Goal: Information Seeking & Learning: Learn about a topic

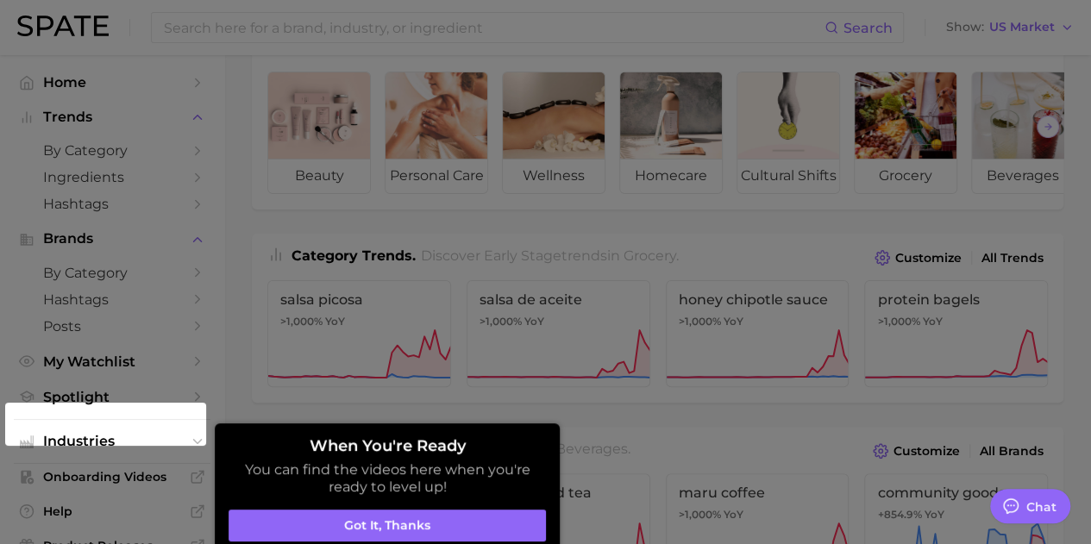
scroll to position [86, 0]
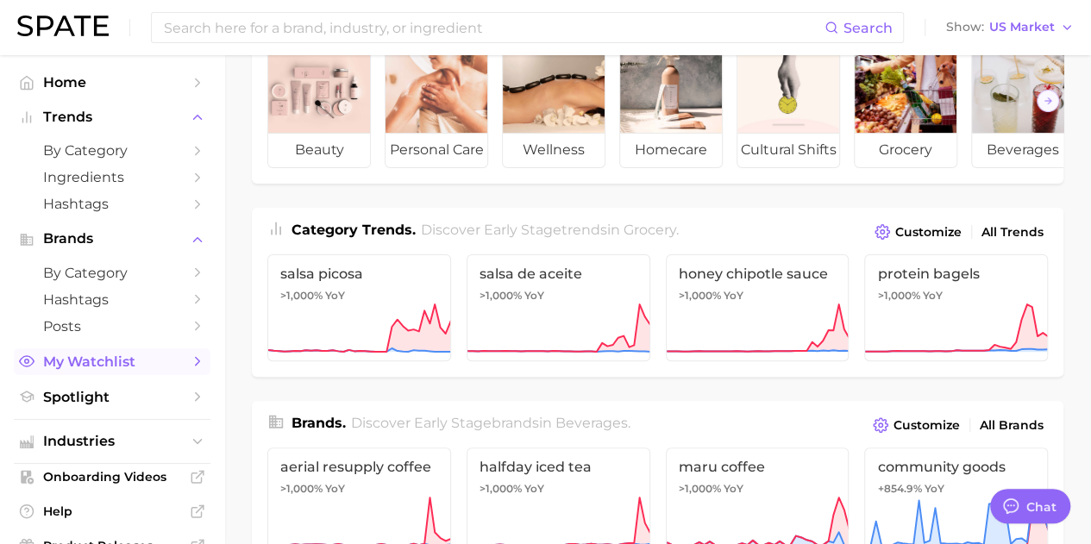
click at [60, 367] on span "My Watchlist" at bounding box center [112, 362] width 138 height 16
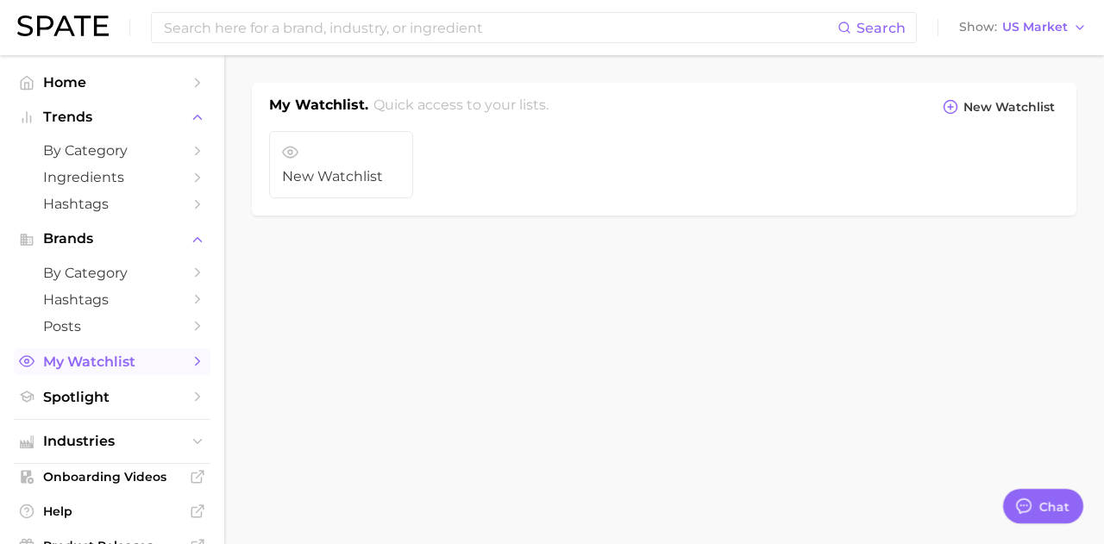
click at [190, 359] on icon "Sidebar" at bounding box center [198, 362] width 16 height 16
click at [145, 443] on span "Industries" at bounding box center [112, 442] width 138 height 16
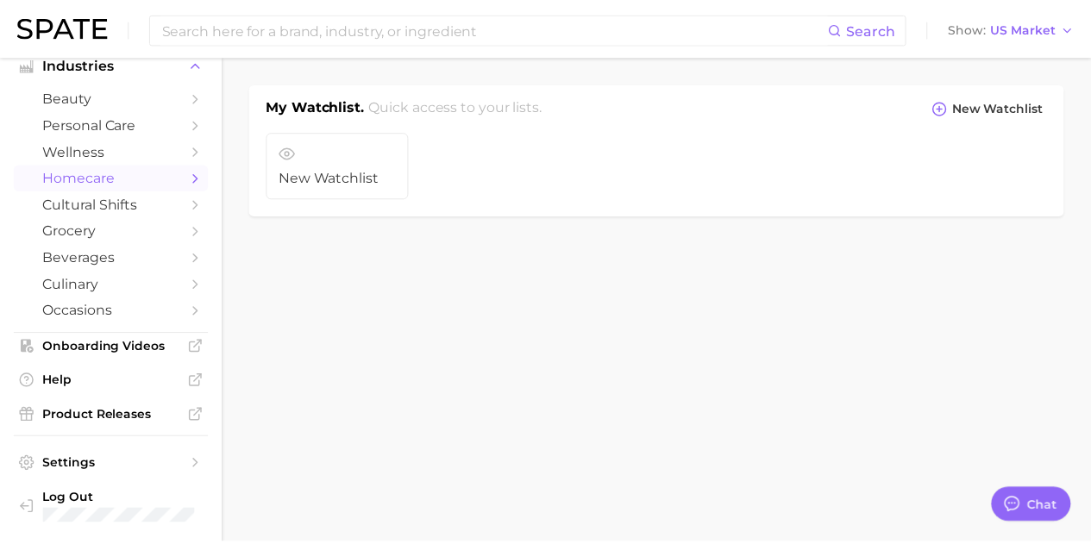
scroll to position [208, 0]
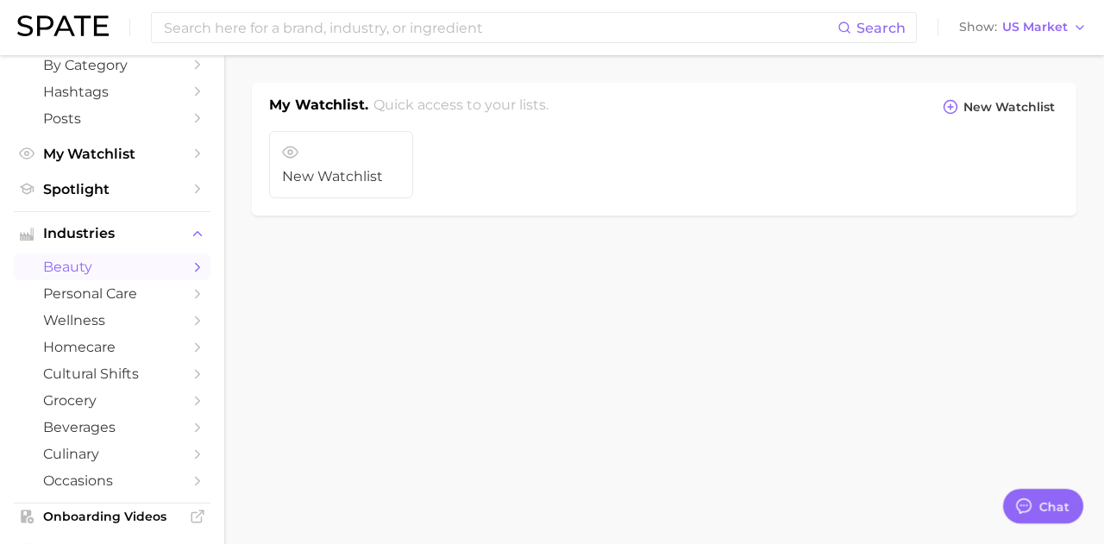
click at [114, 271] on span "beauty" at bounding box center [112, 267] width 138 height 16
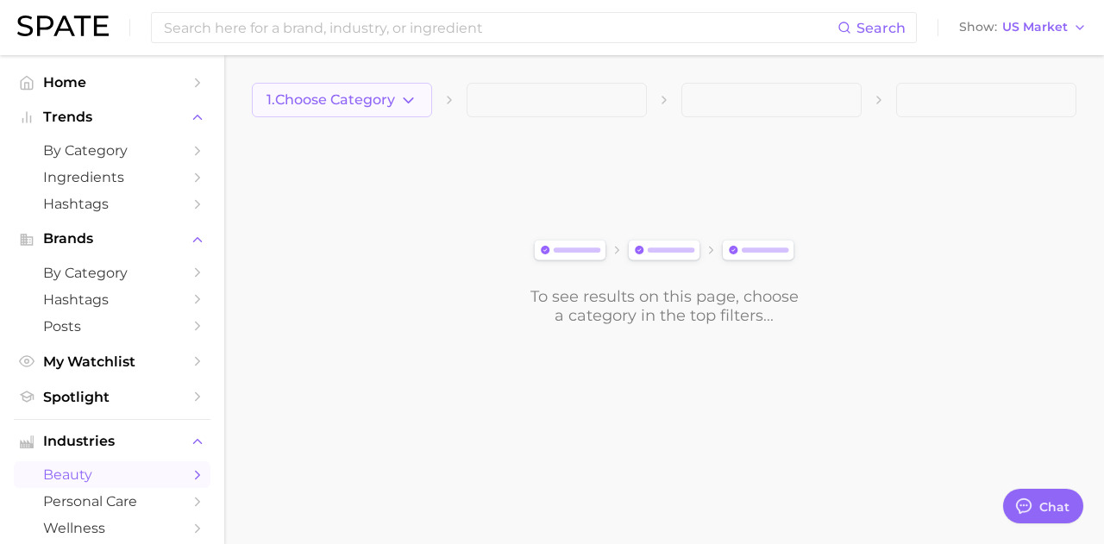
click at [379, 96] on body "Search Show US Market Home Trends by Category Ingredients Hashtags Brands by Ca…" at bounding box center [552, 272] width 1104 height 544
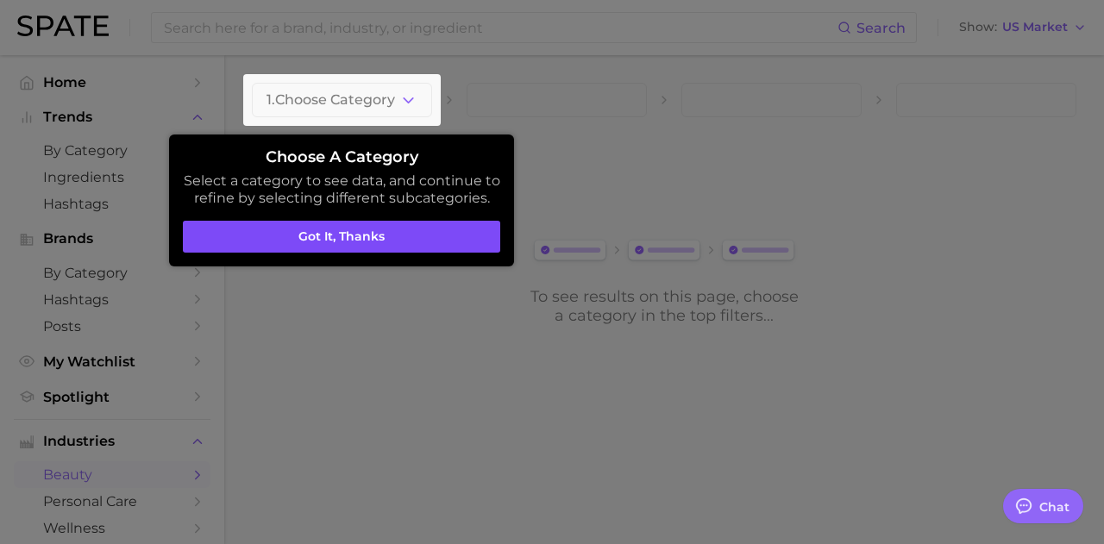
click at [326, 227] on button "Got it, thanks" at bounding box center [341, 237] width 317 height 33
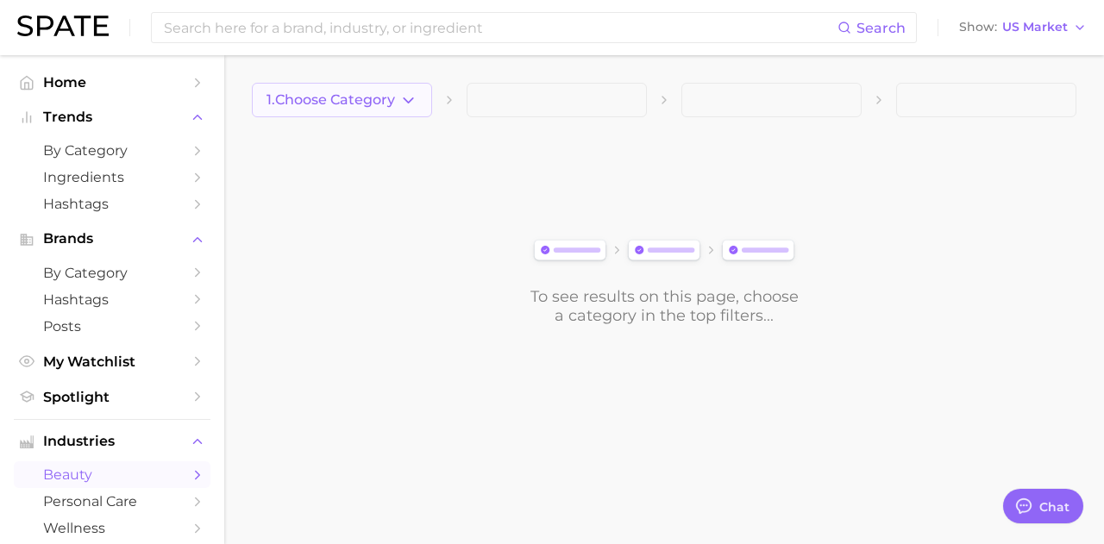
click at [400, 96] on icon "button" at bounding box center [408, 100] width 18 height 18
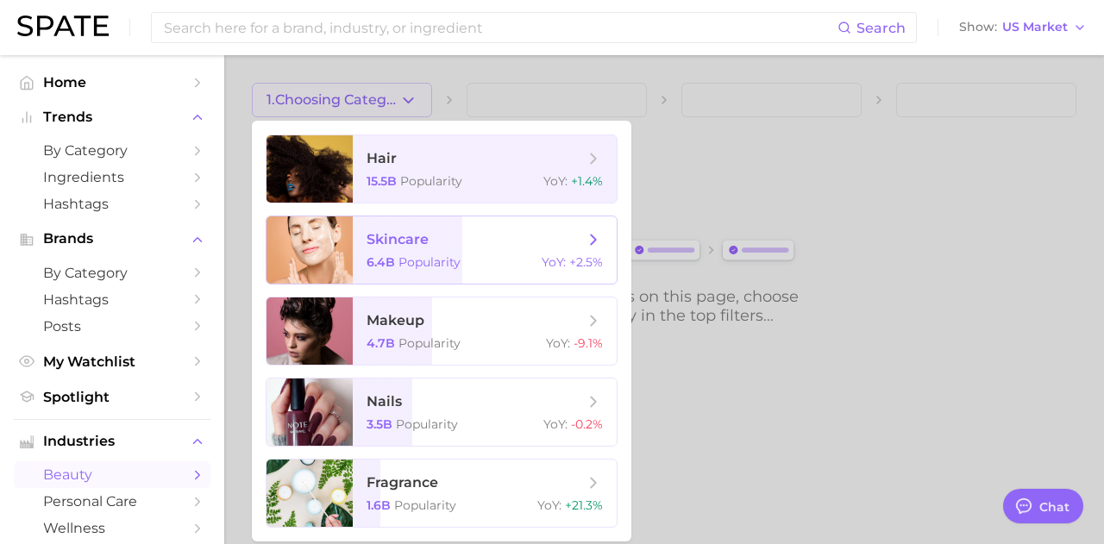
click at [403, 246] on span "skincare" at bounding box center [398, 239] width 62 height 16
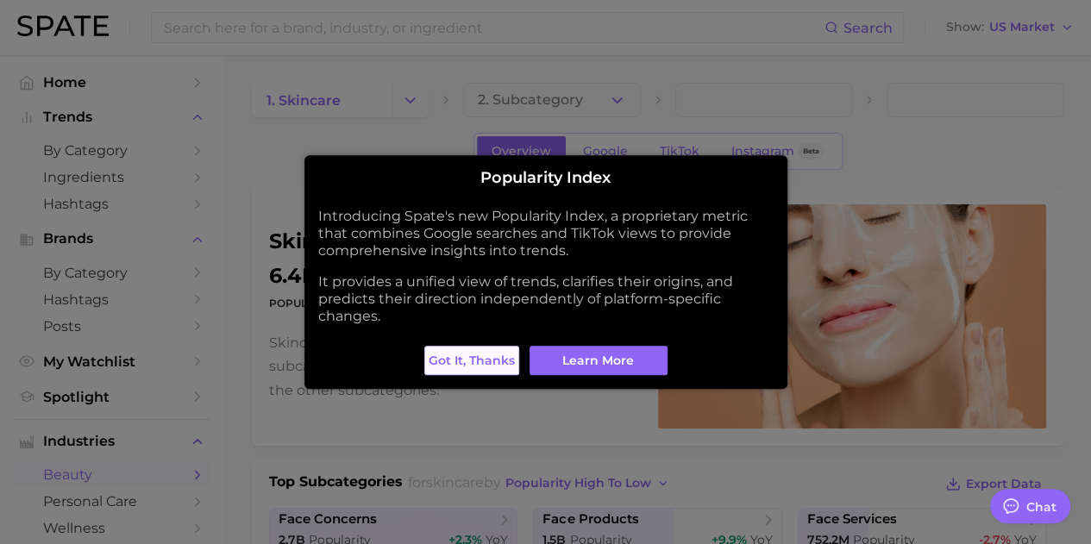
click at [463, 354] on span "Got it, thanks" at bounding box center [472, 361] width 86 height 15
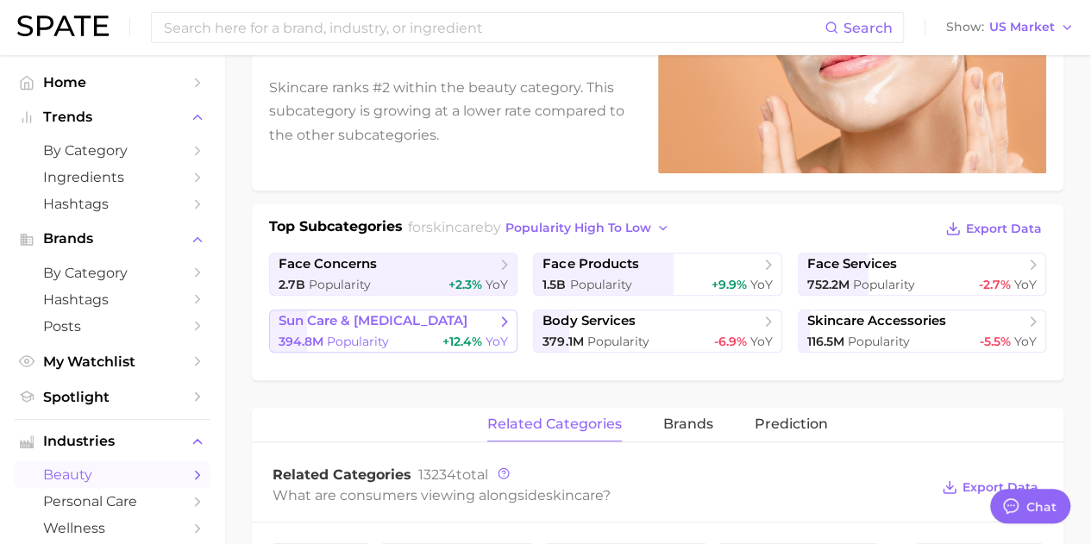
scroll to position [259, 0]
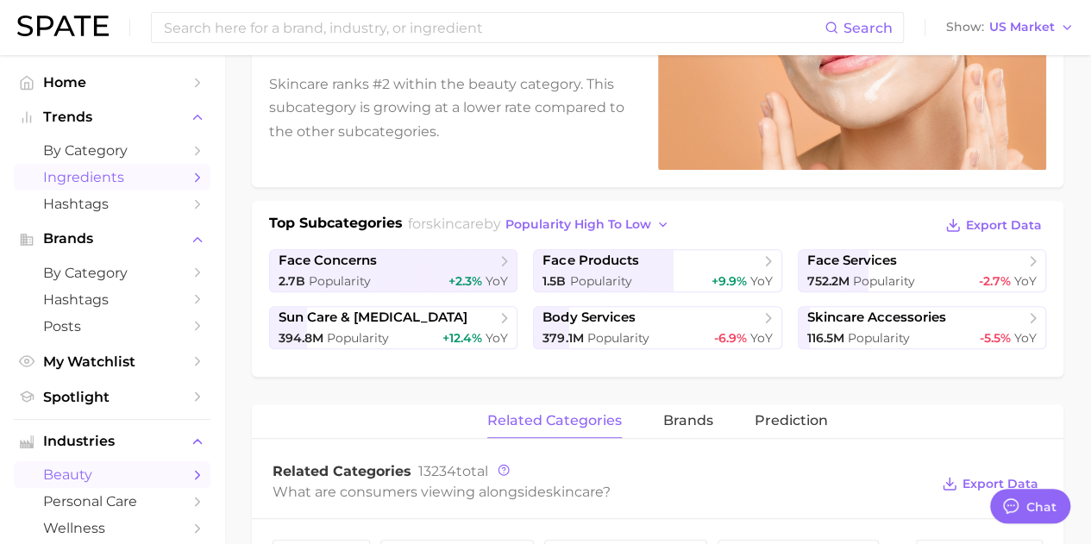
click at [142, 180] on span "Ingredients" at bounding box center [112, 177] width 138 height 16
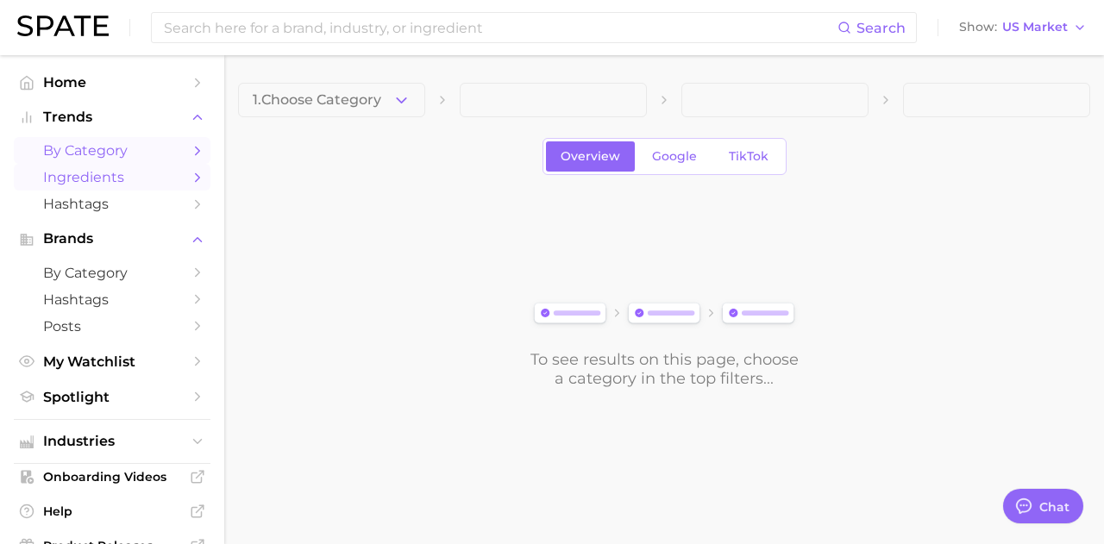
click at [136, 150] on span "by Category" at bounding box center [112, 150] width 138 height 16
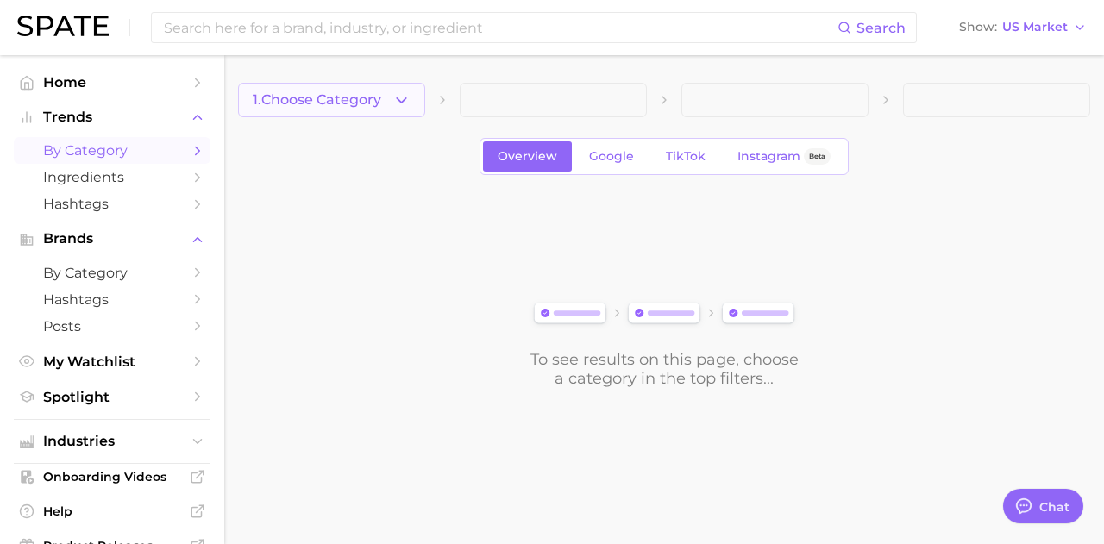
click at [298, 85] on button "1. Choose Category" at bounding box center [331, 100] width 187 height 34
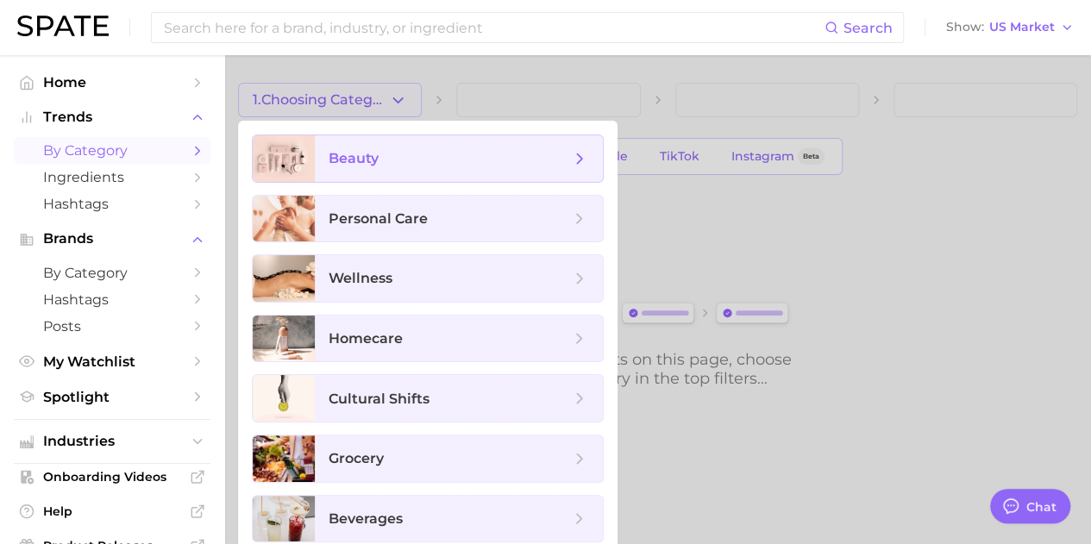
click at [361, 166] on span "beauty" at bounding box center [354, 158] width 50 height 16
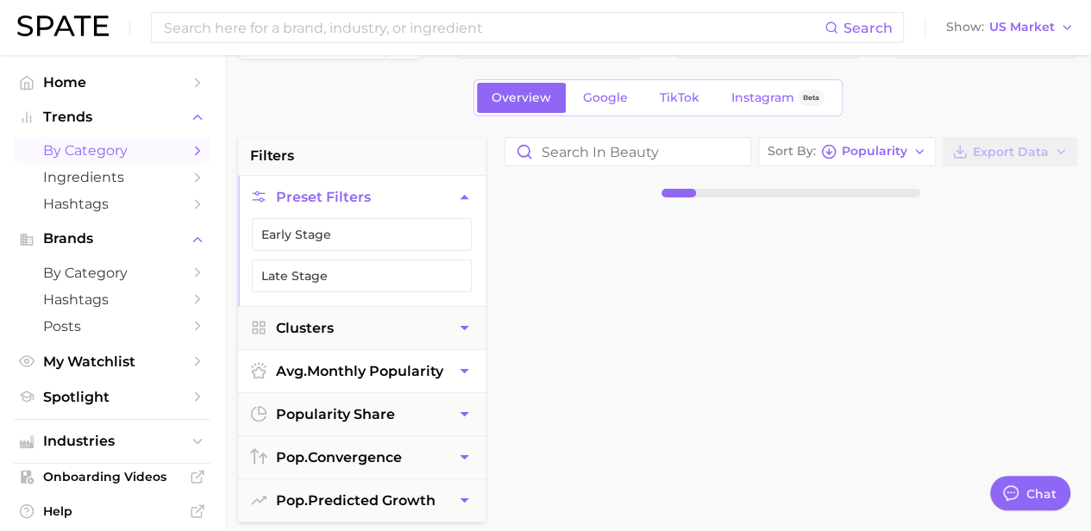
scroll to position [86, 0]
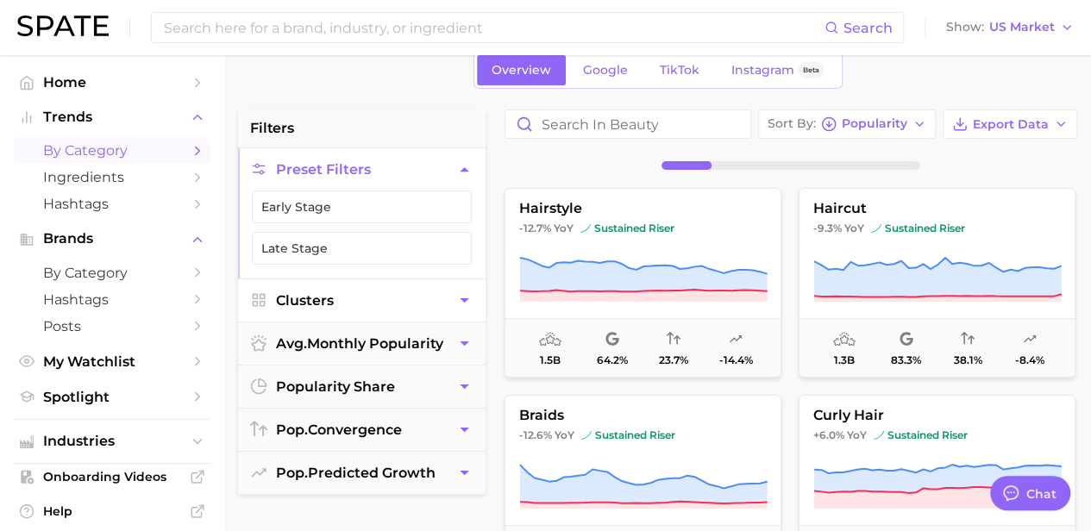
click at [347, 298] on button "Clusters" at bounding box center [362, 300] width 248 height 42
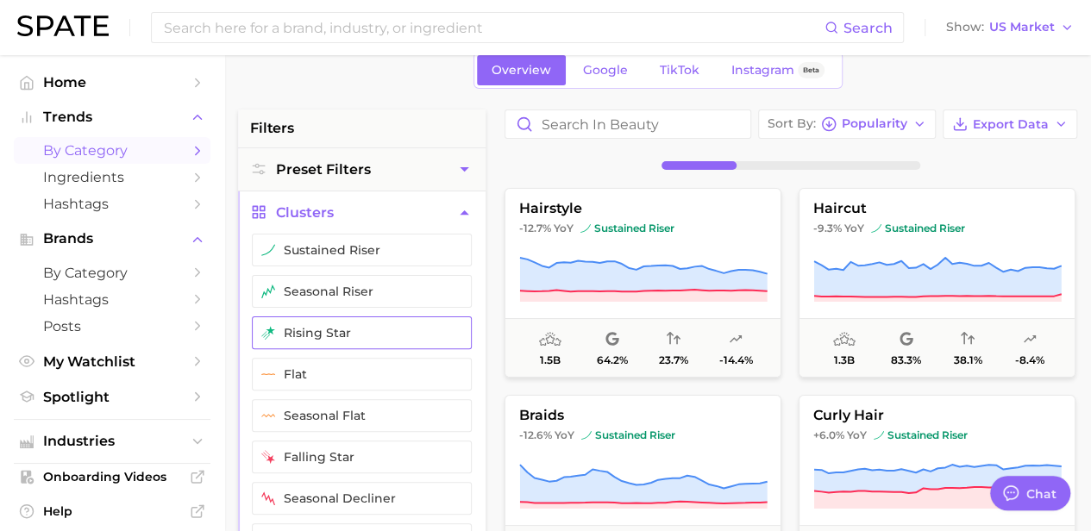
click at [351, 333] on button "rising star" at bounding box center [362, 333] width 220 height 33
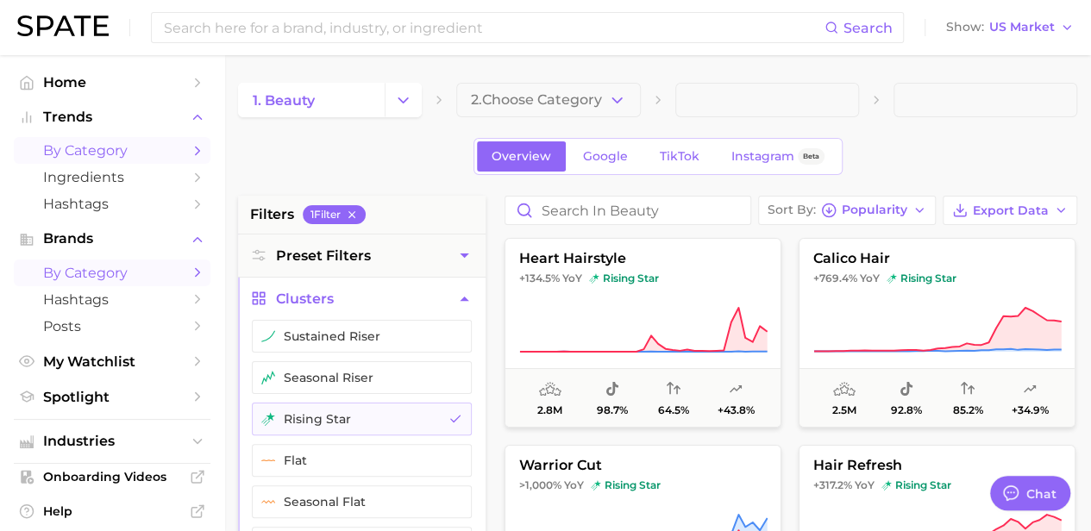
click at [90, 270] on span "by Category" at bounding box center [112, 273] width 138 height 16
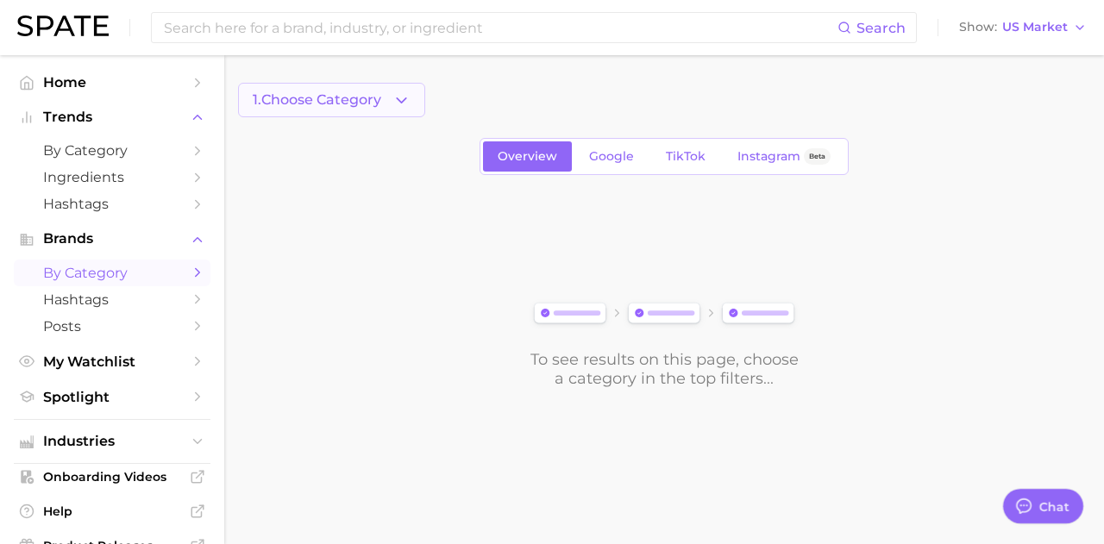
click at [348, 111] on button "1. Choose Category" at bounding box center [331, 100] width 187 height 34
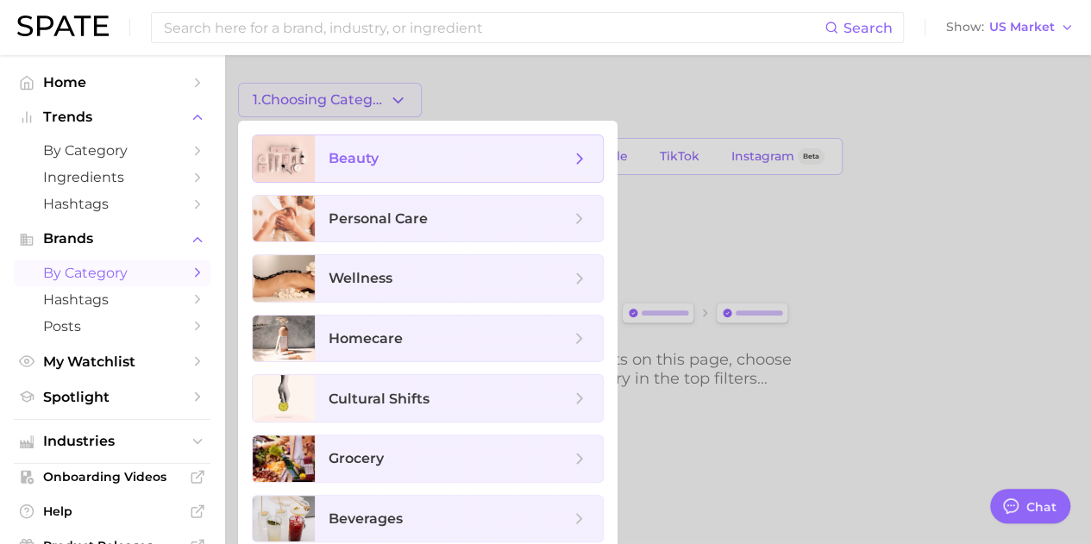
click at [348, 160] on span "beauty" at bounding box center [354, 158] width 50 height 16
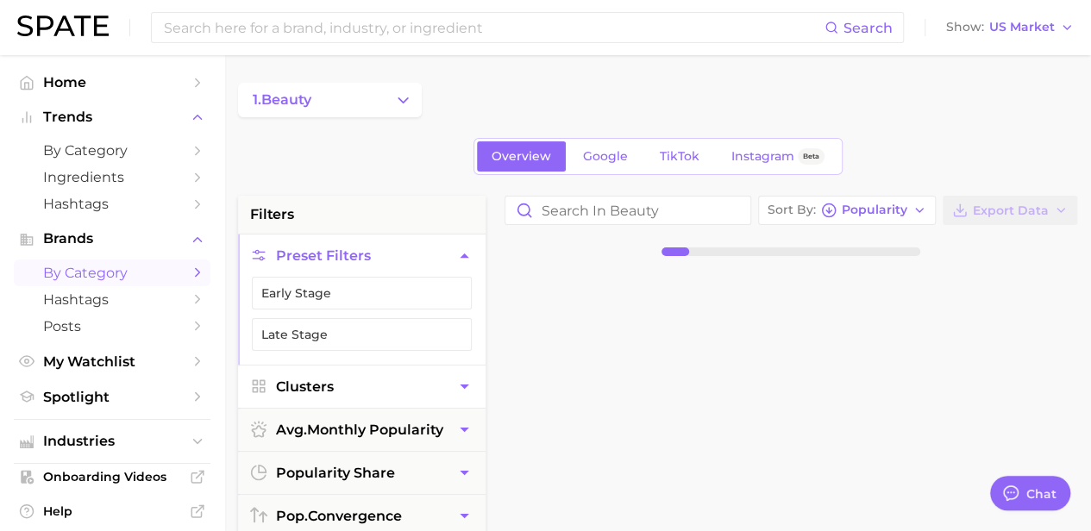
click at [447, 379] on button "Clusters" at bounding box center [362, 387] width 248 height 42
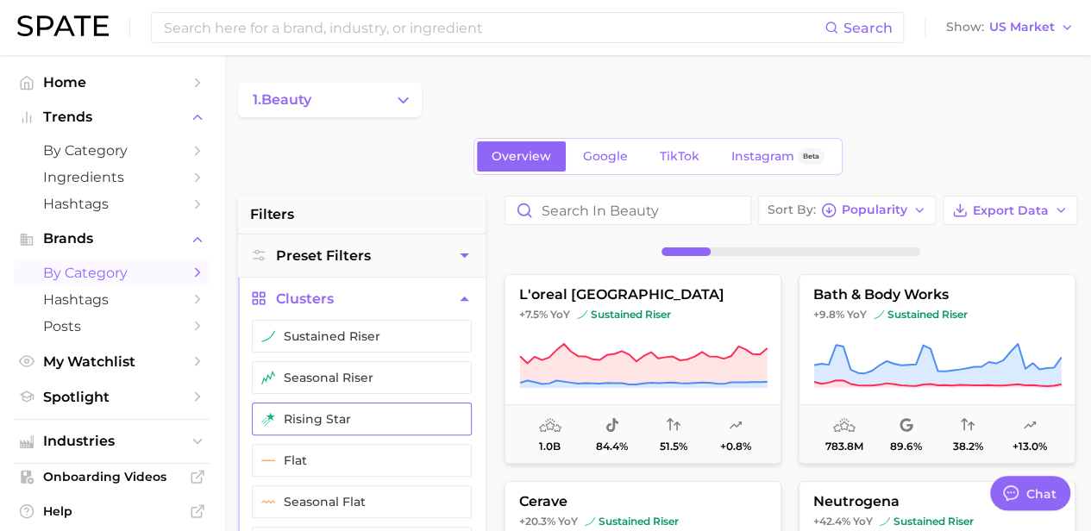
click at [331, 418] on button "rising star" at bounding box center [362, 419] width 220 height 33
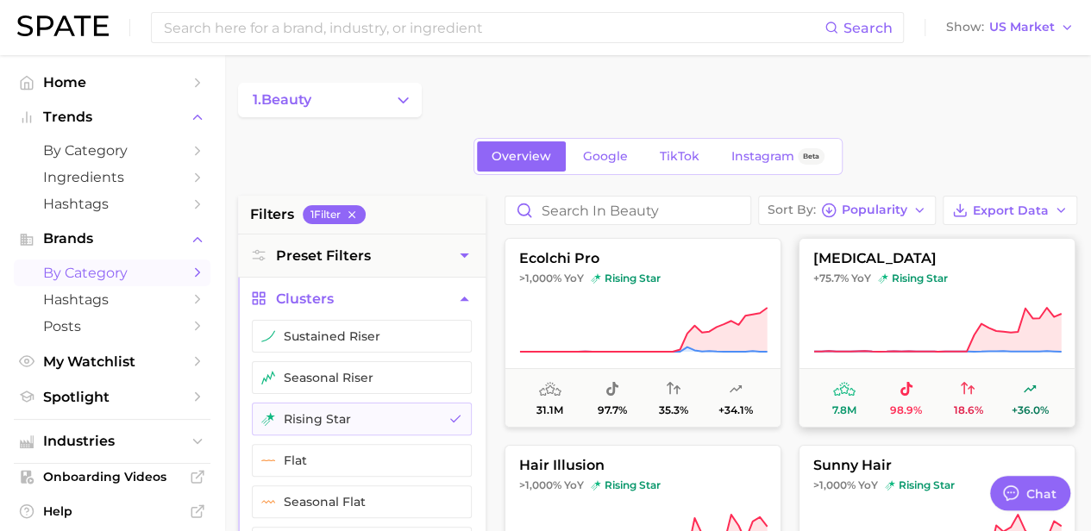
click at [549, 328] on icon at bounding box center [937, 330] width 248 height 48
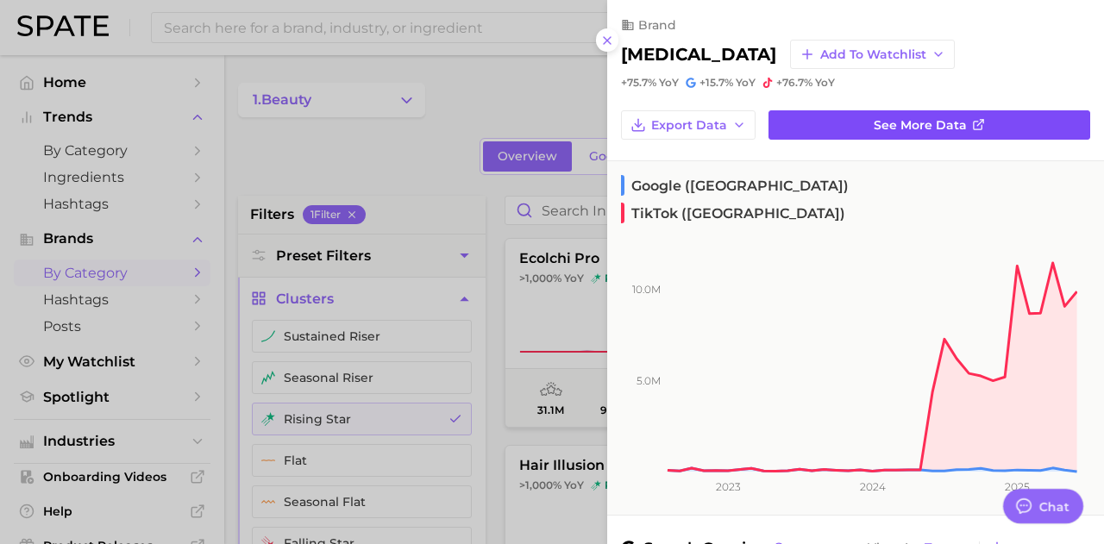
click at [549, 128] on span "See more data" at bounding box center [920, 125] width 93 height 15
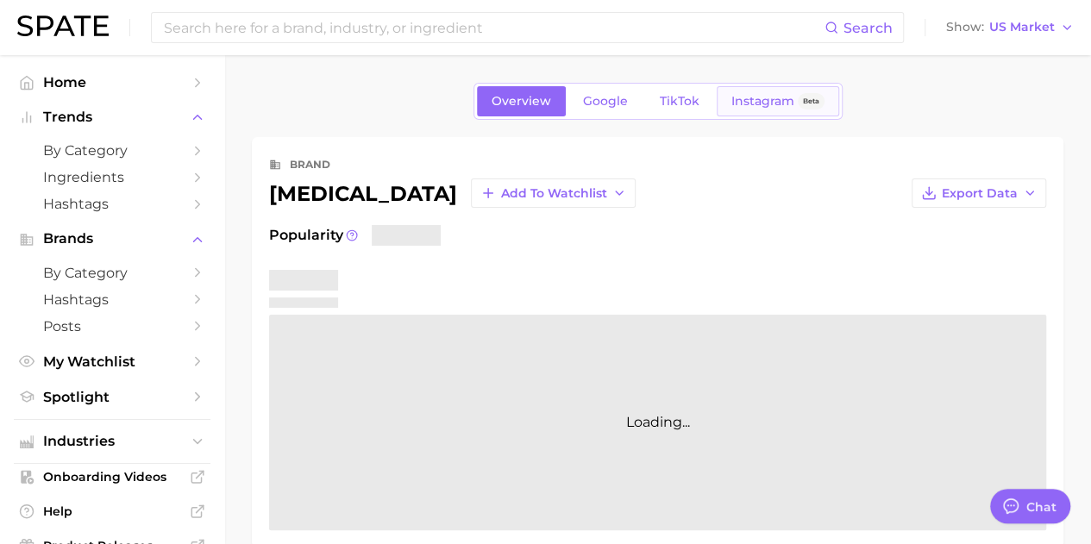
click at [549, 113] on link "Instagram Beta" at bounding box center [778, 101] width 122 height 30
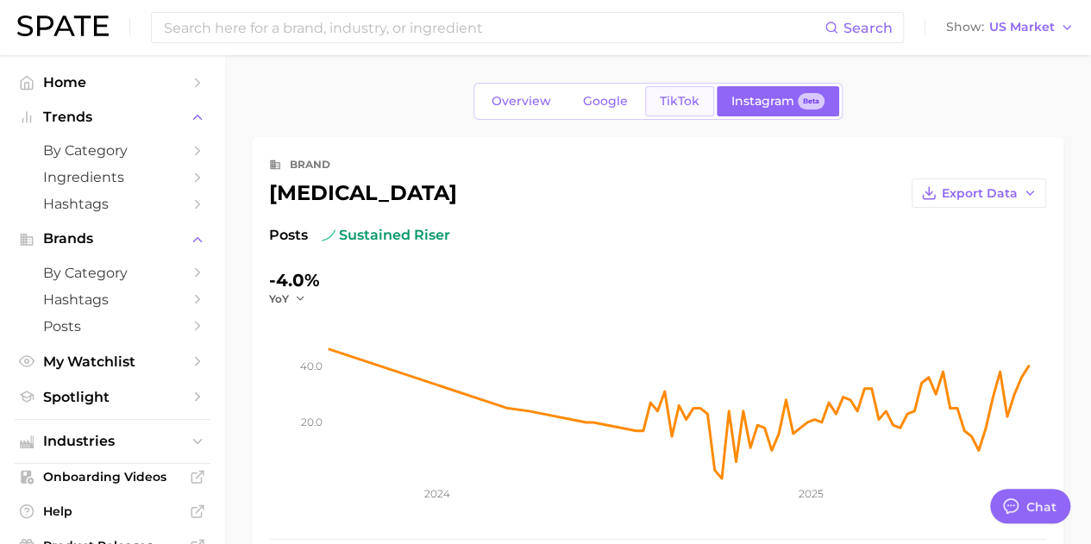
click at [549, 96] on span "TikTok" at bounding box center [680, 101] width 40 height 15
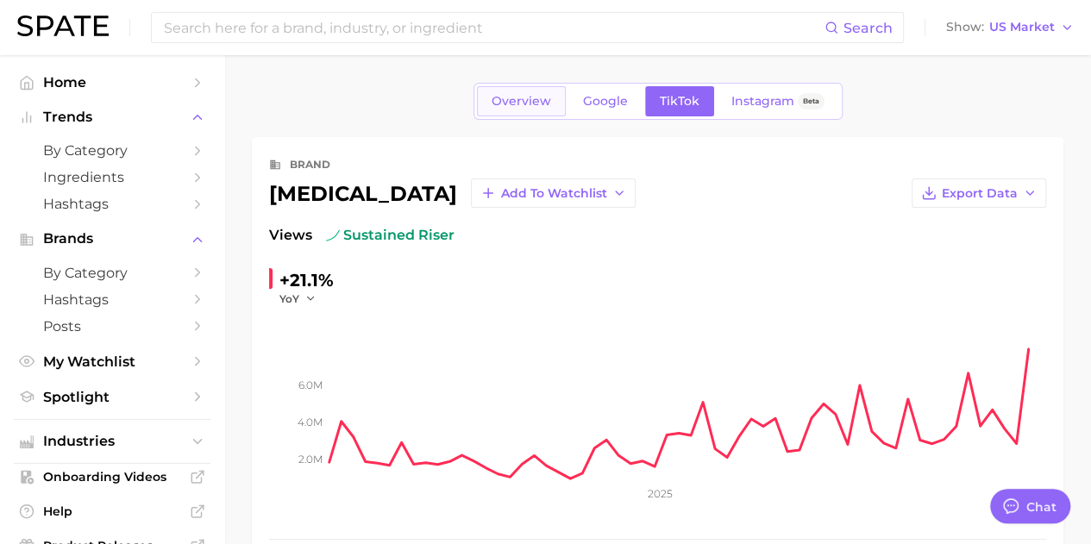
click at [541, 103] on span "Overview" at bounding box center [522, 101] width 60 height 15
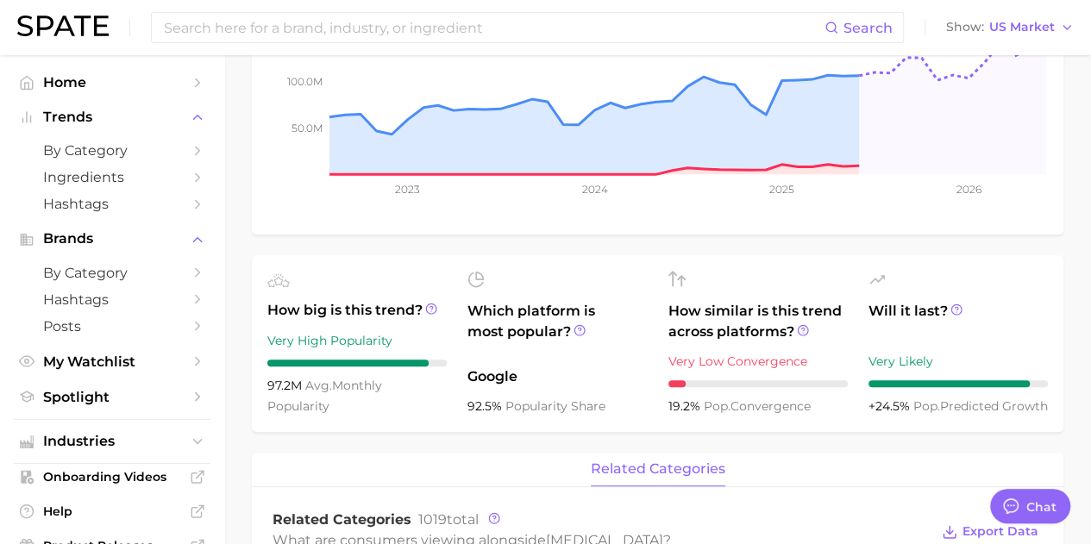
scroll to position [345, 0]
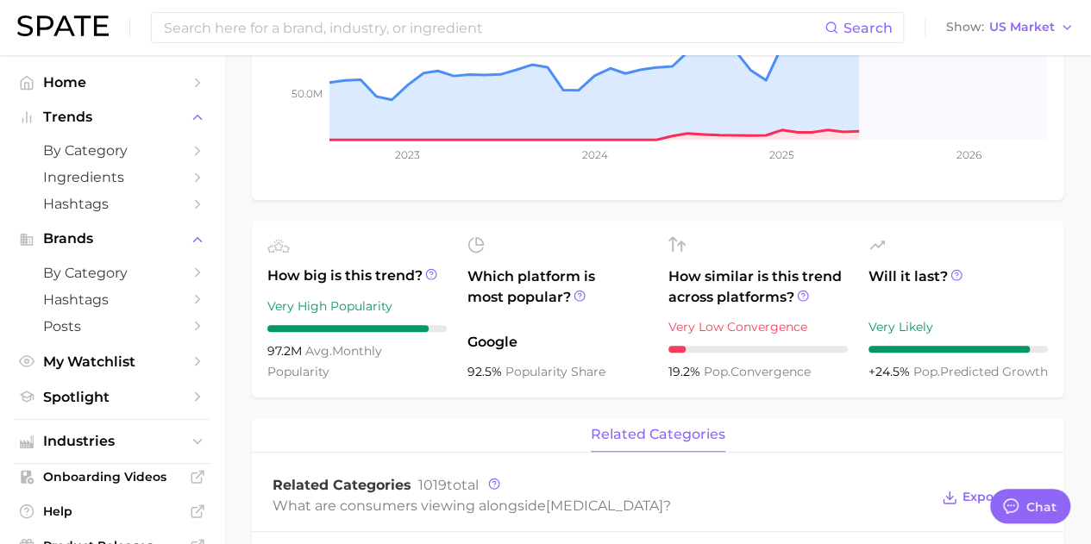
click at [549, 353] on div "How similar is this trend across platforms? Very Low Convergence 19.2% pop. con…" at bounding box center [757, 309] width 179 height 146
drag, startPoint x: 718, startPoint y: 367, endPoint x: 850, endPoint y: 375, distance: 131.4
click at [549, 375] on ul "How big is this trend? Very High Popularity 97.2m avg. monthly popularity Which…" at bounding box center [658, 309] width 812 height 177
click at [549, 294] on span "How similar is this trend across platforms?" at bounding box center [757, 286] width 179 height 41
drag, startPoint x: 511, startPoint y: 284, endPoint x: 533, endPoint y: 311, distance: 35.6
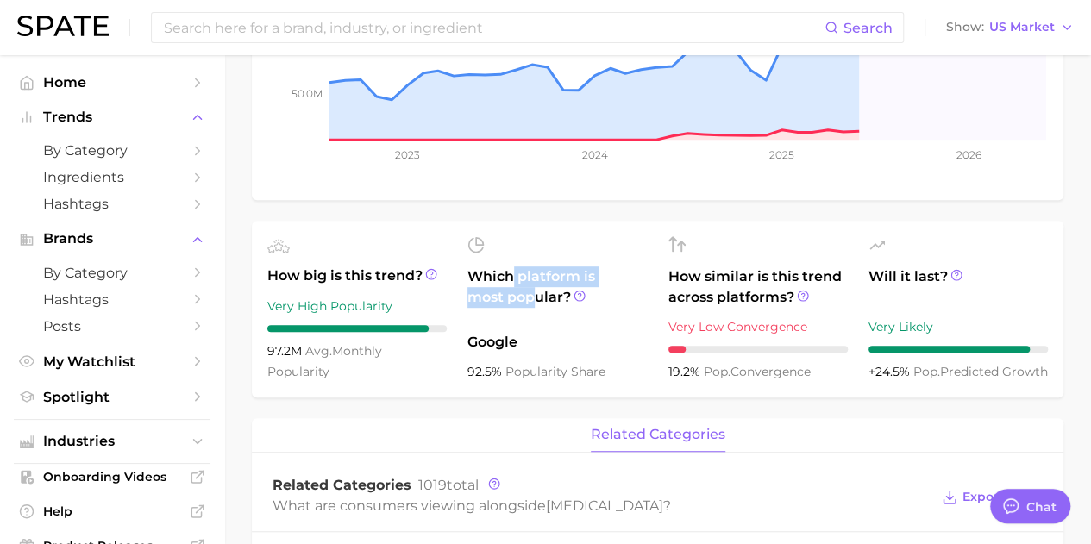
click at [533, 311] on span "Which platform is most popular?" at bounding box center [556, 294] width 179 height 57
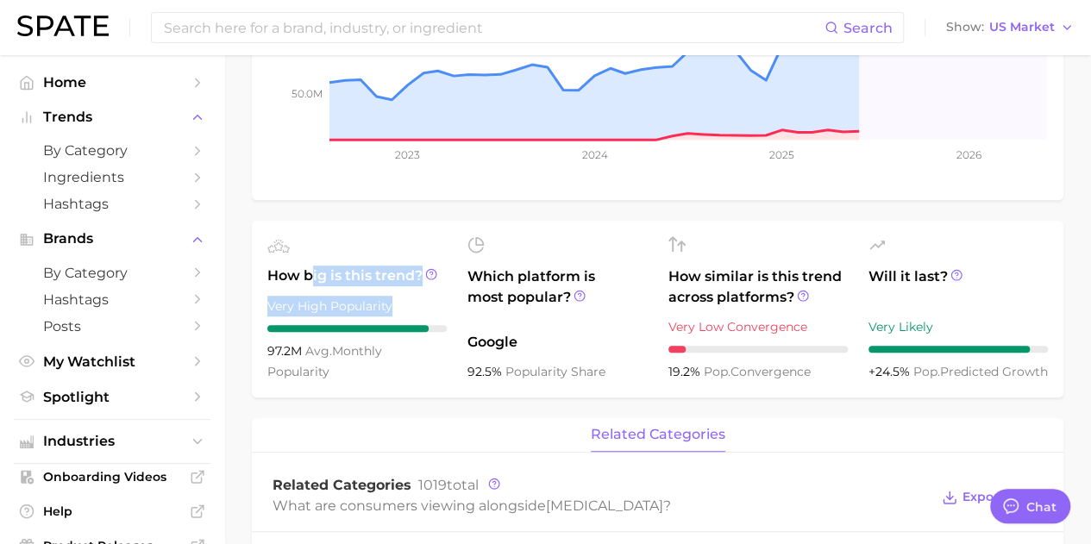
drag, startPoint x: 313, startPoint y: 275, endPoint x: 423, endPoint y: 298, distance: 112.0
click at [423, 298] on div "How big is this trend? Very High Popularity 97.2m avg. monthly popularity" at bounding box center [356, 309] width 179 height 146
drag, startPoint x: 335, startPoint y: 370, endPoint x: 354, endPoint y: 357, distance: 22.3
click at [335, 369] on div "97.2m avg. monthly popularity" at bounding box center [356, 361] width 179 height 41
click at [549, 276] on icon at bounding box center [956, 275] width 12 height 12
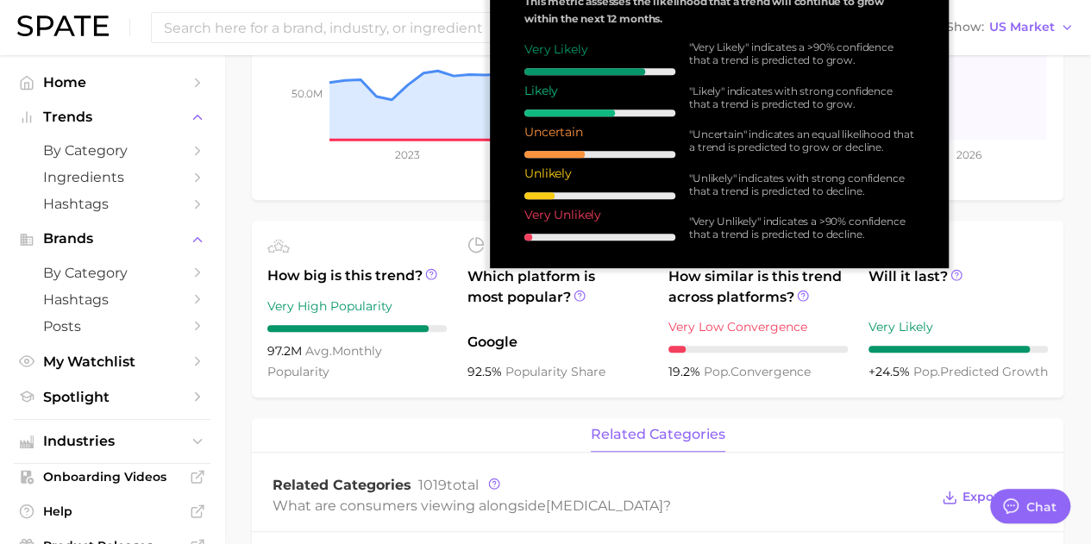
click at [549, 279] on span "Will it last?" at bounding box center [957, 286] width 179 height 41
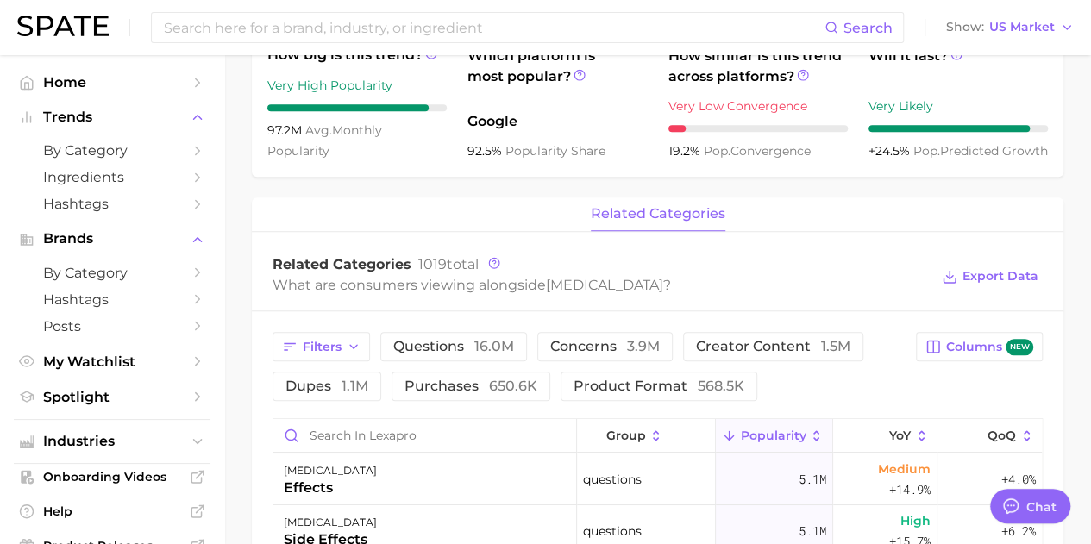
scroll to position [604, 0]
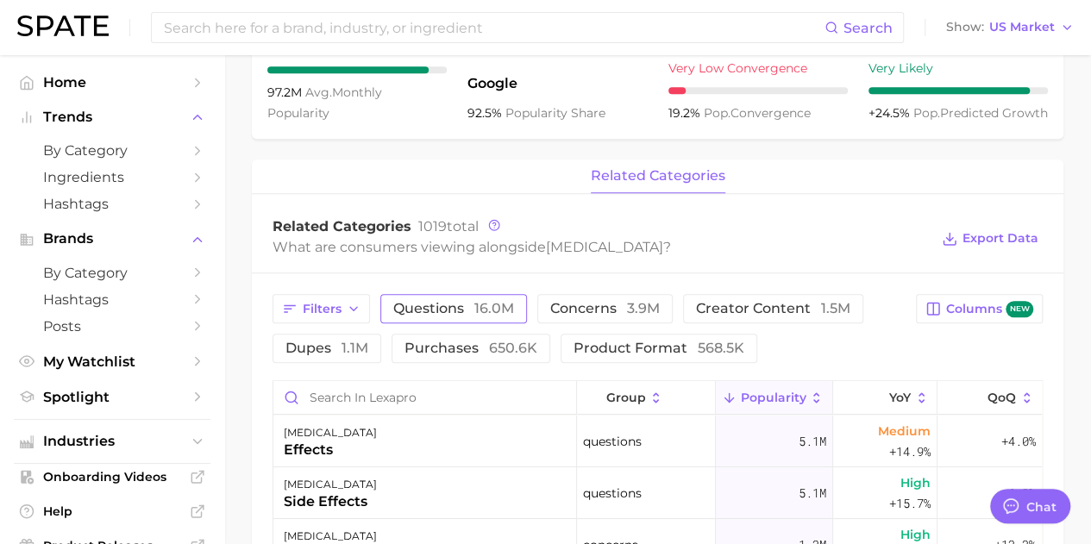
click at [447, 308] on span "questions 16.0m" at bounding box center [453, 309] width 121 height 14
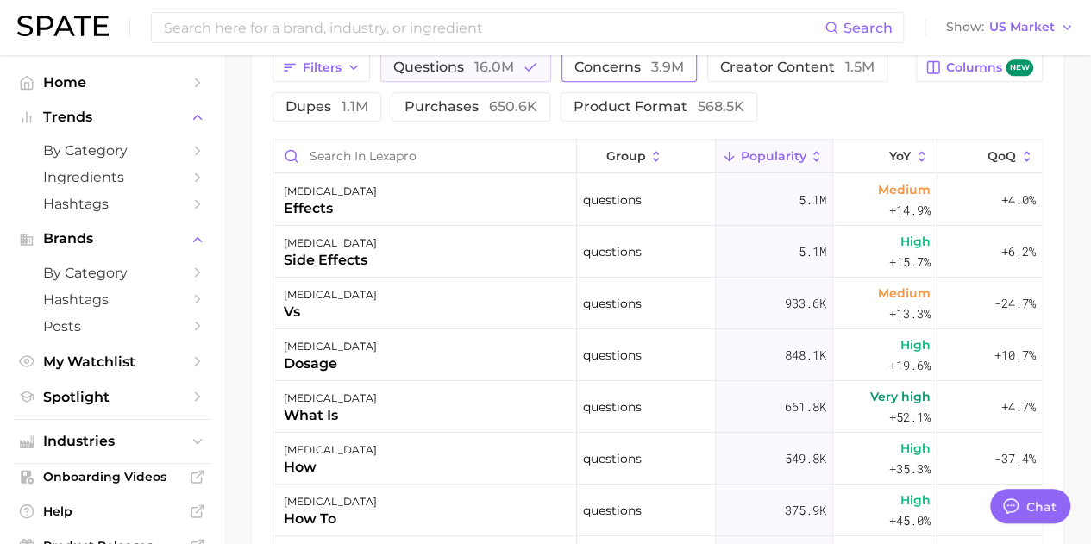
scroll to position [862, 0]
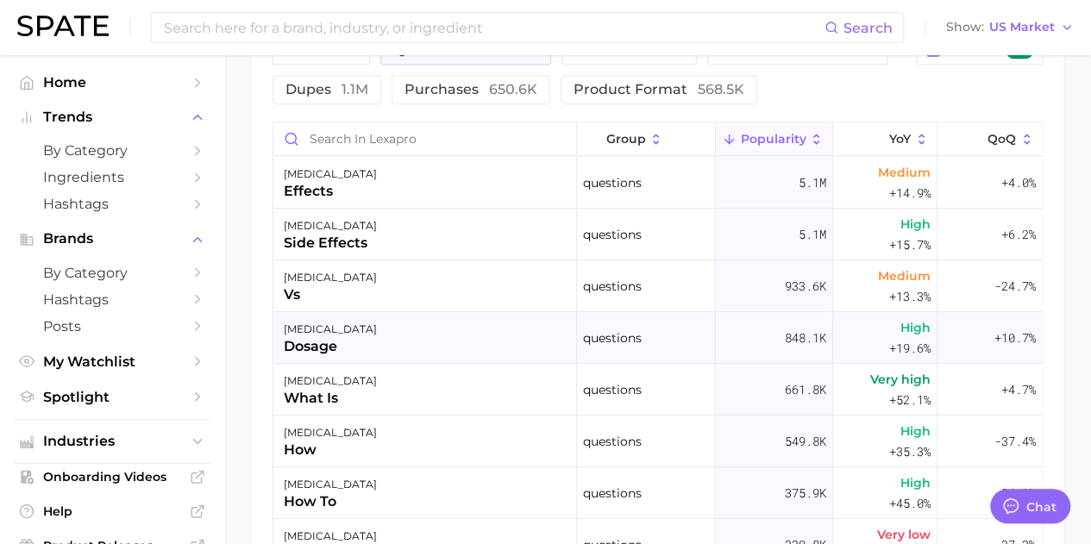
click at [408, 339] on div "lexapro dosage" at bounding box center [425, 338] width 304 height 52
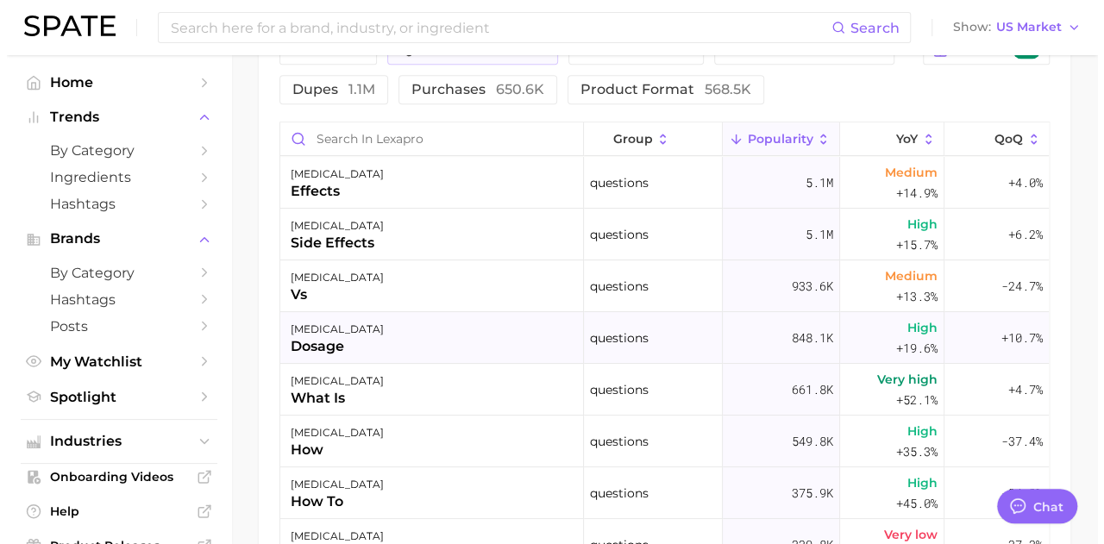
scroll to position [862, 0]
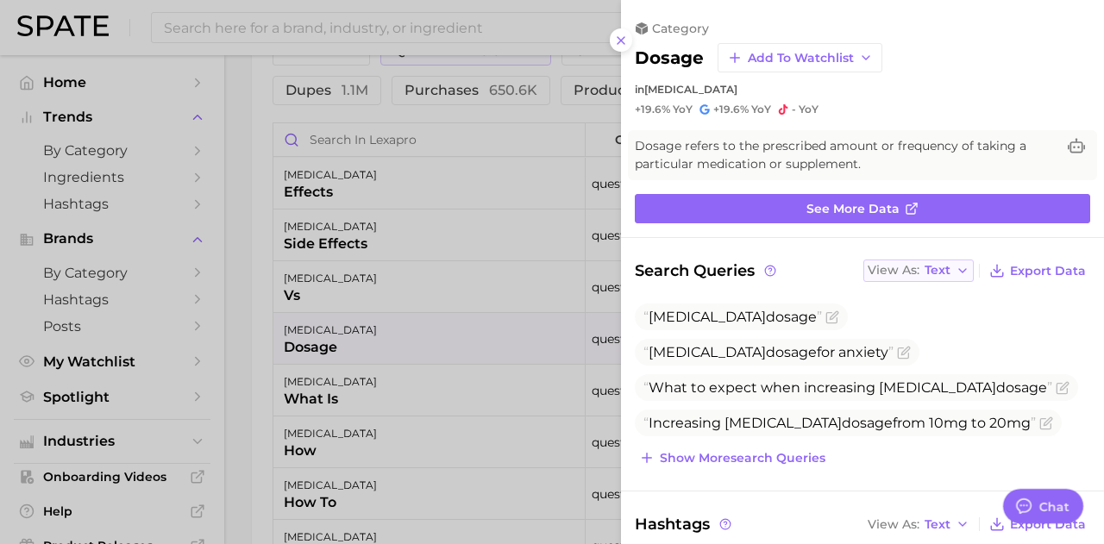
click at [549, 269] on polyline "button" at bounding box center [962, 270] width 7 height 3
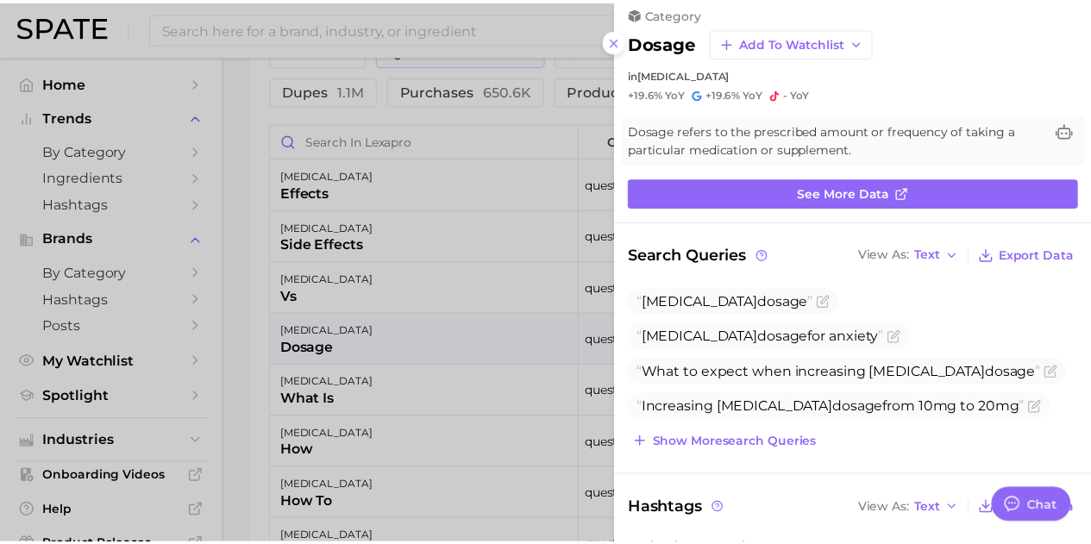
scroll to position [0, 0]
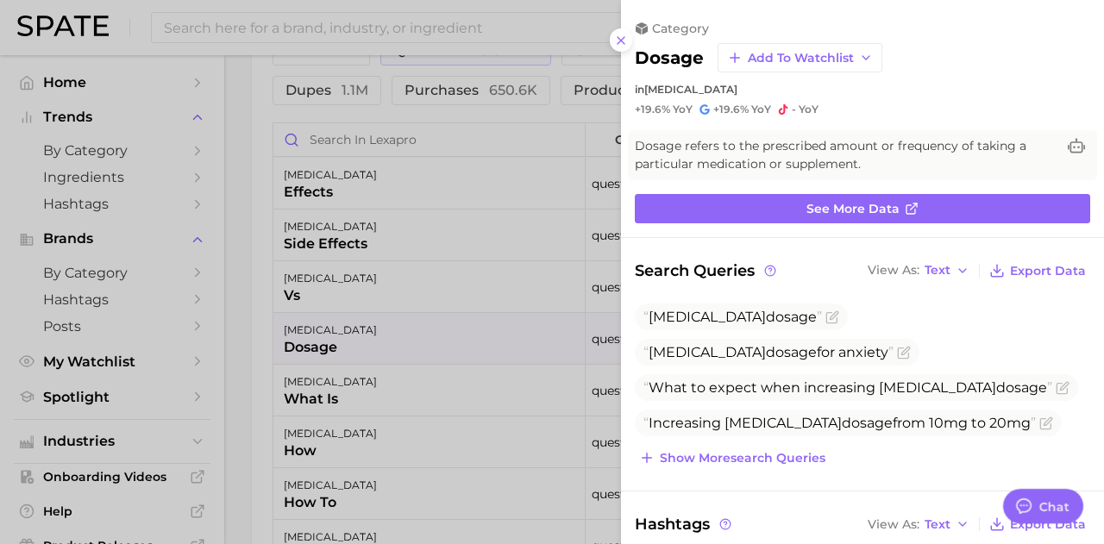
click at [378, 351] on div at bounding box center [552, 272] width 1104 height 544
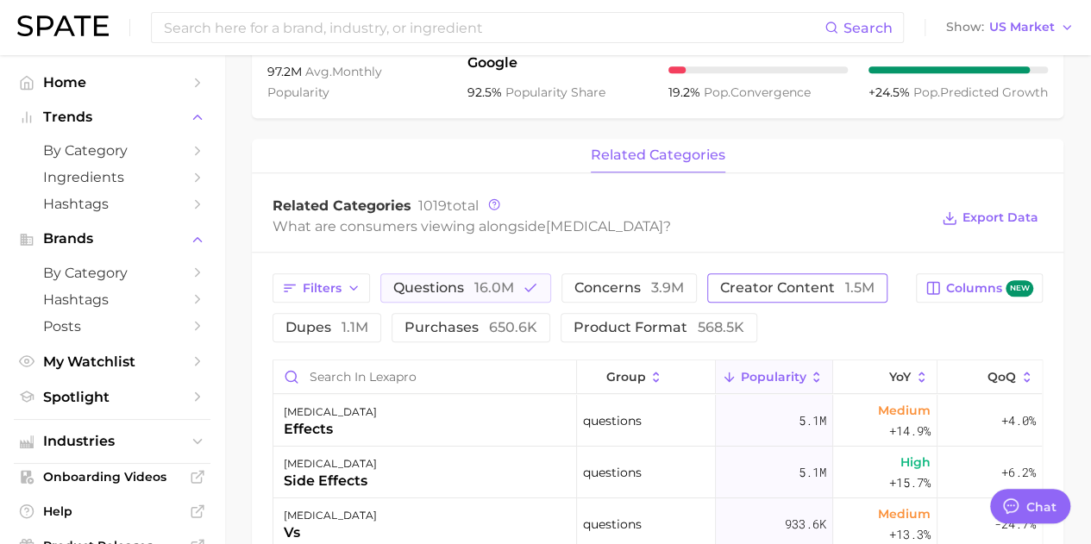
scroll to position [603, 0]
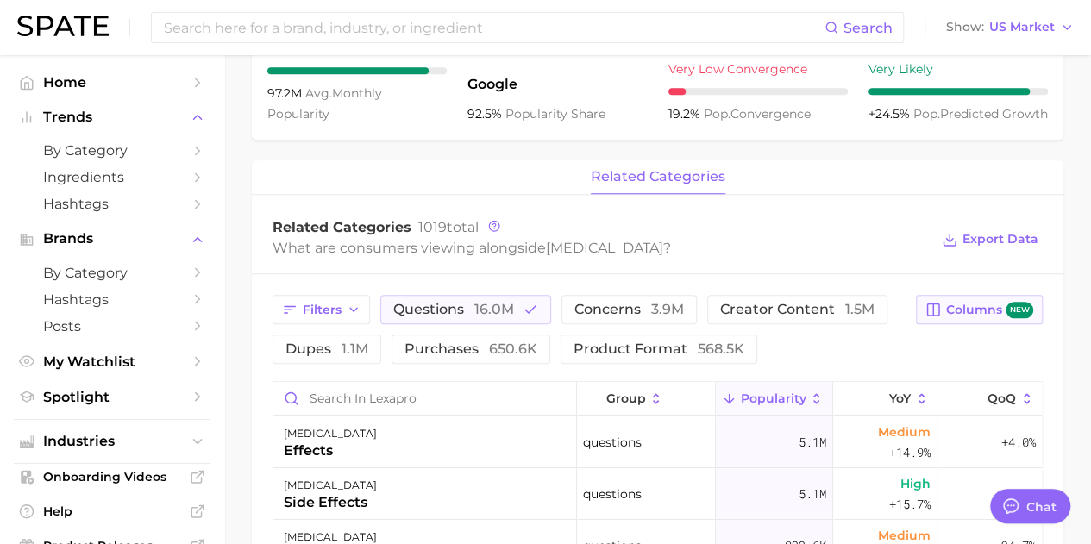
click at [549, 309] on span "Columns new" at bounding box center [989, 310] width 87 height 16
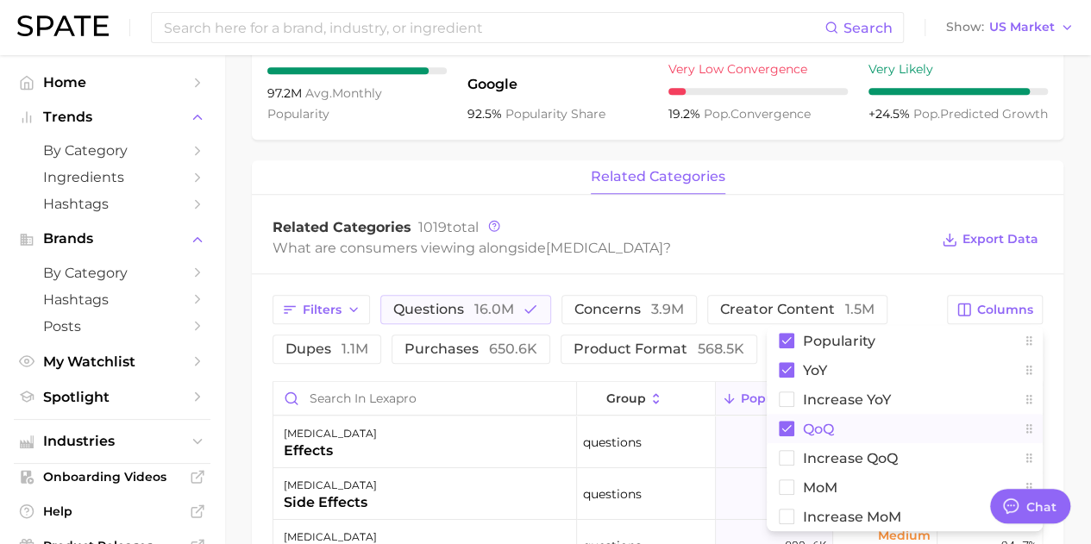
click at [549, 425] on icon at bounding box center [787, 429] width 16 height 16
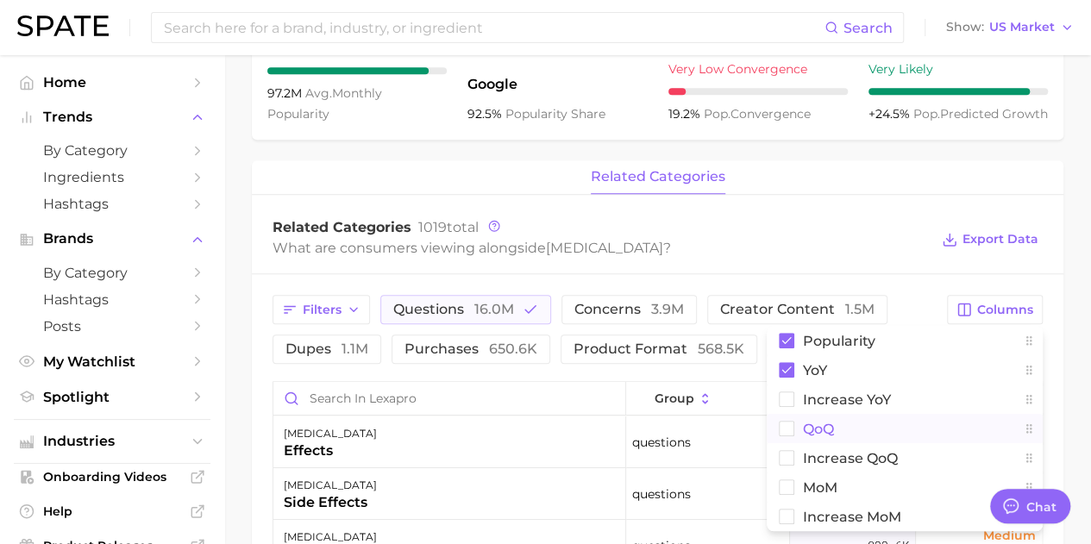
click at [549, 425] on rect at bounding box center [787, 429] width 15 height 15
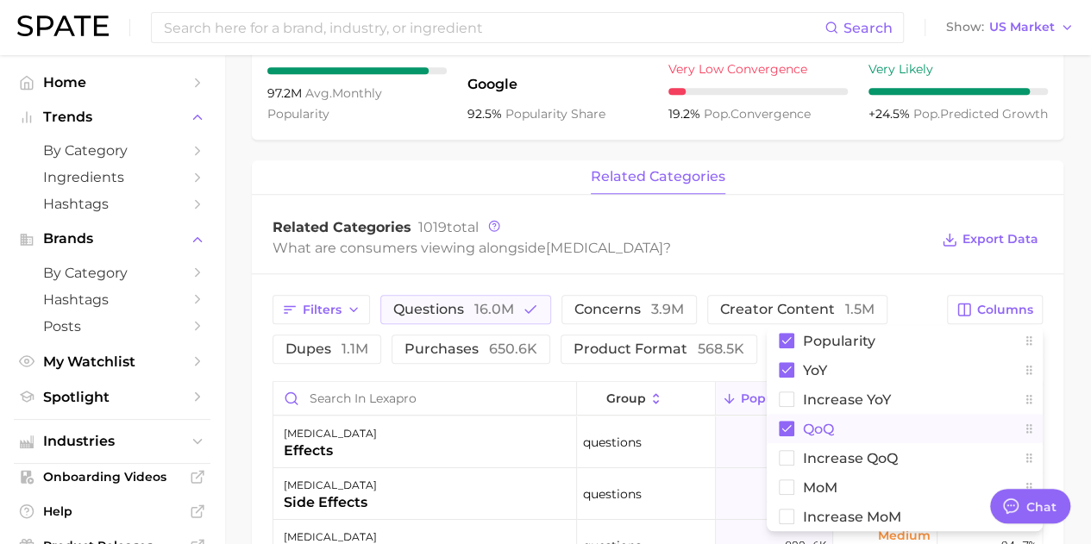
click at [549, 251] on div "What are consumers viewing alongside lexapro ?" at bounding box center [601, 247] width 656 height 23
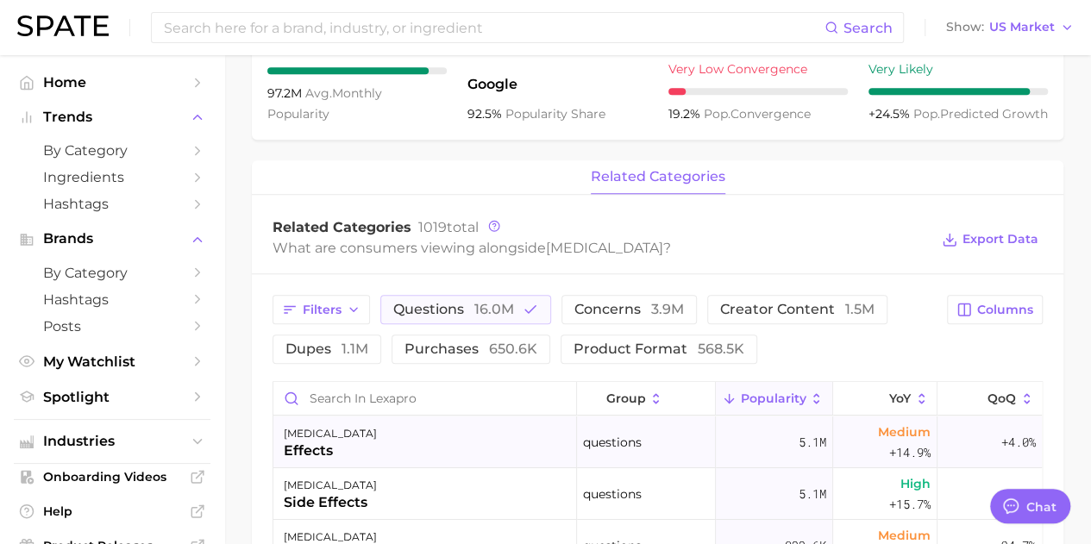
click at [549, 438] on span "5.1m" at bounding box center [813, 442] width 28 height 21
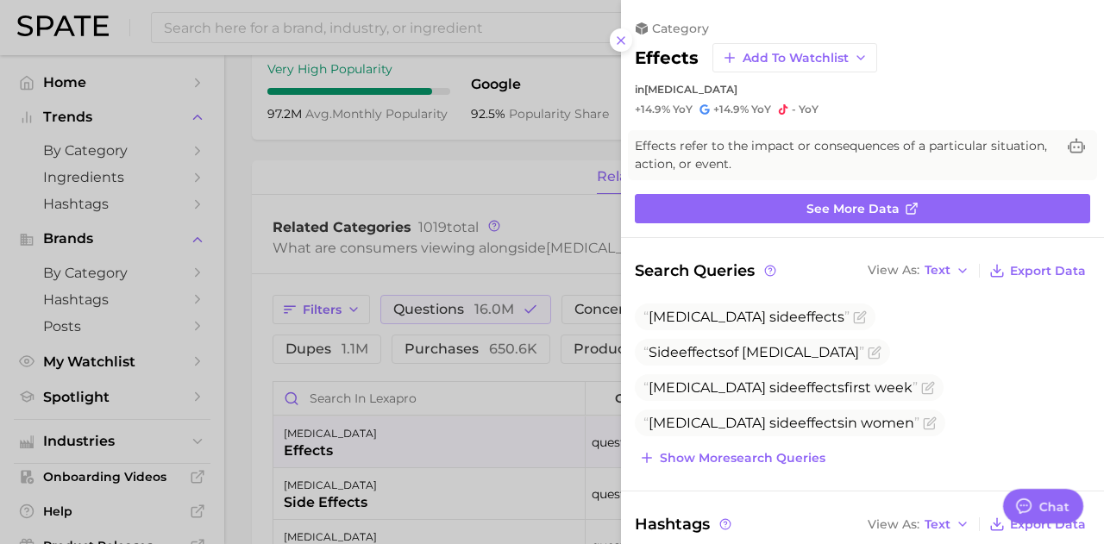
click at [517, 182] on div at bounding box center [552, 272] width 1104 height 544
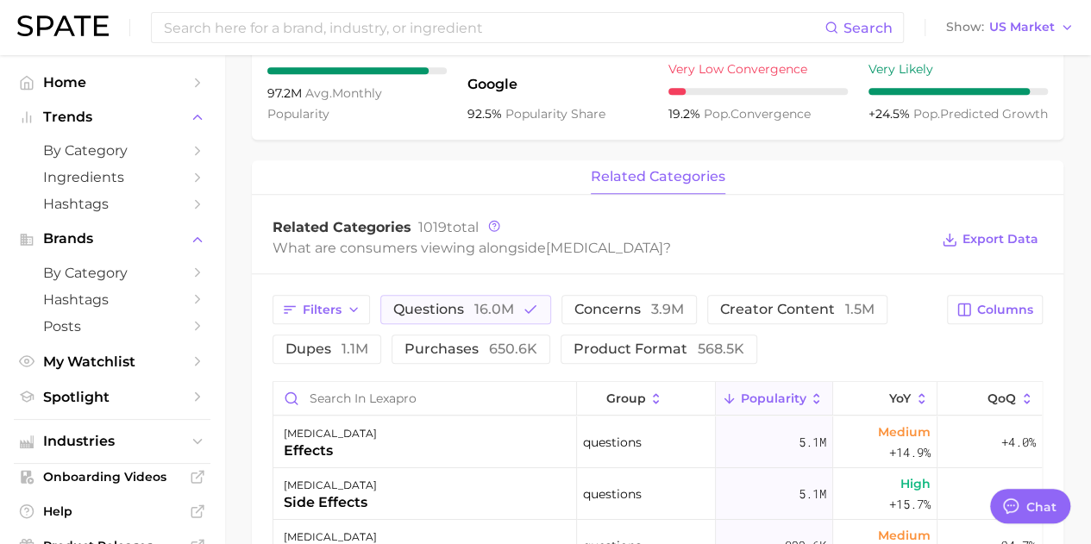
click at [549, 205] on div "Related Categories 1019 total What are consumers viewing alongside lexapro ? Ex…" at bounding box center [658, 239] width 812 height 69
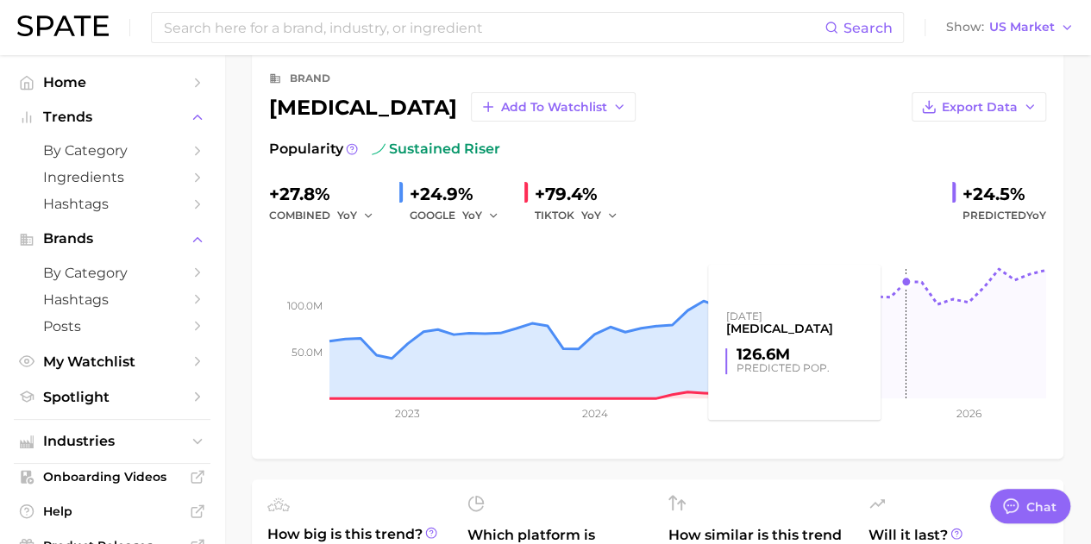
scroll to position [0, 0]
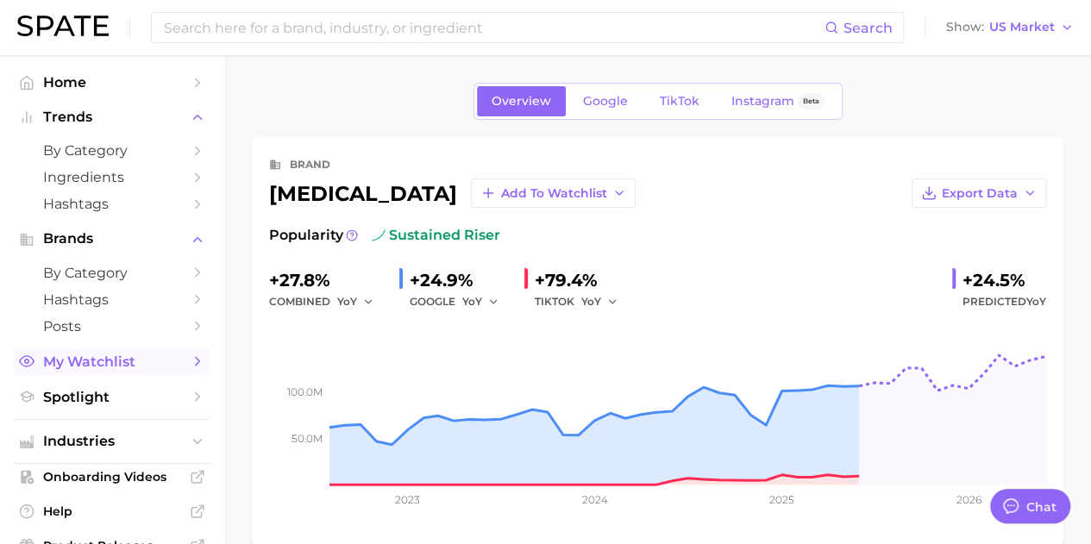
click at [117, 364] on span "My Watchlist" at bounding box center [112, 362] width 138 height 16
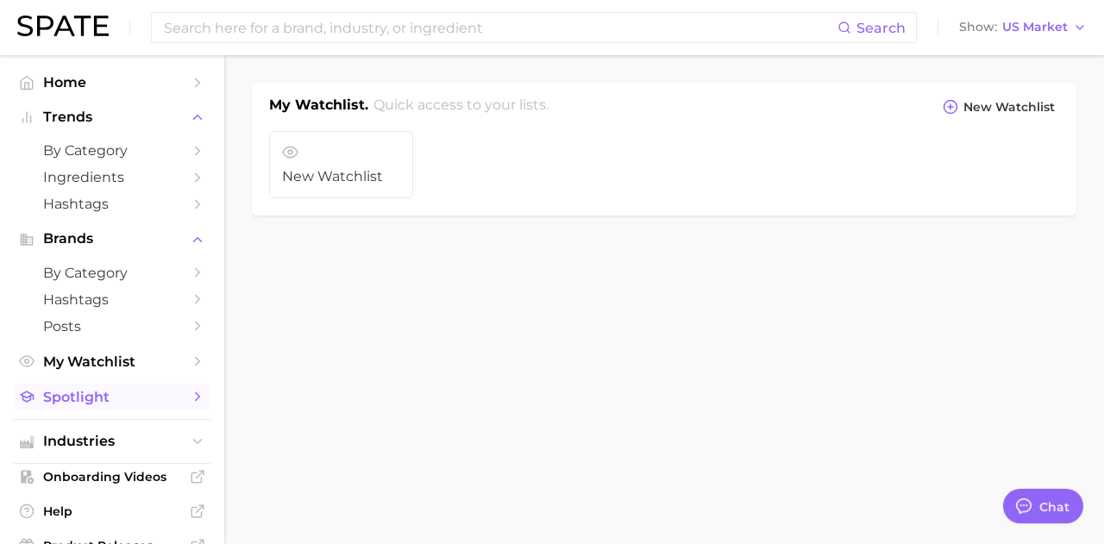
click at [110, 400] on span "Spotlight" at bounding box center [112, 397] width 138 height 16
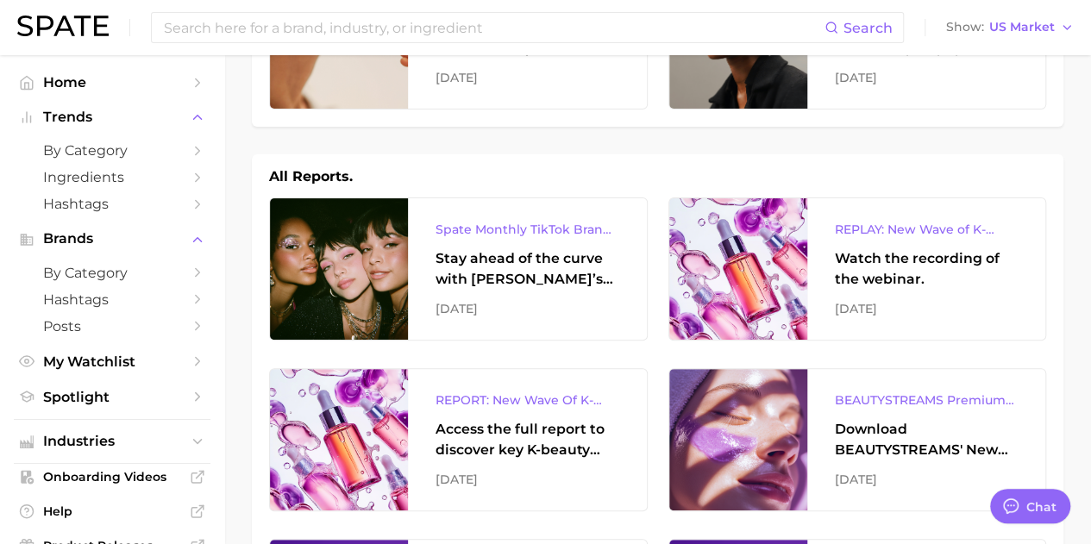
scroll to position [172, 0]
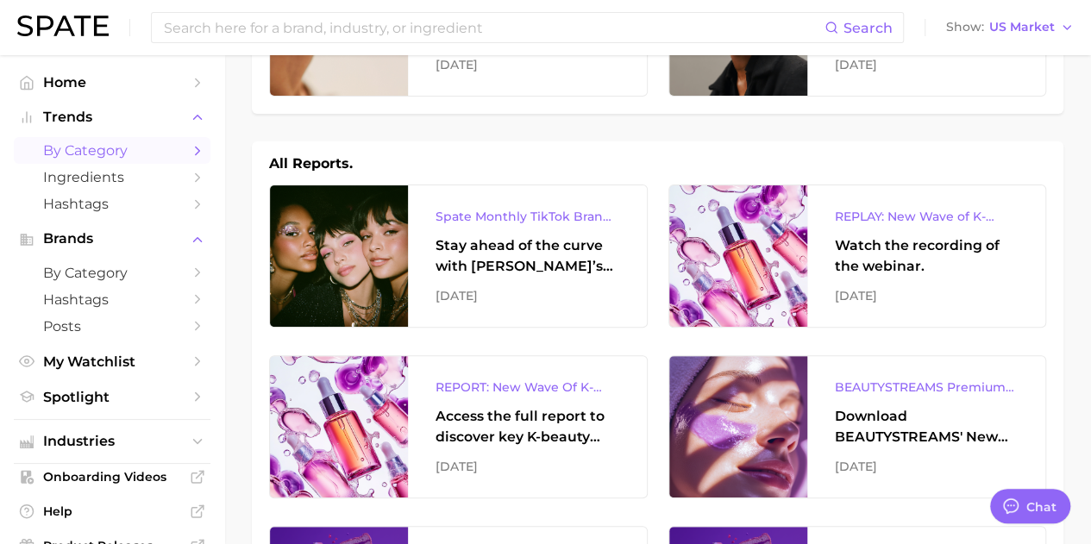
click at [103, 151] on span "by Category" at bounding box center [112, 150] width 138 height 16
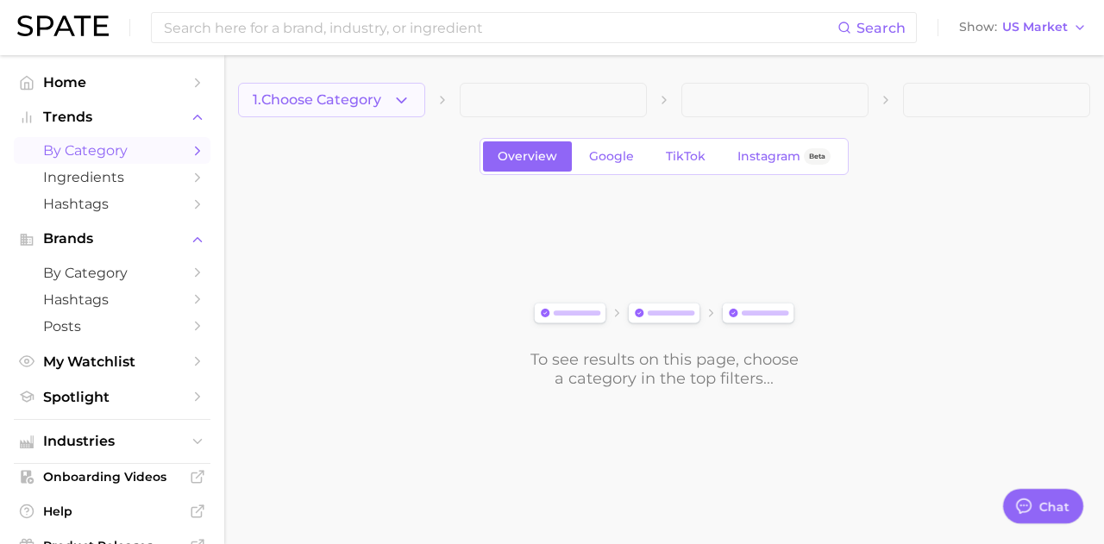
click at [381, 108] on span "1. Choose Category" at bounding box center [317, 100] width 129 height 16
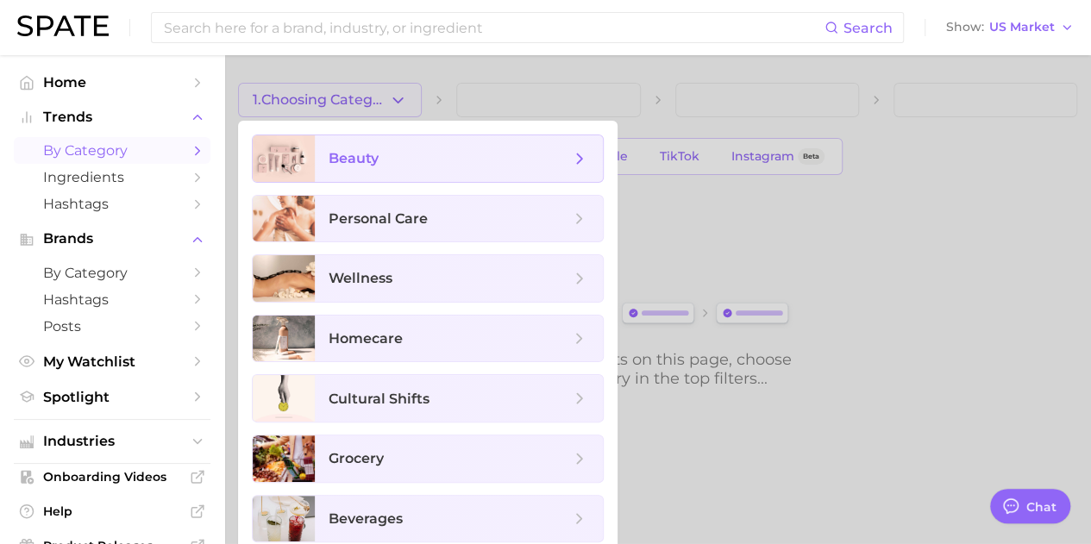
click at [371, 158] on span "beauty" at bounding box center [354, 158] width 50 height 16
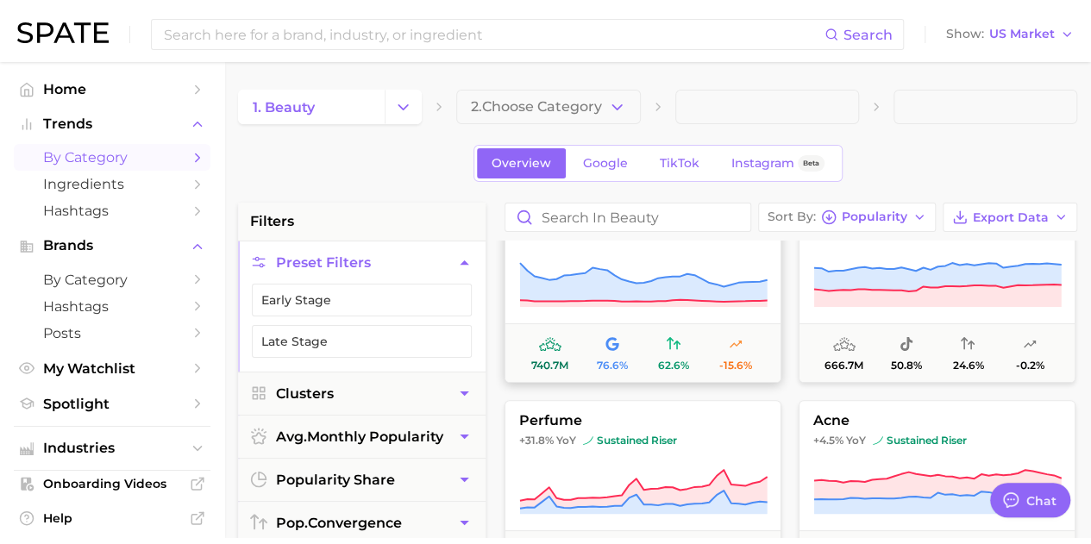
scroll to position [172, 0]
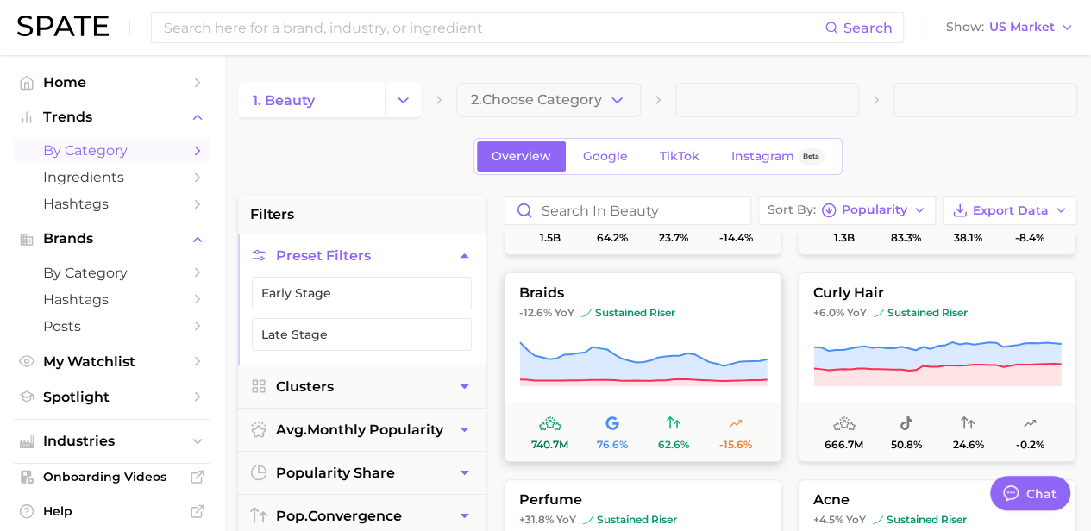
click at [549, 292] on span "braids" at bounding box center [642, 293] width 275 height 16
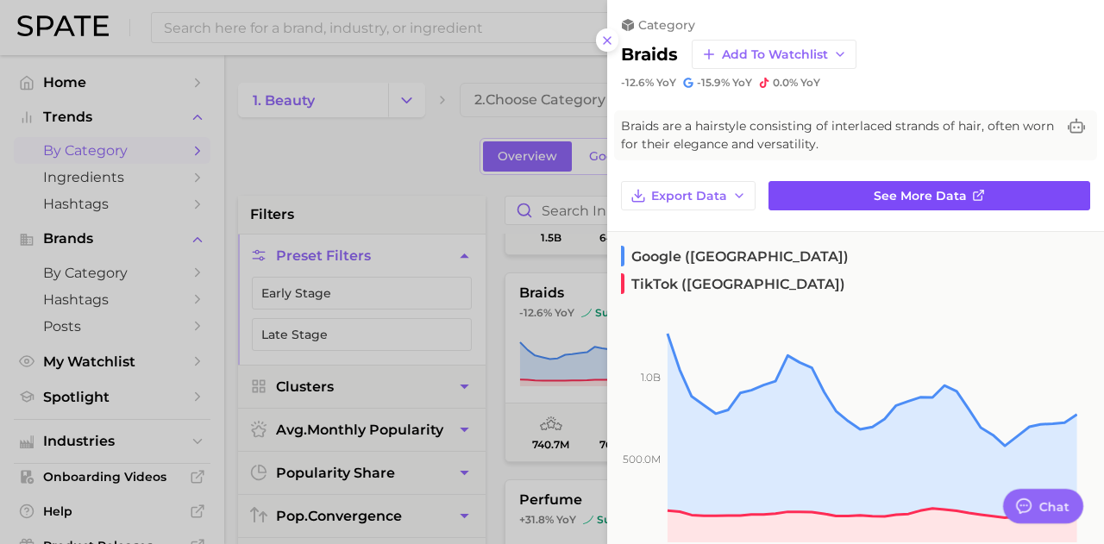
click at [549, 193] on link "See more data" at bounding box center [929, 195] width 322 height 29
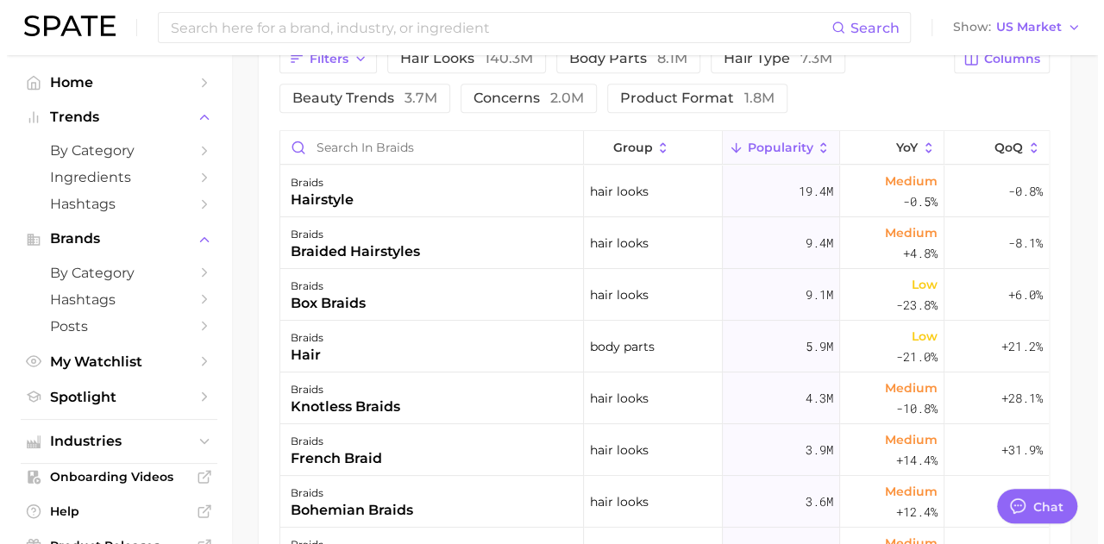
scroll to position [949, 0]
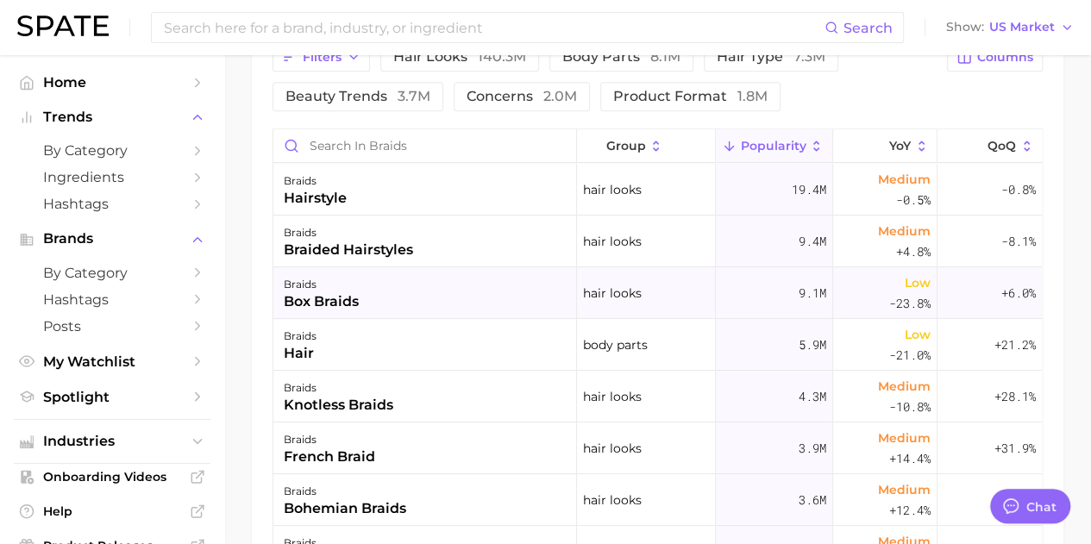
click at [324, 302] on div "box braids" at bounding box center [321, 302] width 75 height 21
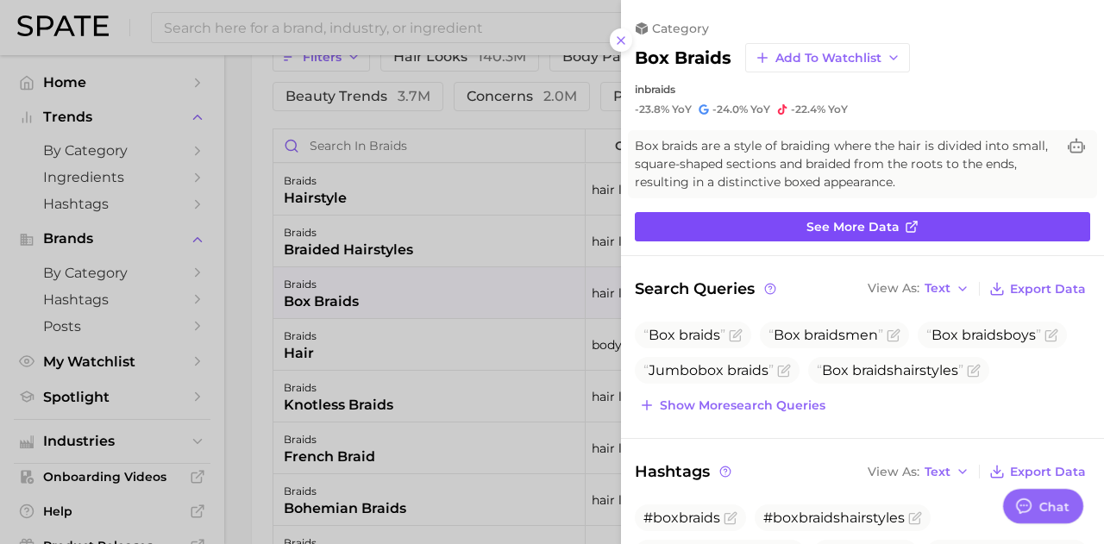
click at [549, 220] on span "See more data" at bounding box center [852, 227] width 93 height 15
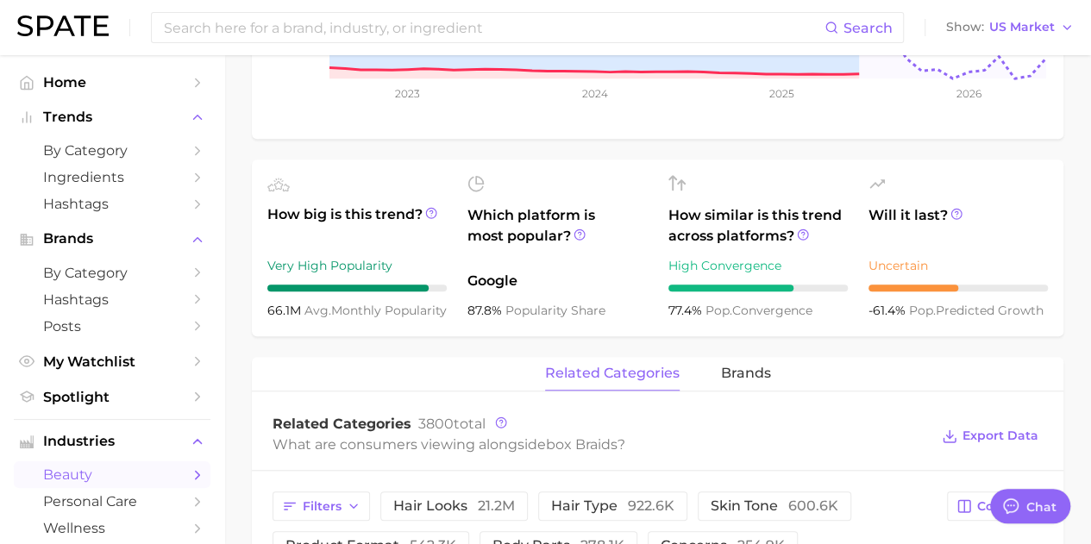
scroll to position [604, 0]
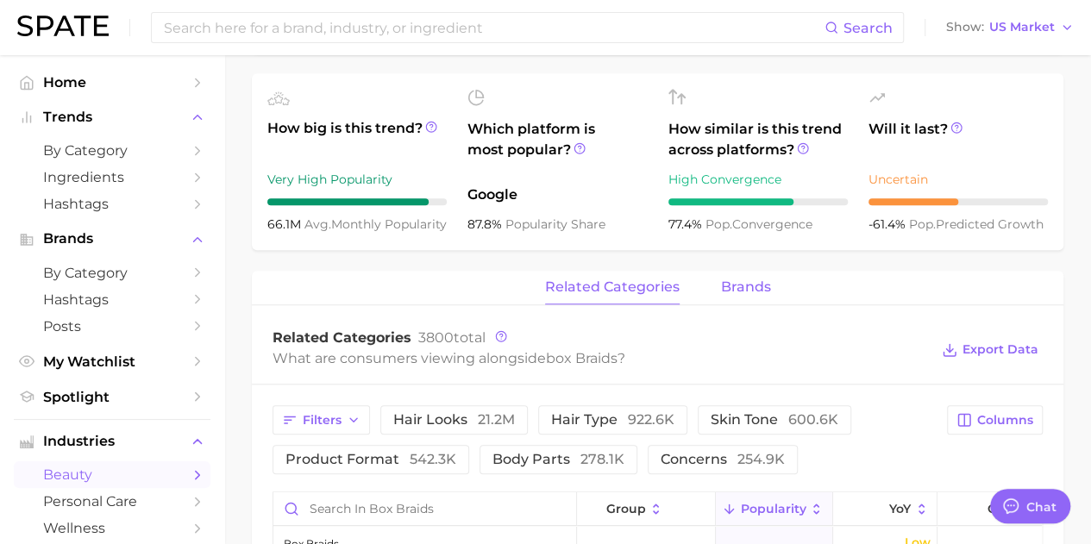
click at [549, 294] on span "brands" at bounding box center [746, 287] width 50 height 16
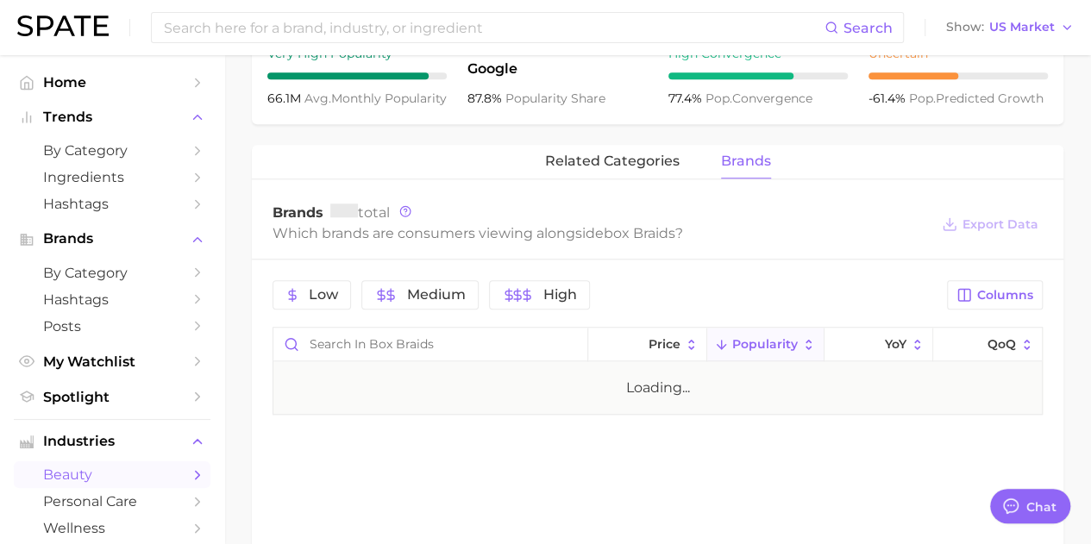
scroll to position [850, 0]
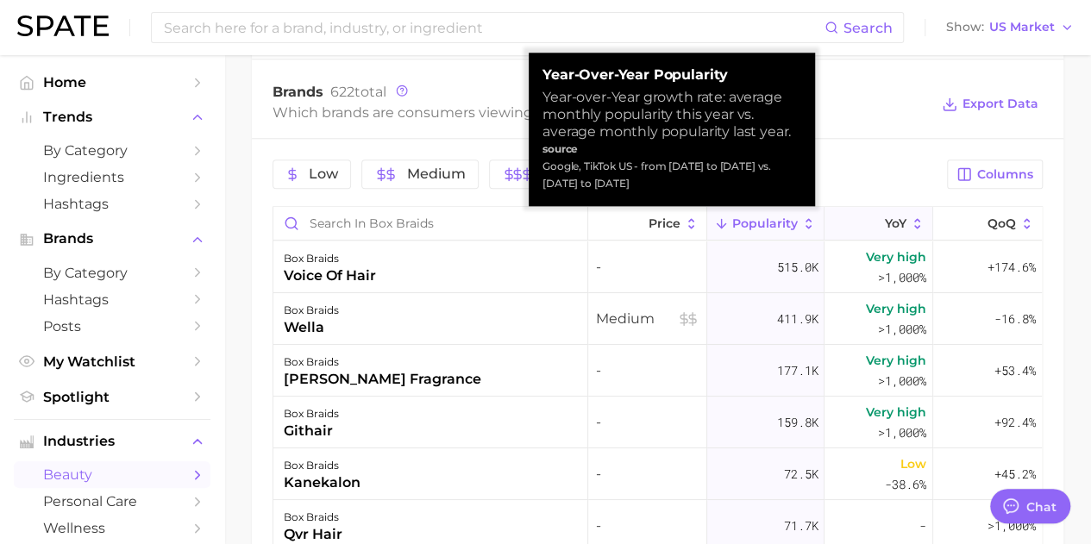
click at [549, 222] on button "YoY" at bounding box center [879, 224] width 109 height 34
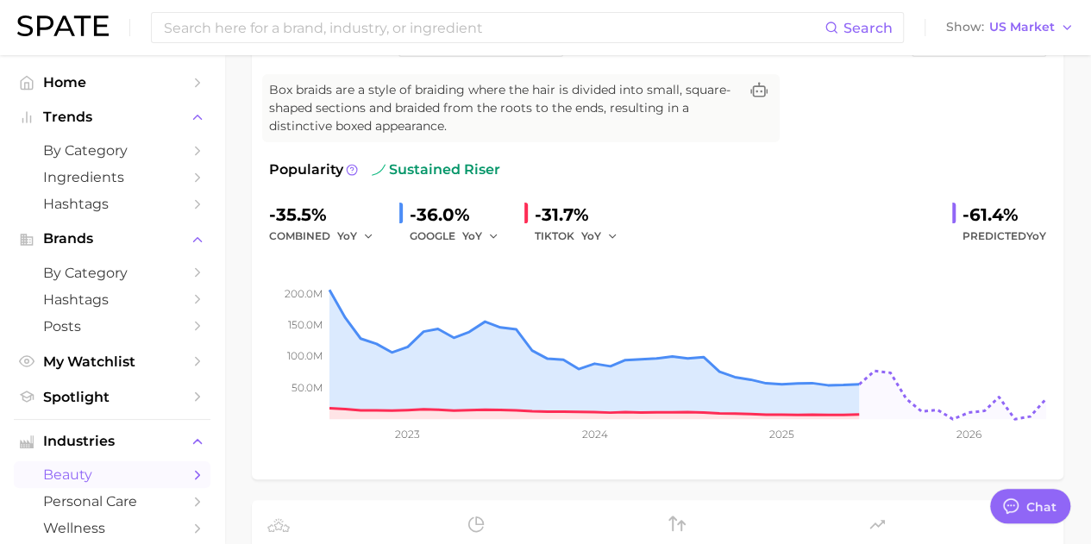
scroll to position [73, 0]
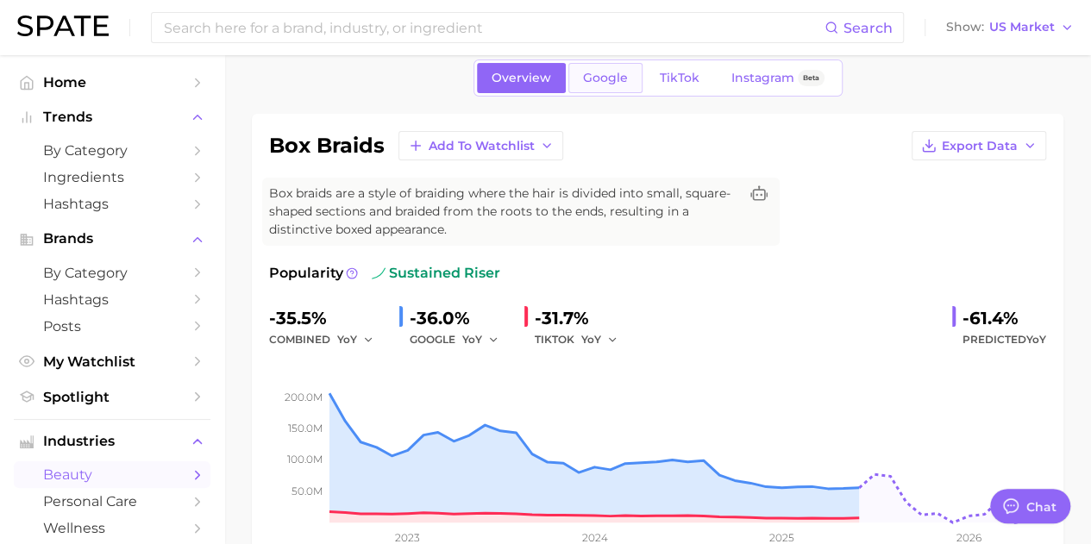
click at [549, 71] on span "Google" at bounding box center [605, 78] width 45 height 15
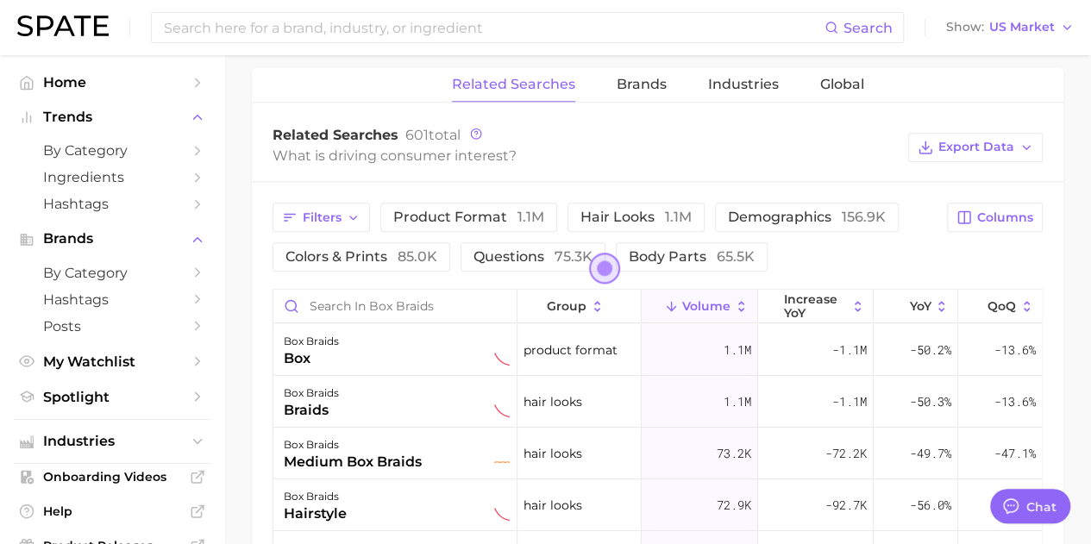
scroll to position [862, 0]
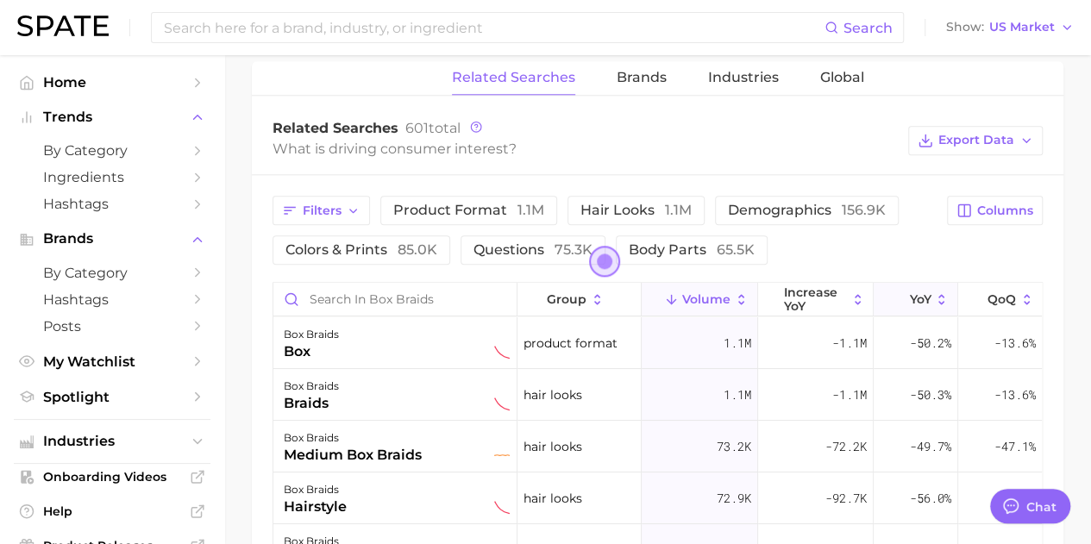
click at [549, 299] on span "YoY" at bounding box center [920, 299] width 22 height 14
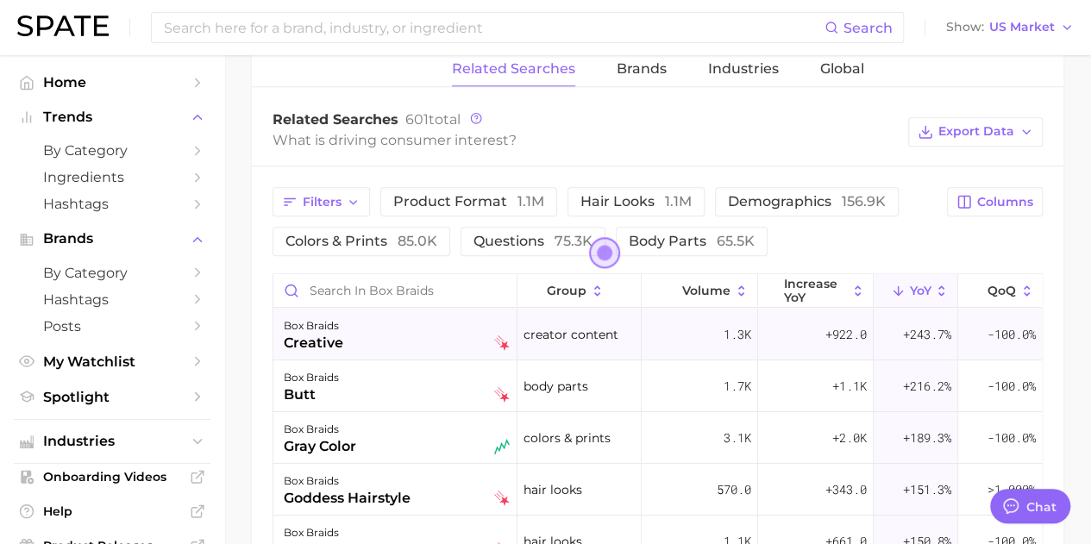
scroll to position [776, 0]
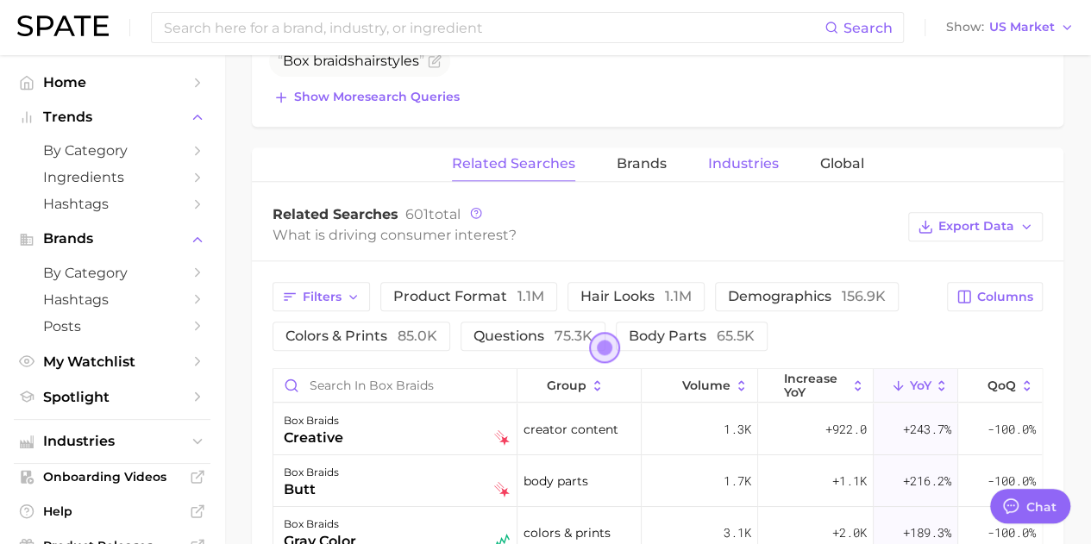
click at [549, 160] on span "Industries" at bounding box center [743, 164] width 71 height 16
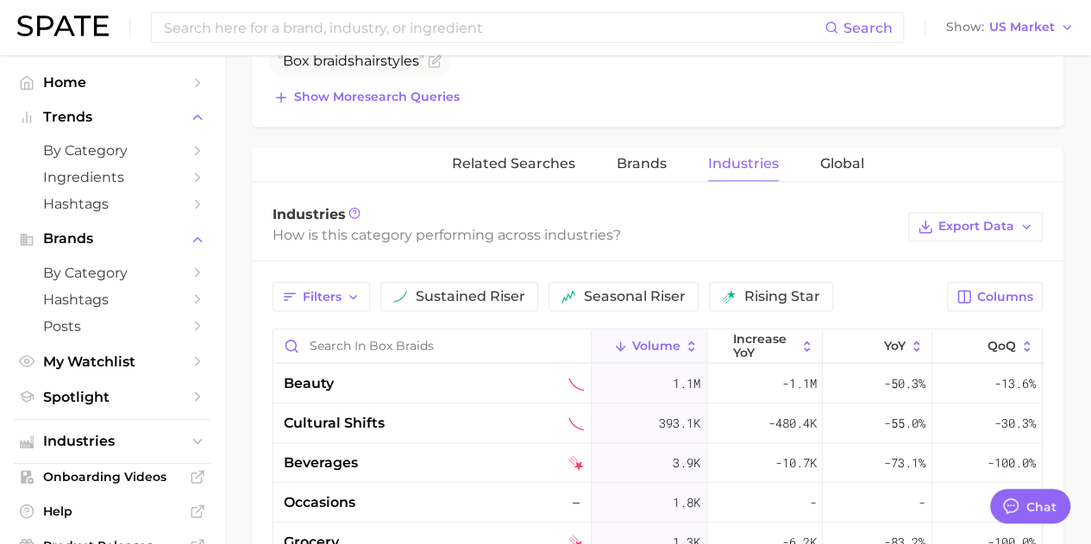
click at [549, 154] on div "Related Searches Brands Industries Global" at bounding box center [658, 164] width 812 height 34
click at [549, 156] on span "Global" at bounding box center [842, 164] width 44 height 16
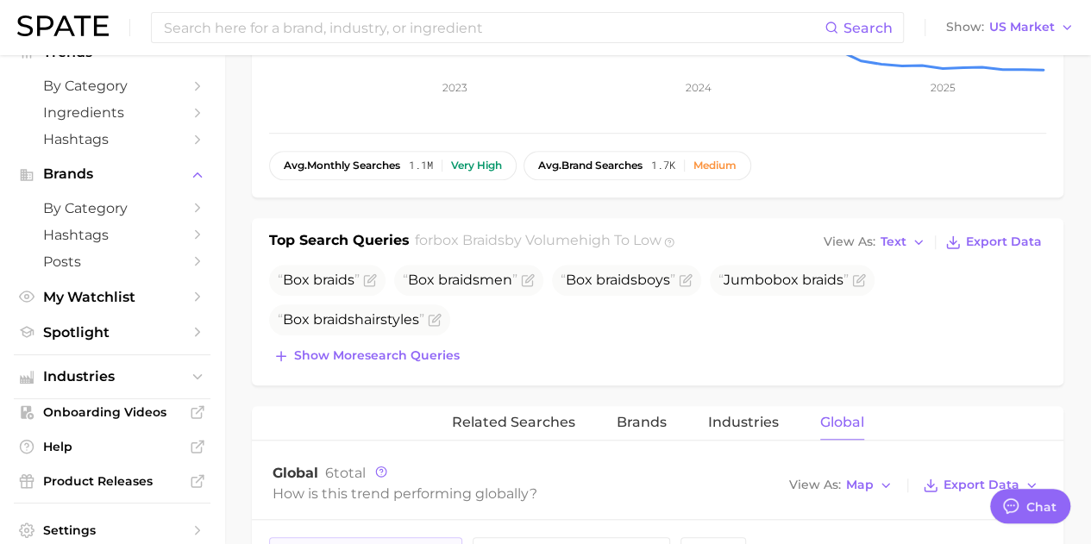
scroll to position [0, 0]
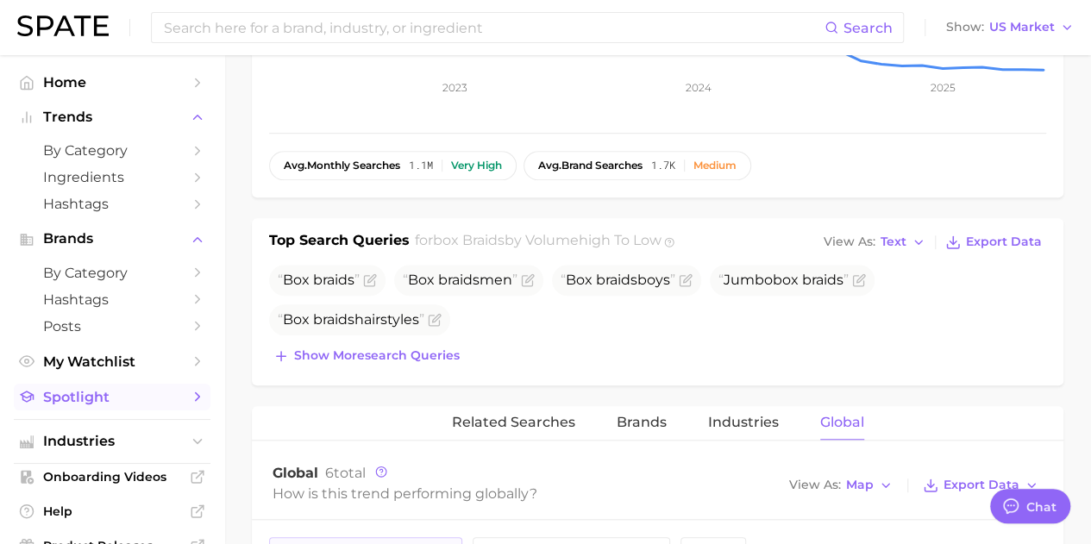
click at [129, 401] on span "Spotlight" at bounding box center [112, 397] width 138 height 16
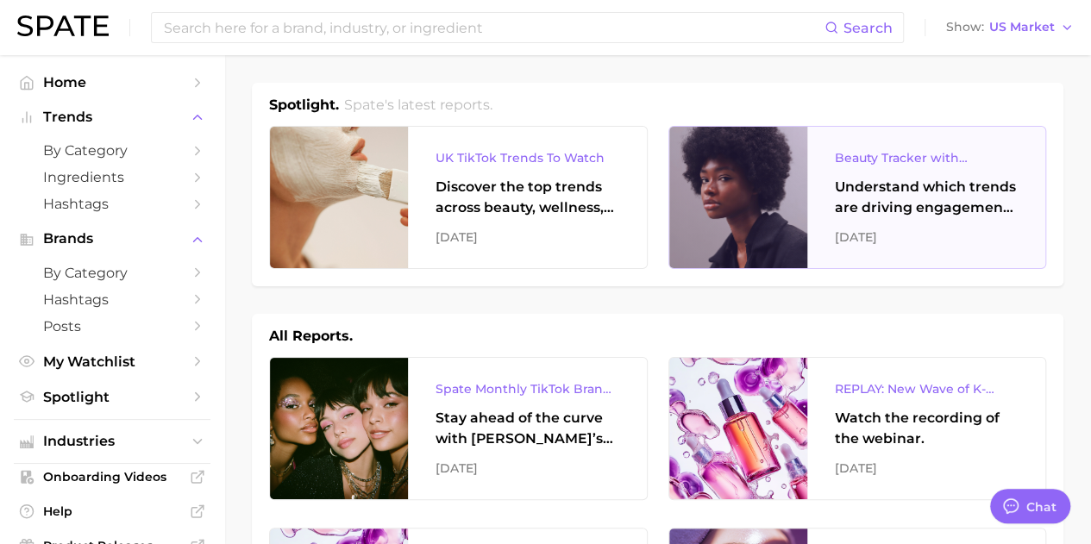
click at [549, 223] on div at bounding box center [738, 197] width 138 height 141
type textarea "x"
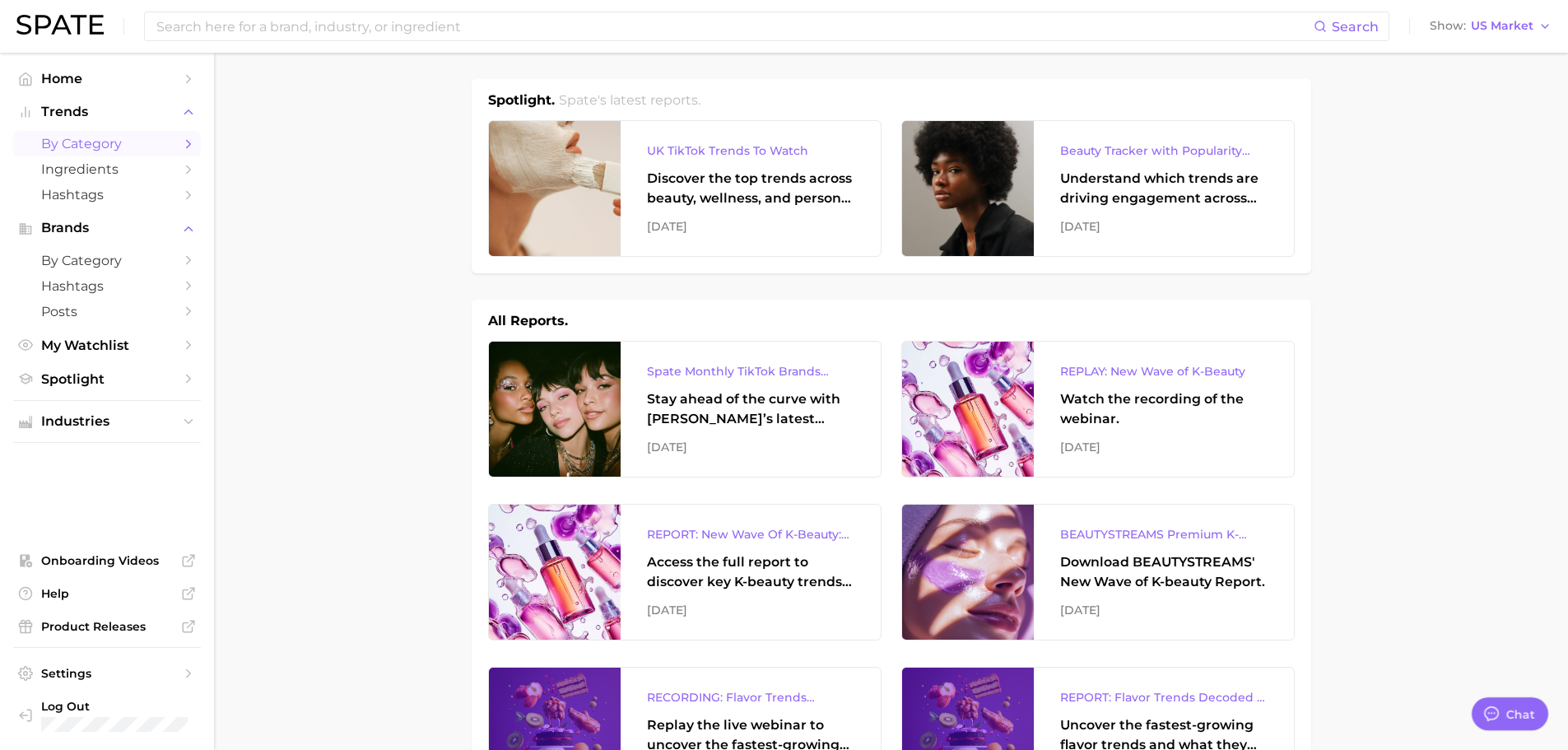
click at [94, 139] on span "by Category" at bounding box center [107, 143] width 132 height 15
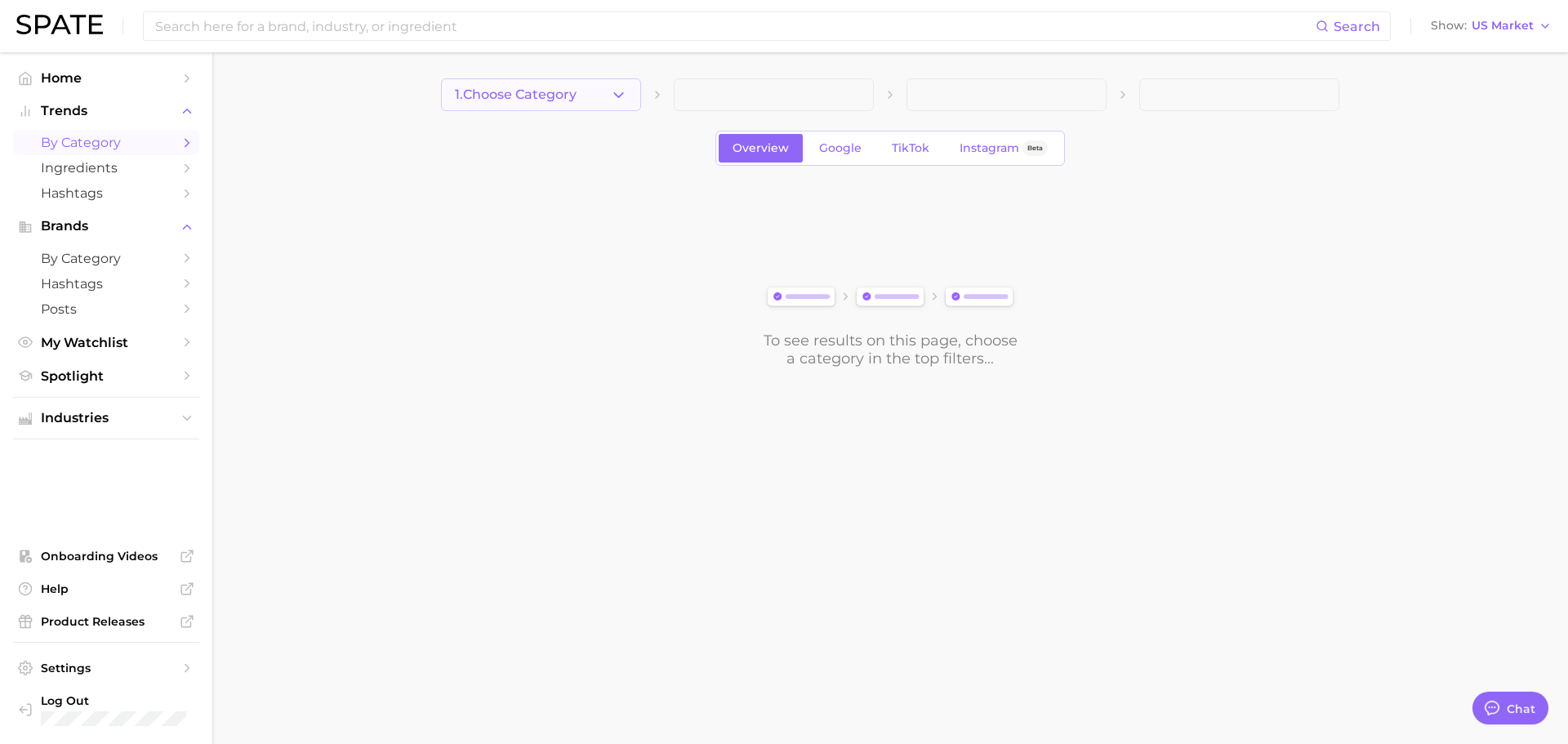
click at [520, 83] on button "1. Choose Category" at bounding box center [541, 95] width 200 height 32
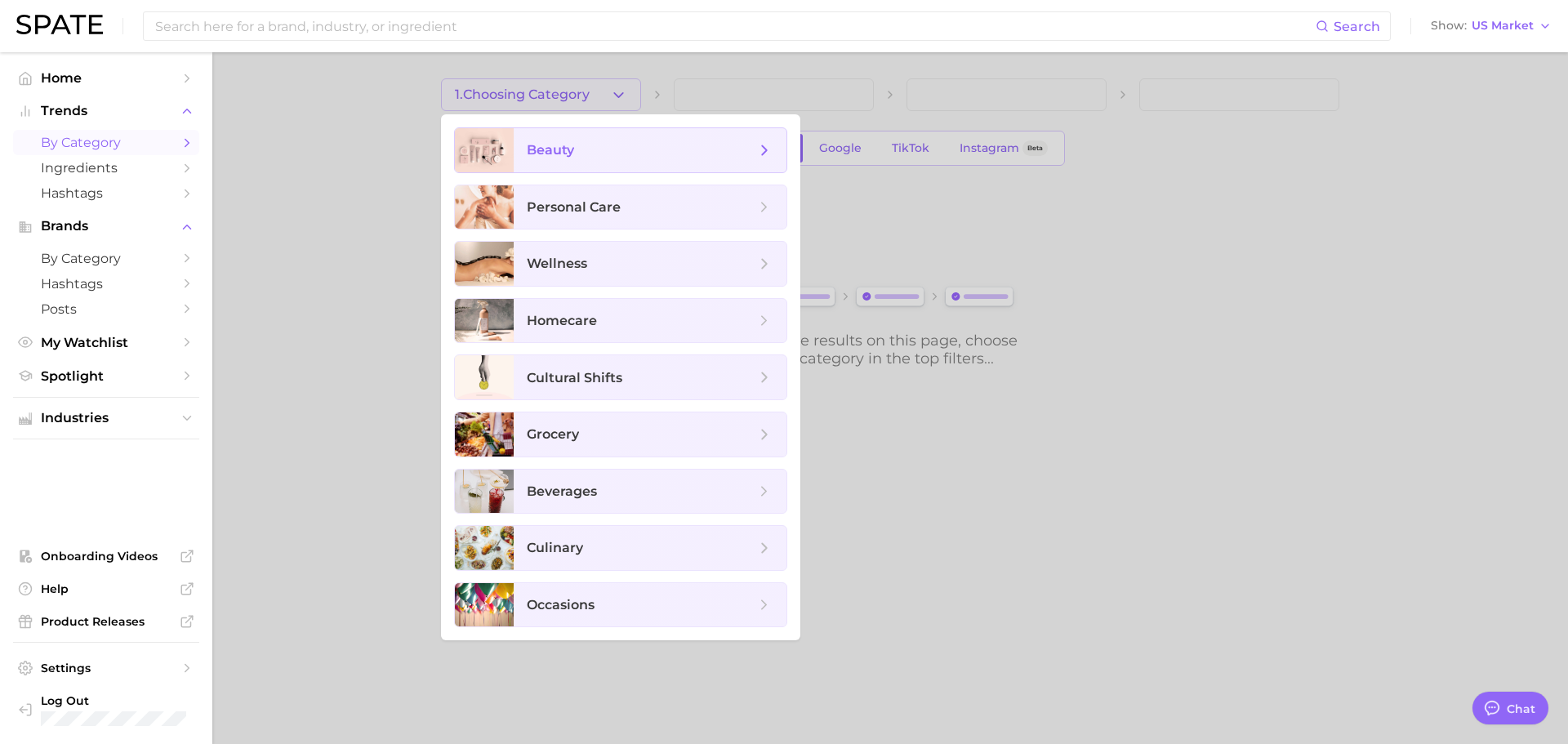
click at [520, 151] on span "beauty" at bounding box center [640, 150] width 228 height 18
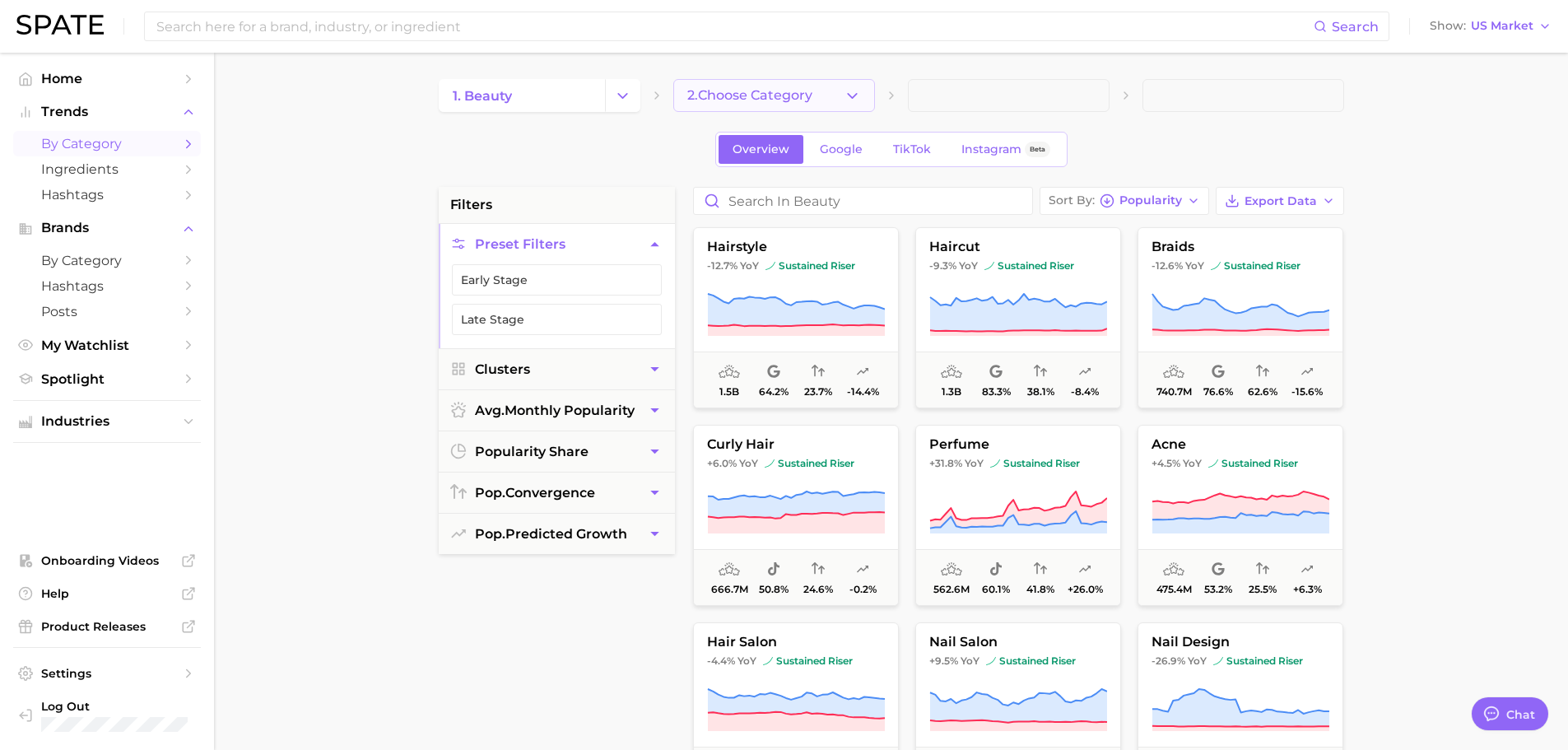
click at [524, 94] on span "2. Choose Category" at bounding box center [749, 95] width 125 height 15
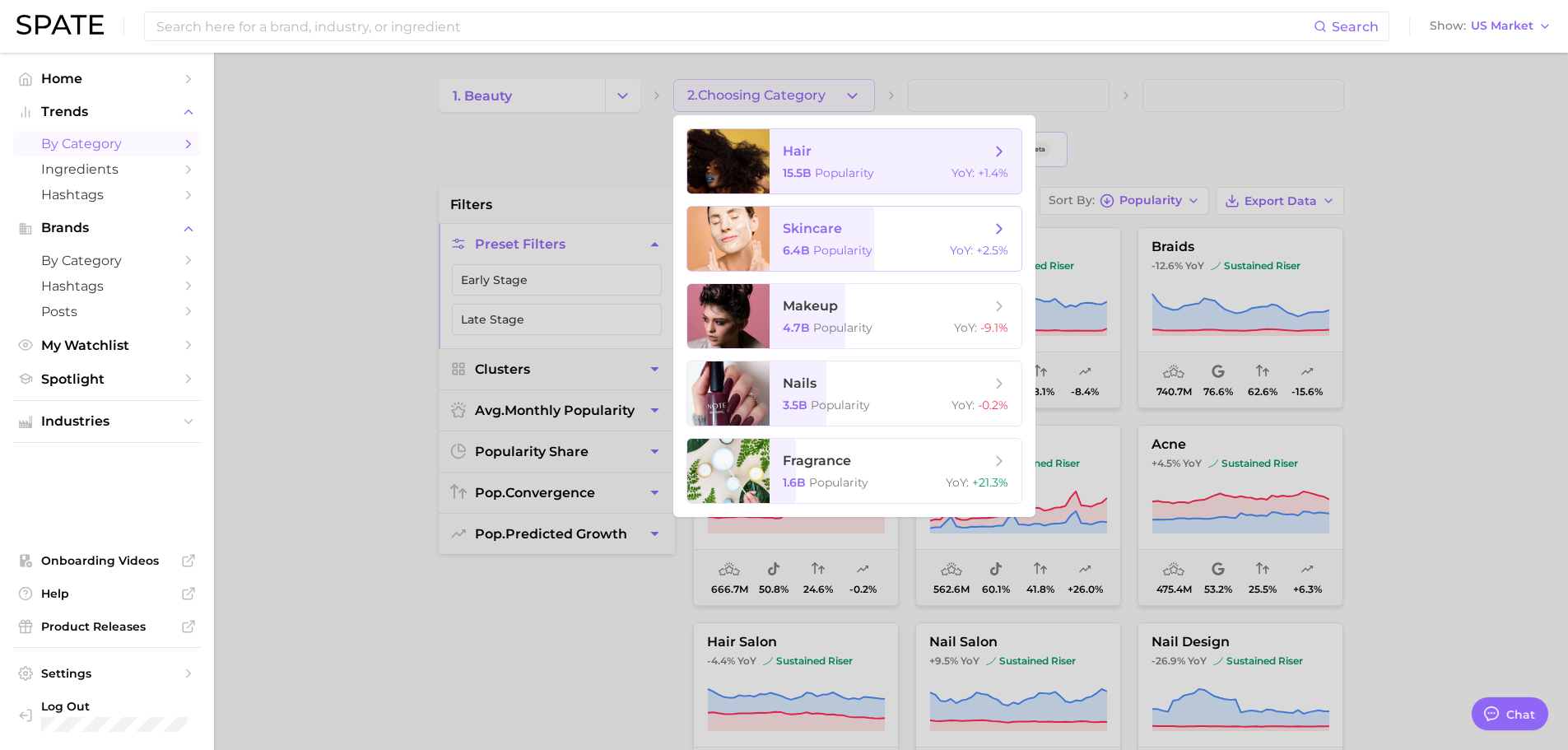
click at [524, 229] on span "skincare" at bounding box center [886, 228] width 207 height 18
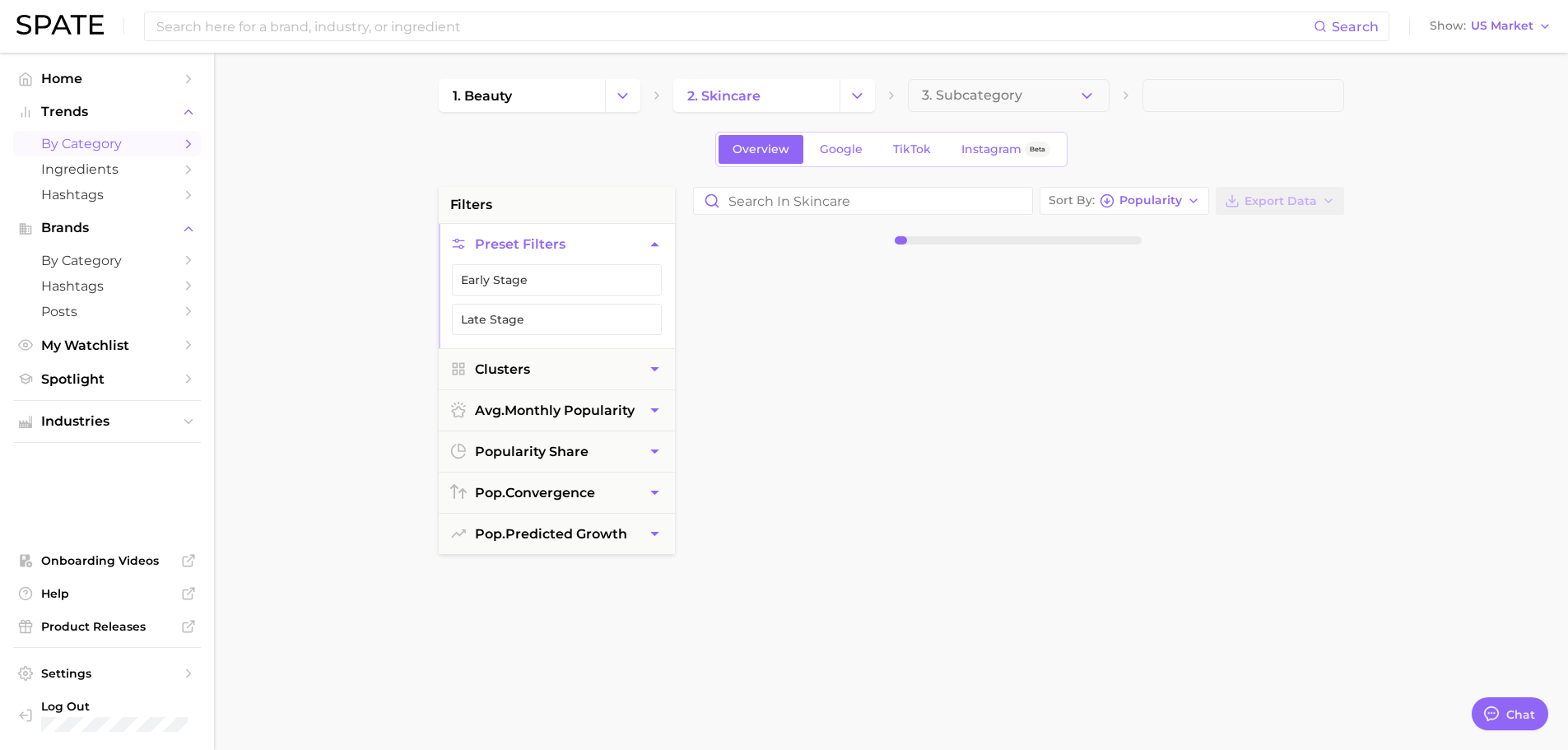
click at [524, 99] on button "3. Subcategory" at bounding box center [1008, 95] width 201 height 32
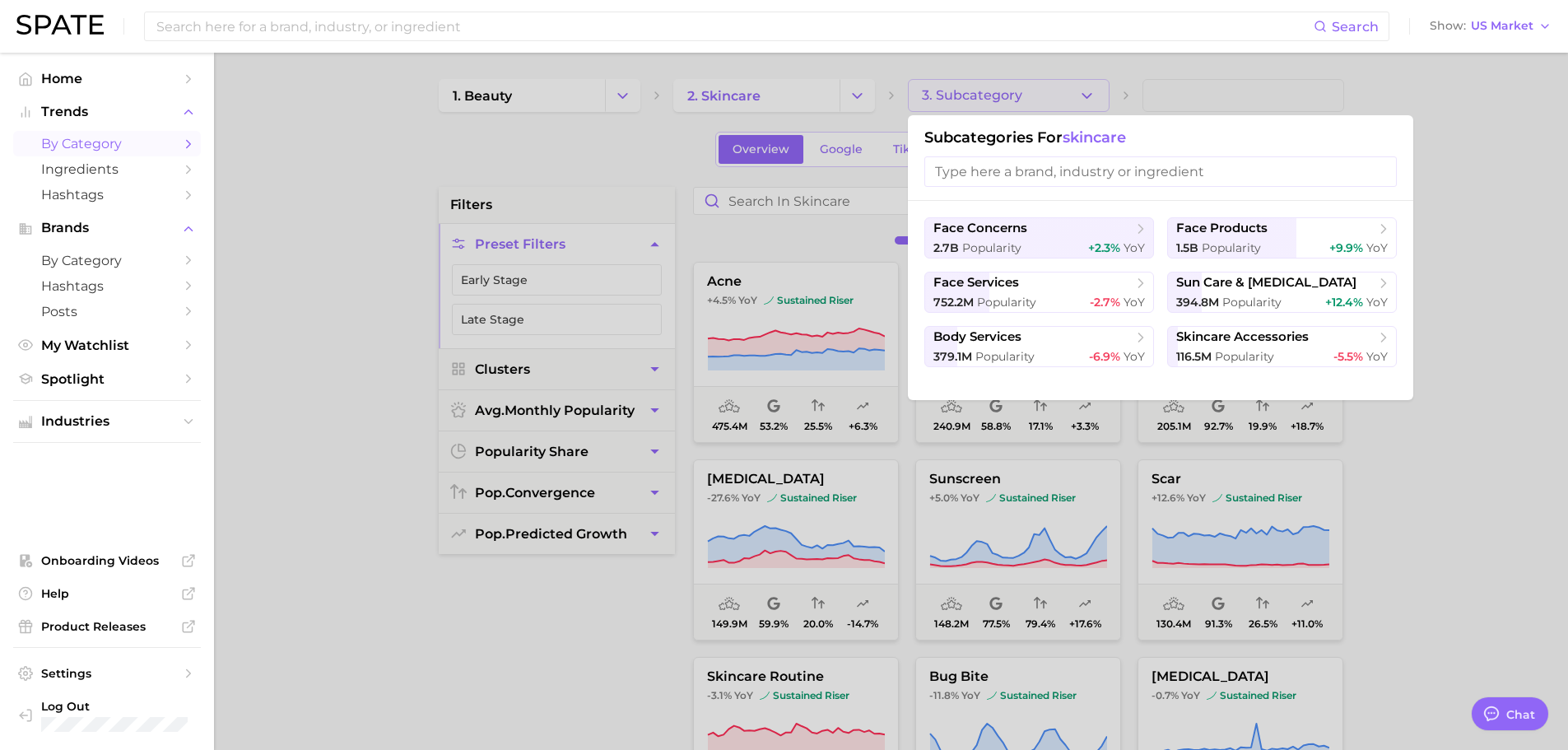
click at [524, 98] on div at bounding box center [784, 375] width 1568 height 750
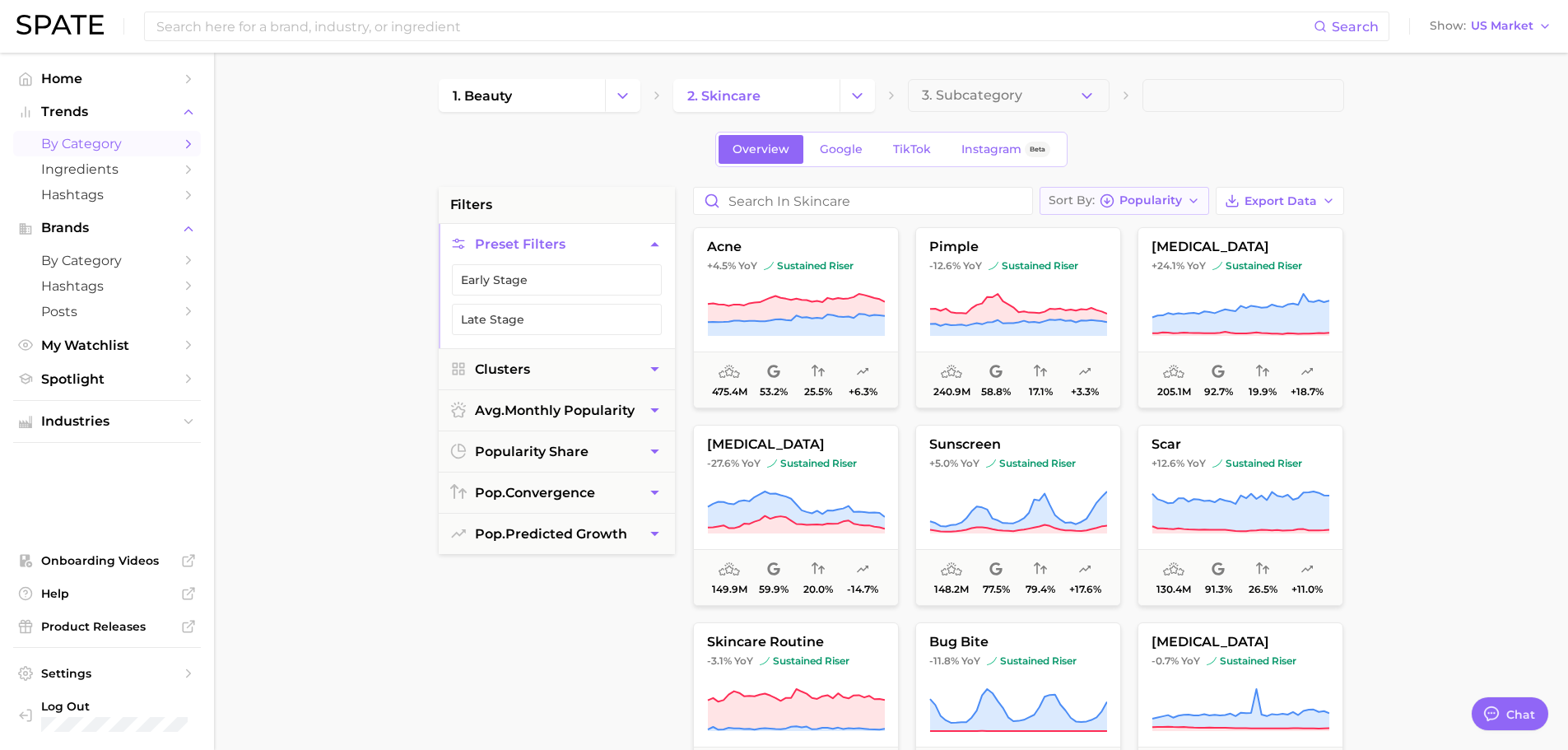
click at [524, 197] on span "Popularity" at bounding box center [1151, 199] width 63 height 9
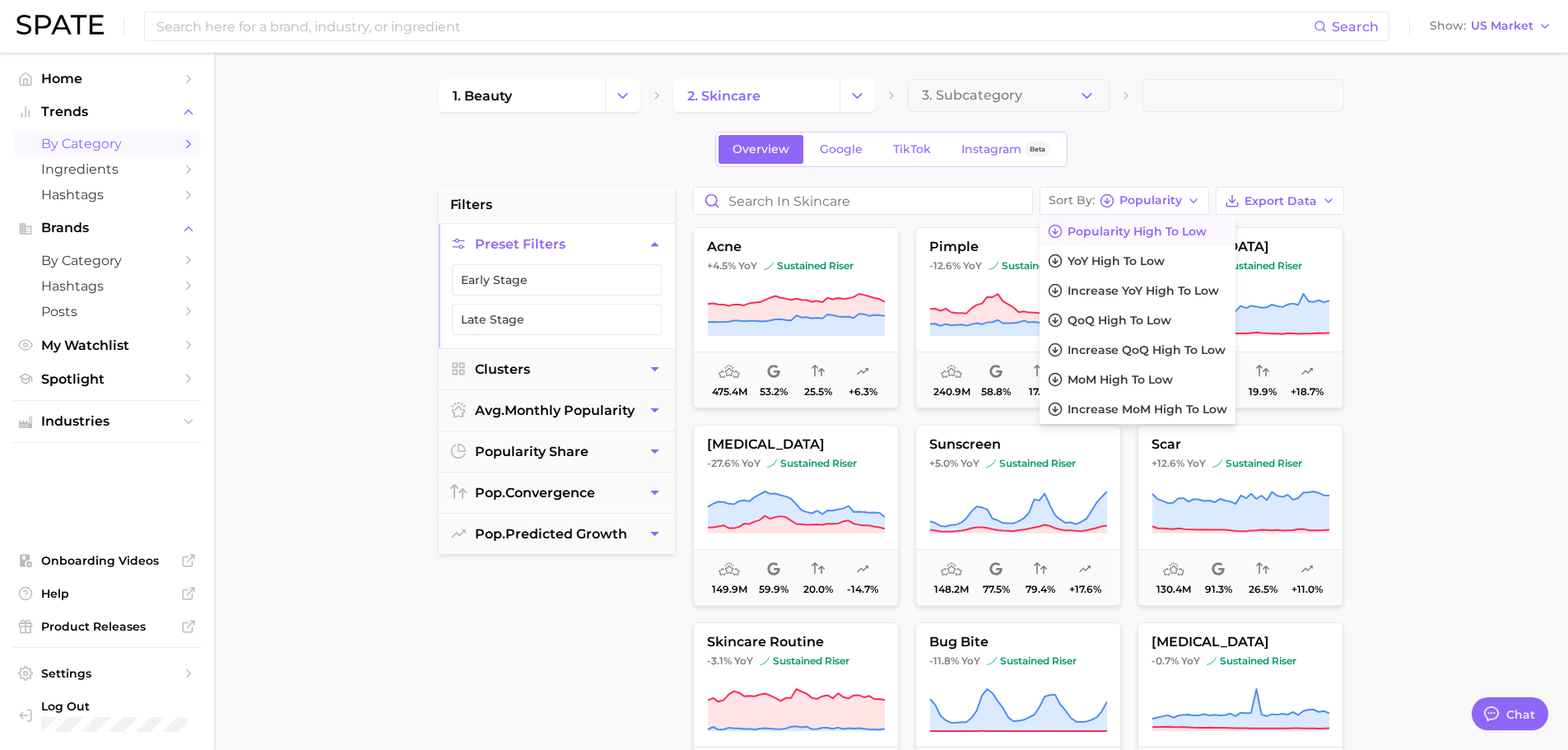
click at [524, 234] on span "Popularity high to low" at bounding box center [1138, 231] width 139 height 14
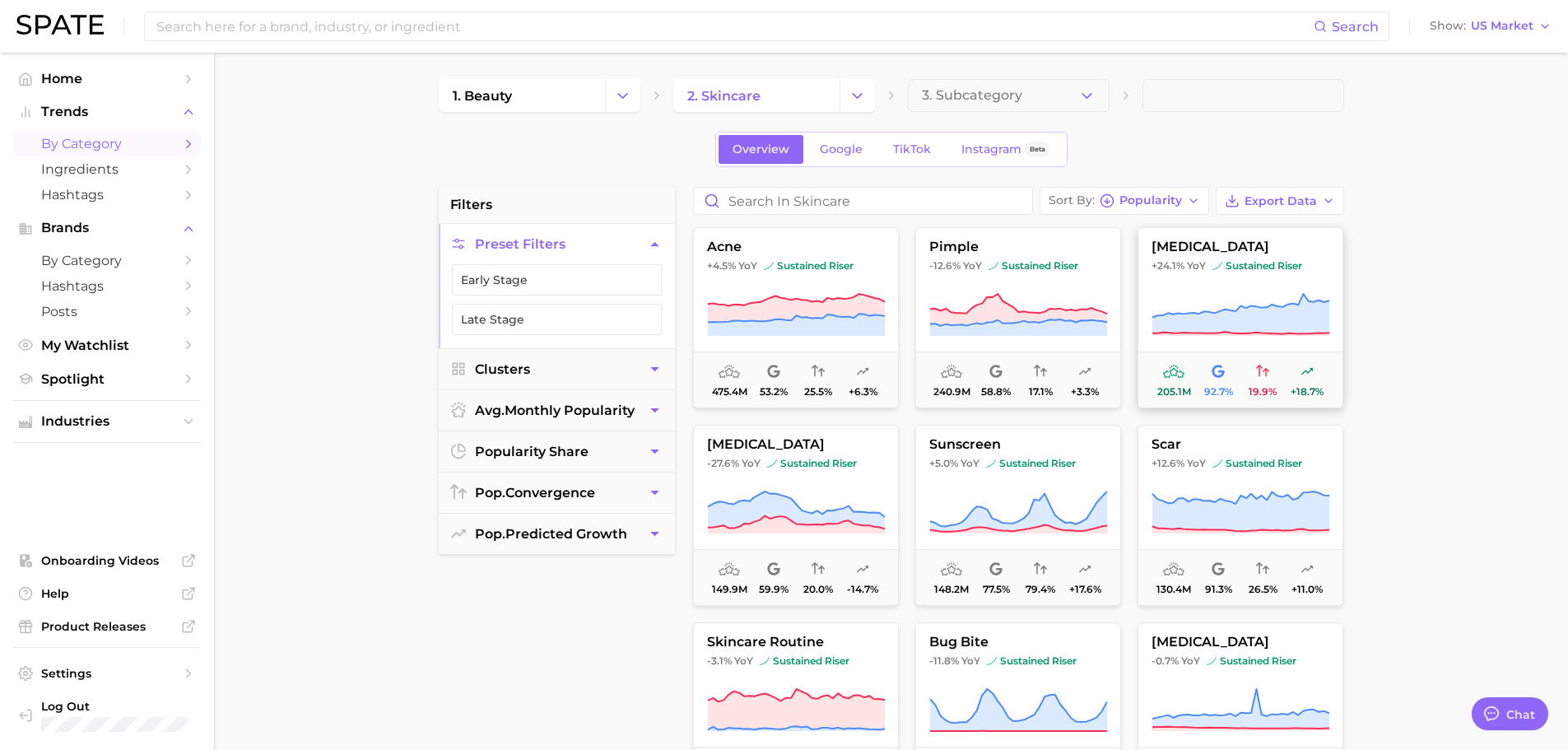
click at [524, 396] on span "205.1m 92.7% 19.9% +18.7%" at bounding box center [1241, 379] width 204 height 56
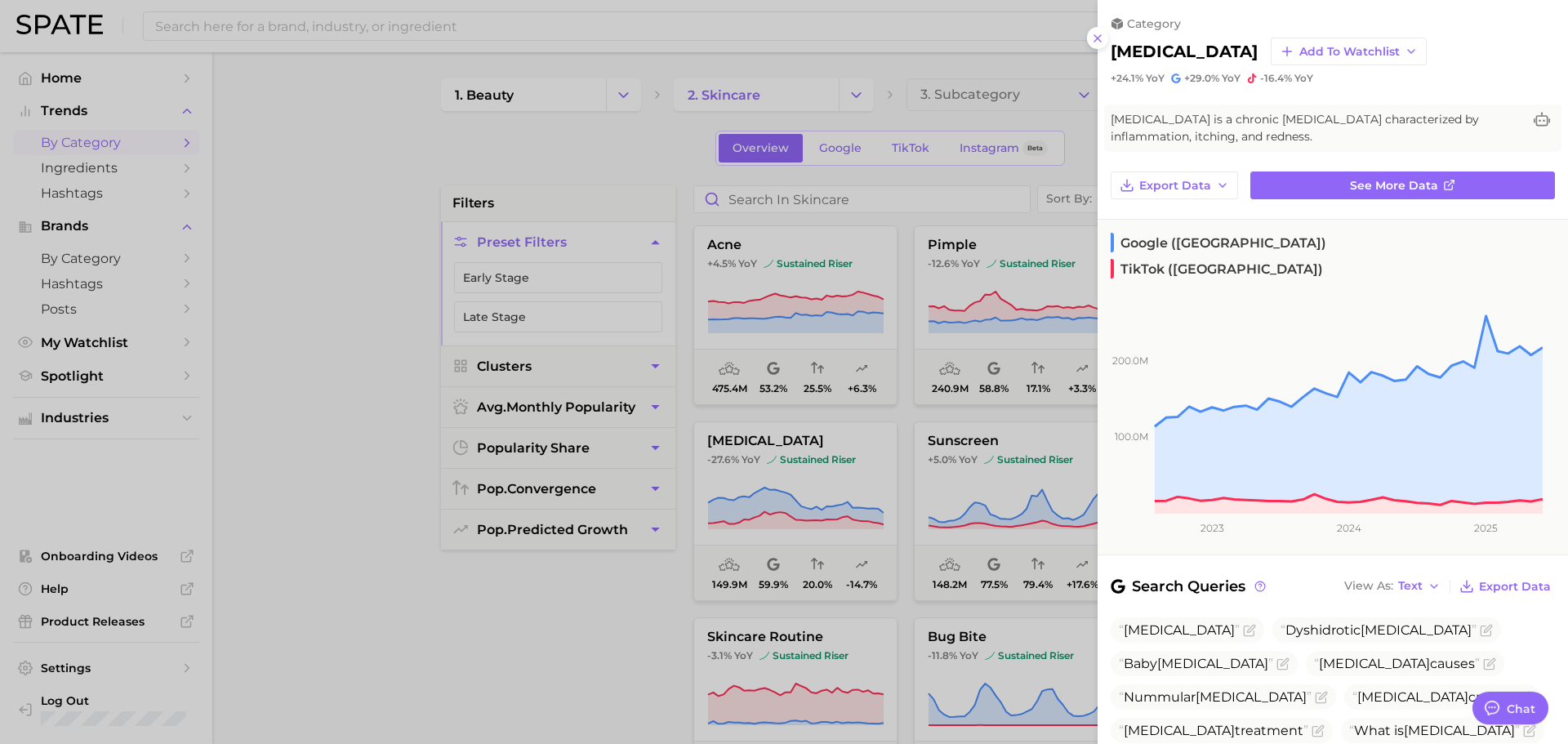
click at [520, 513] on div at bounding box center [784, 372] width 1568 height 744
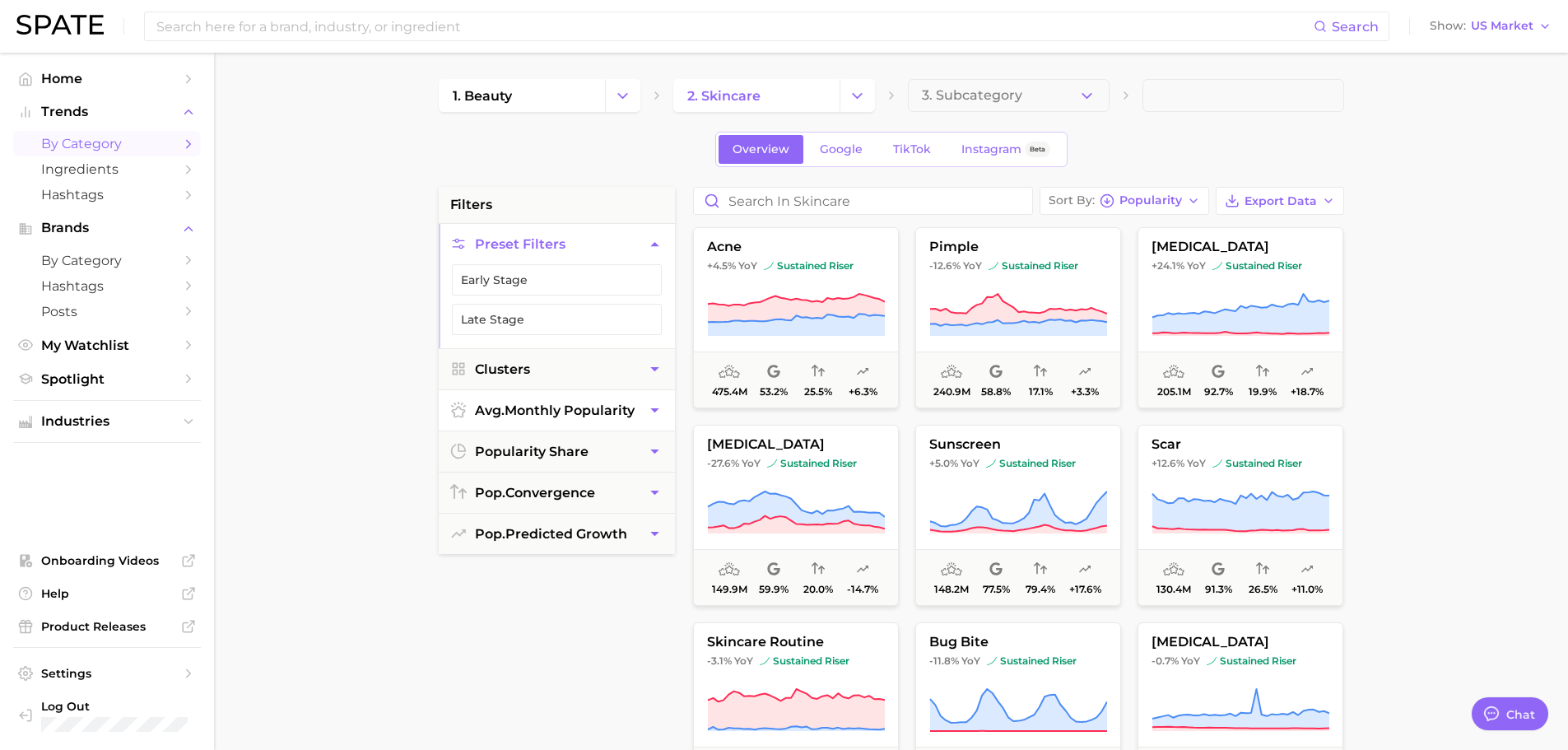
click at [524, 416] on span "avg. monthly popularity" at bounding box center [554, 410] width 159 height 15
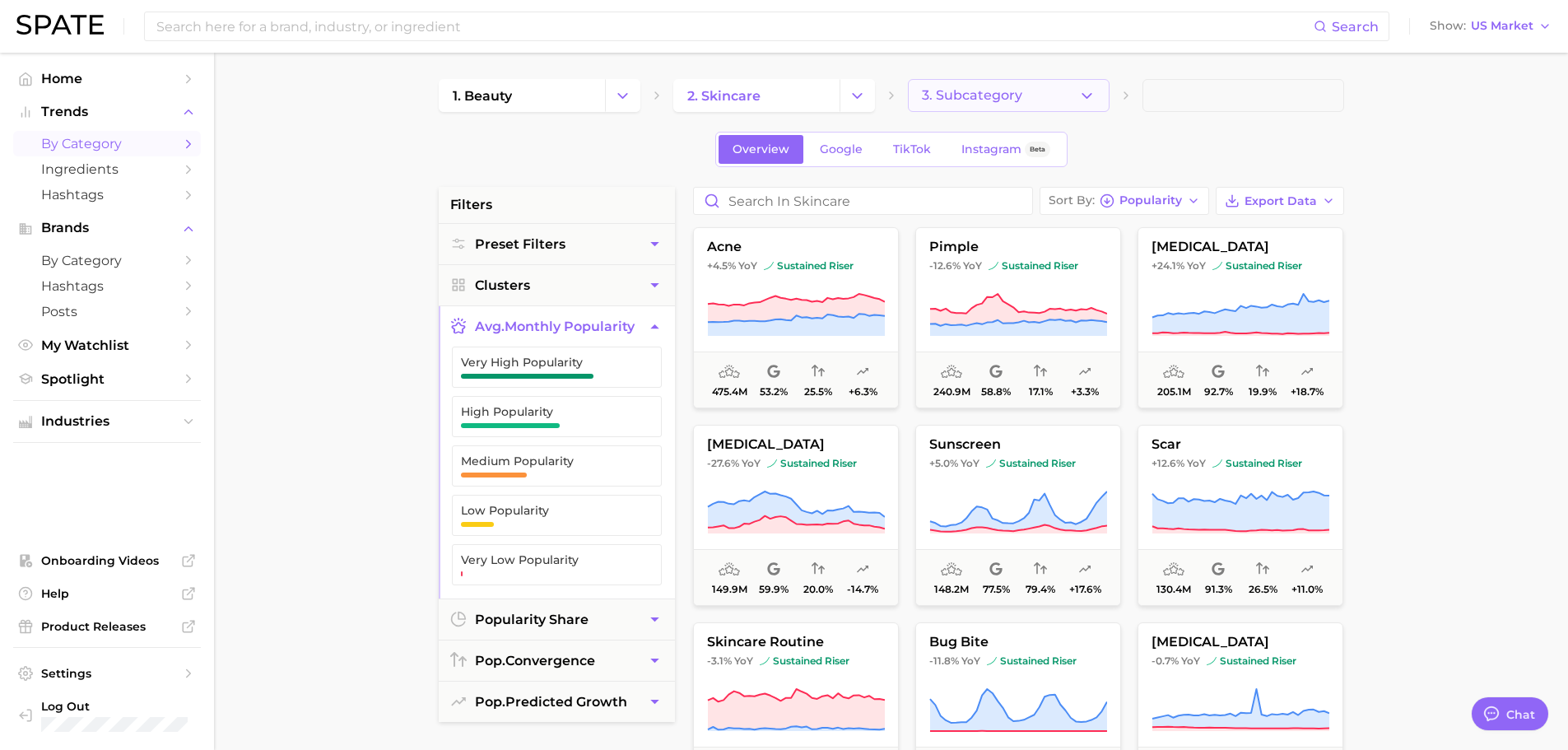
click at [524, 102] on button "3. Subcategory" at bounding box center [1008, 95] width 201 height 32
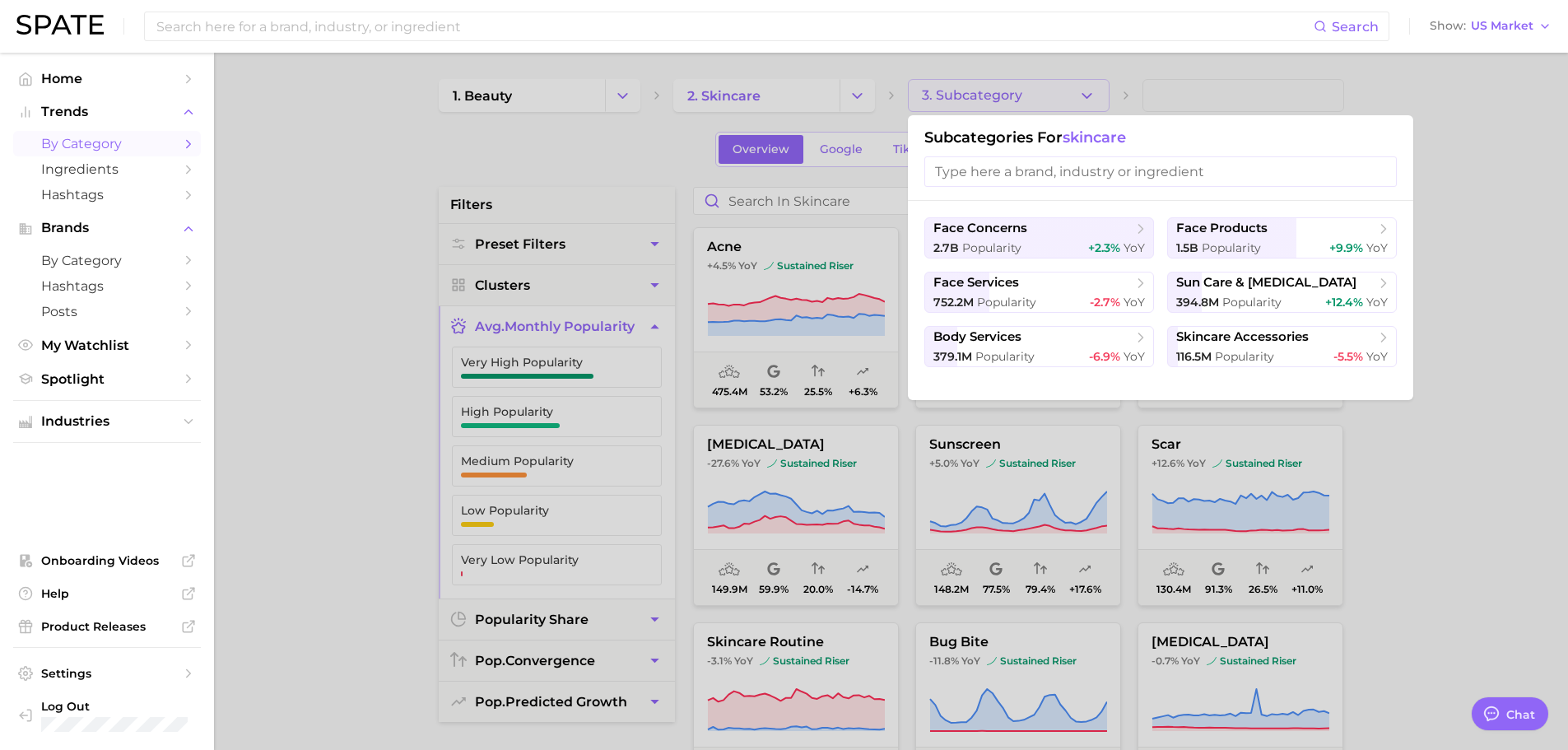
click at [524, 475] on div at bounding box center [784, 375] width 1568 height 750
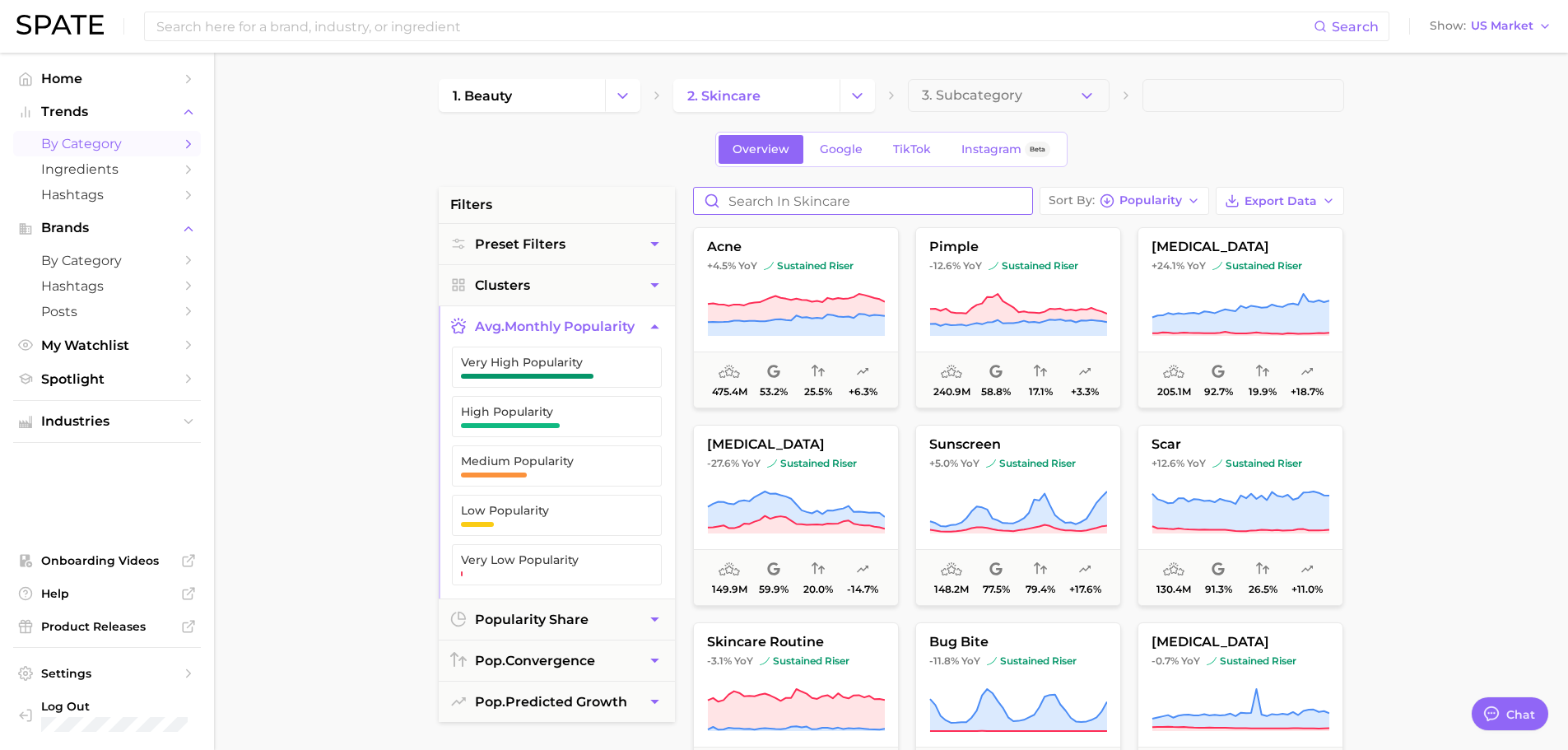
click at [524, 198] on input "Search in skincare" at bounding box center [863, 201] width 338 height 27
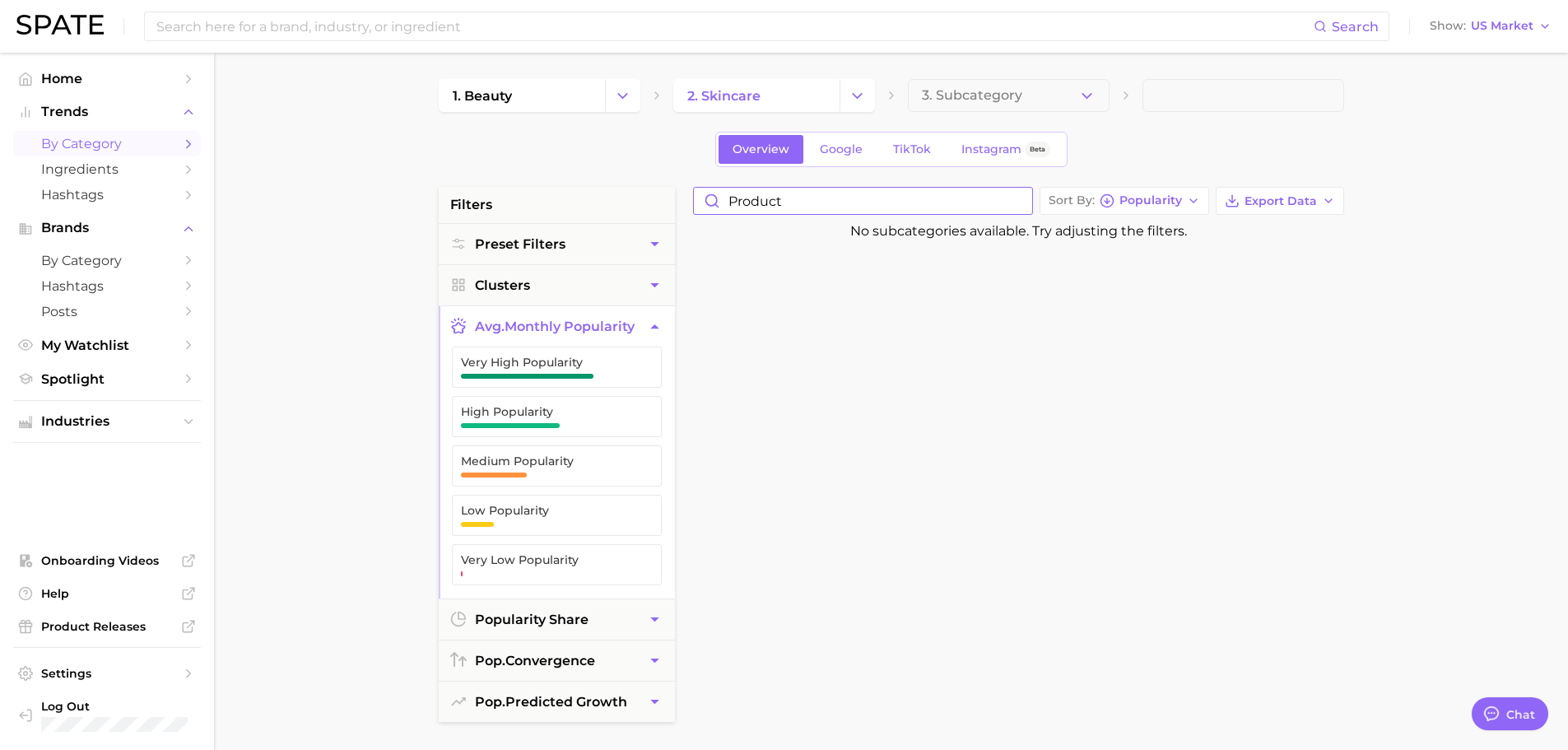
type input "product"
click at [524, 207] on input "product" at bounding box center [863, 201] width 338 height 27
click at [524, 206] on input "product" at bounding box center [863, 201] width 338 height 27
click at [524, 198] on input "product" at bounding box center [863, 201] width 338 height 27
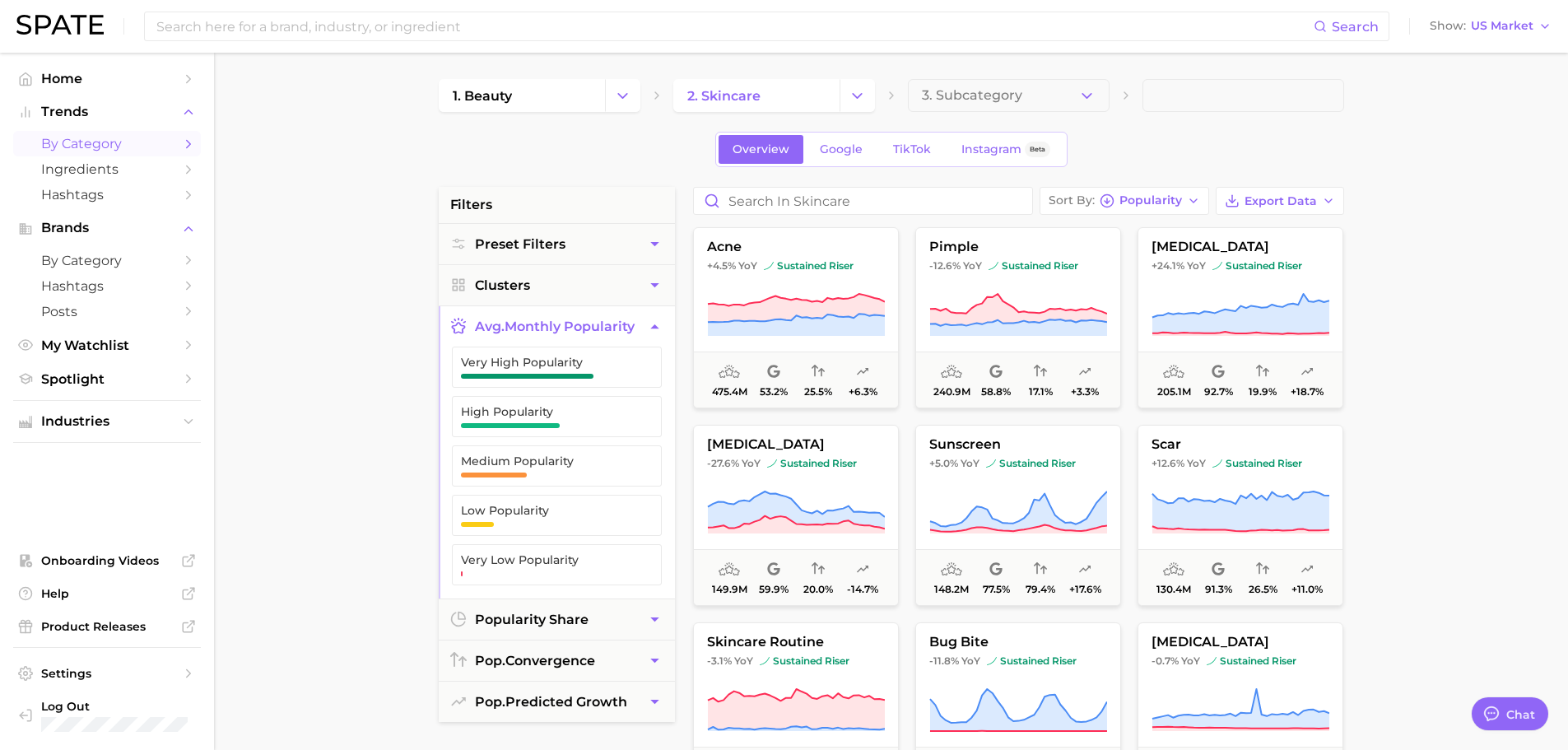
click at [524, 155] on div "Overview Google TikTok Instagram Beta" at bounding box center [891, 149] width 906 height 35
click at [524, 93] on polyline "button" at bounding box center [1086, 94] width 9 height 4
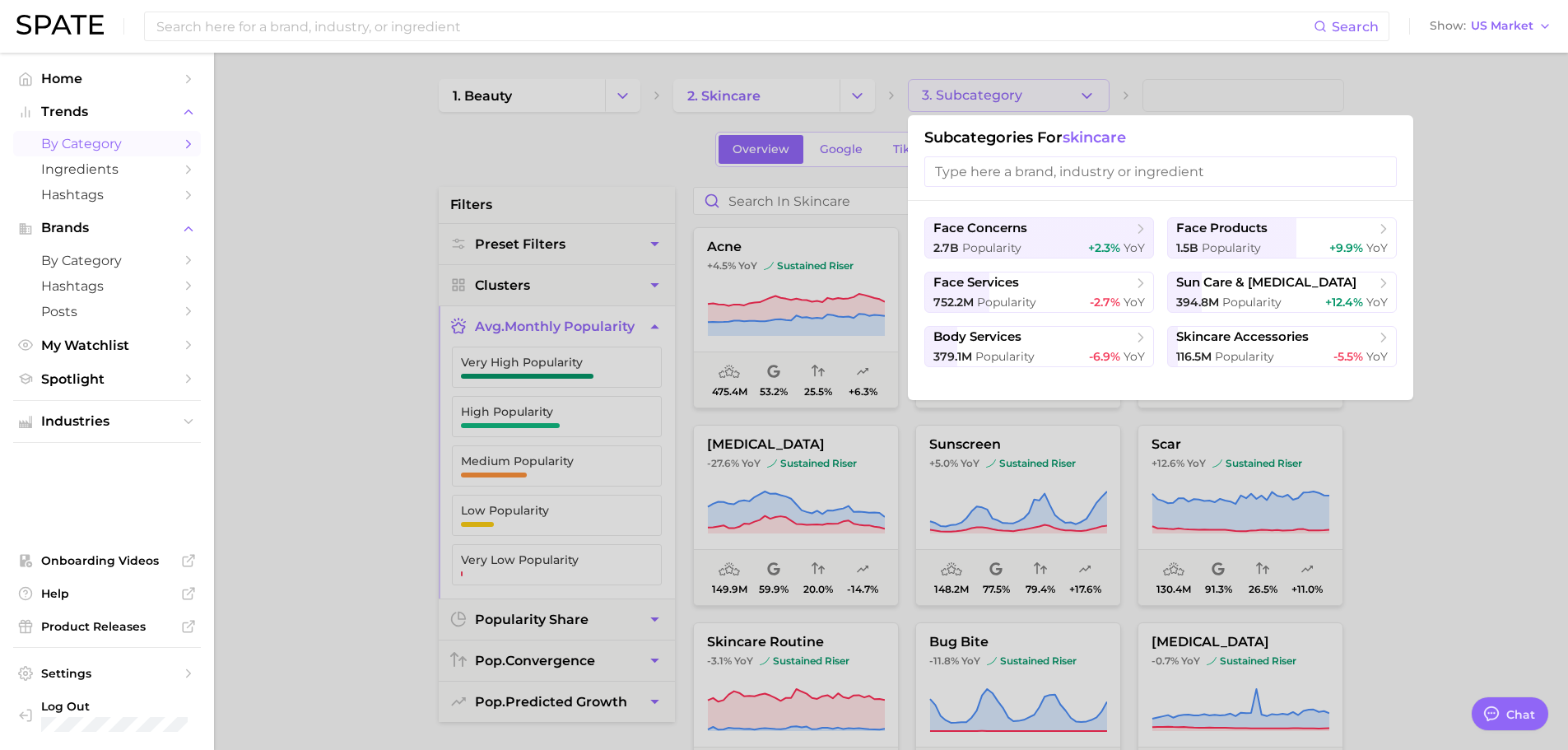
click at [524, 453] on div at bounding box center [784, 375] width 1568 height 750
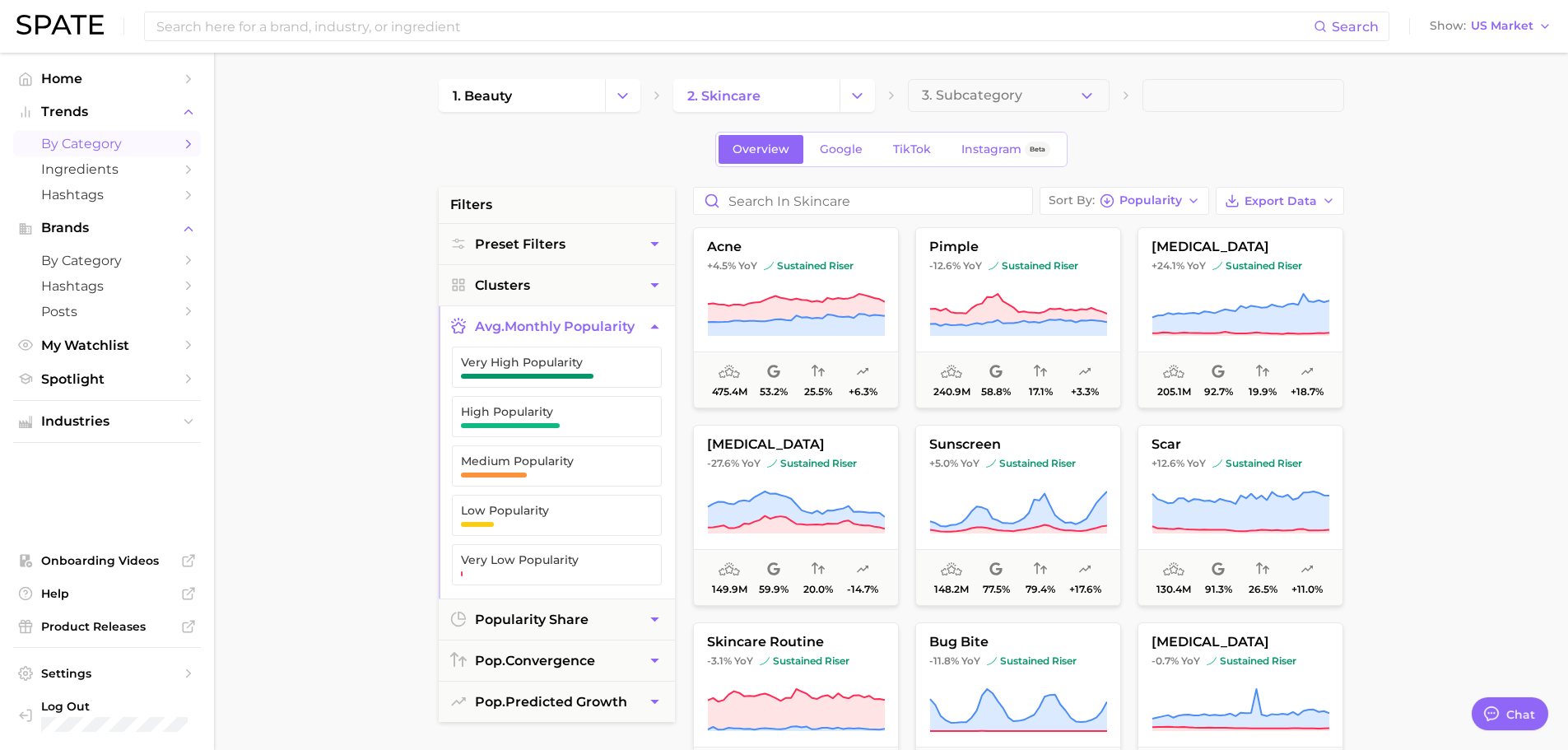
click at [524, 504] on main "1. beauty 2. skincare 3. Subcategory Overview Google TikTok Instagram Beta filt…" at bounding box center [890, 677] width 1354 height 1248
click at [524, 102] on link "1. beauty" at bounding box center [522, 95] width 166 height 32
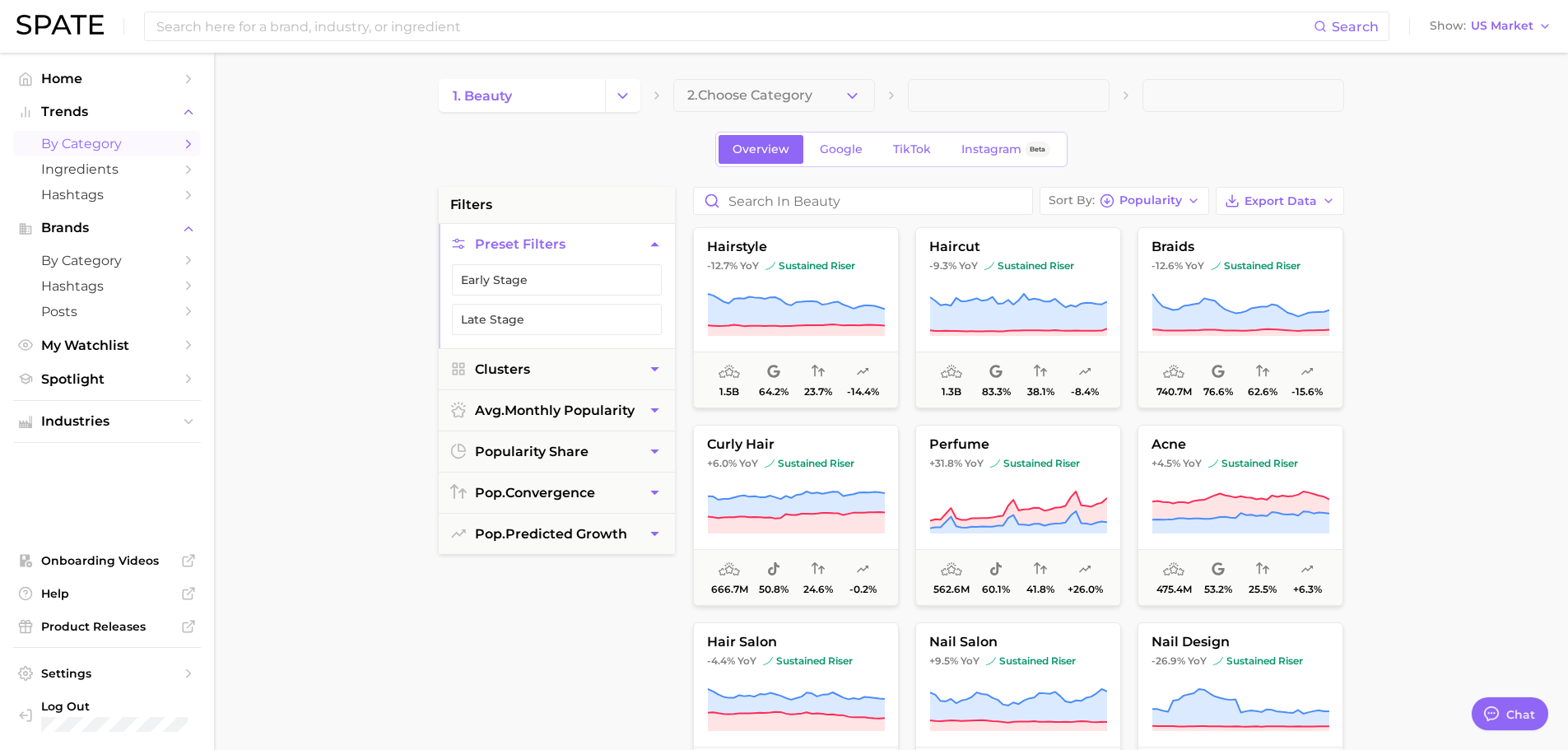
click at [524, 517] on main "1. beauty 2. Choose Category Overview Google TikTok Instagram Beta filters Pres…" at bounding box center [890, 677] width 1354 height 1248
click at [524, 450] on span "popularity share" at bounding box center [532, 451] width 114 height 15
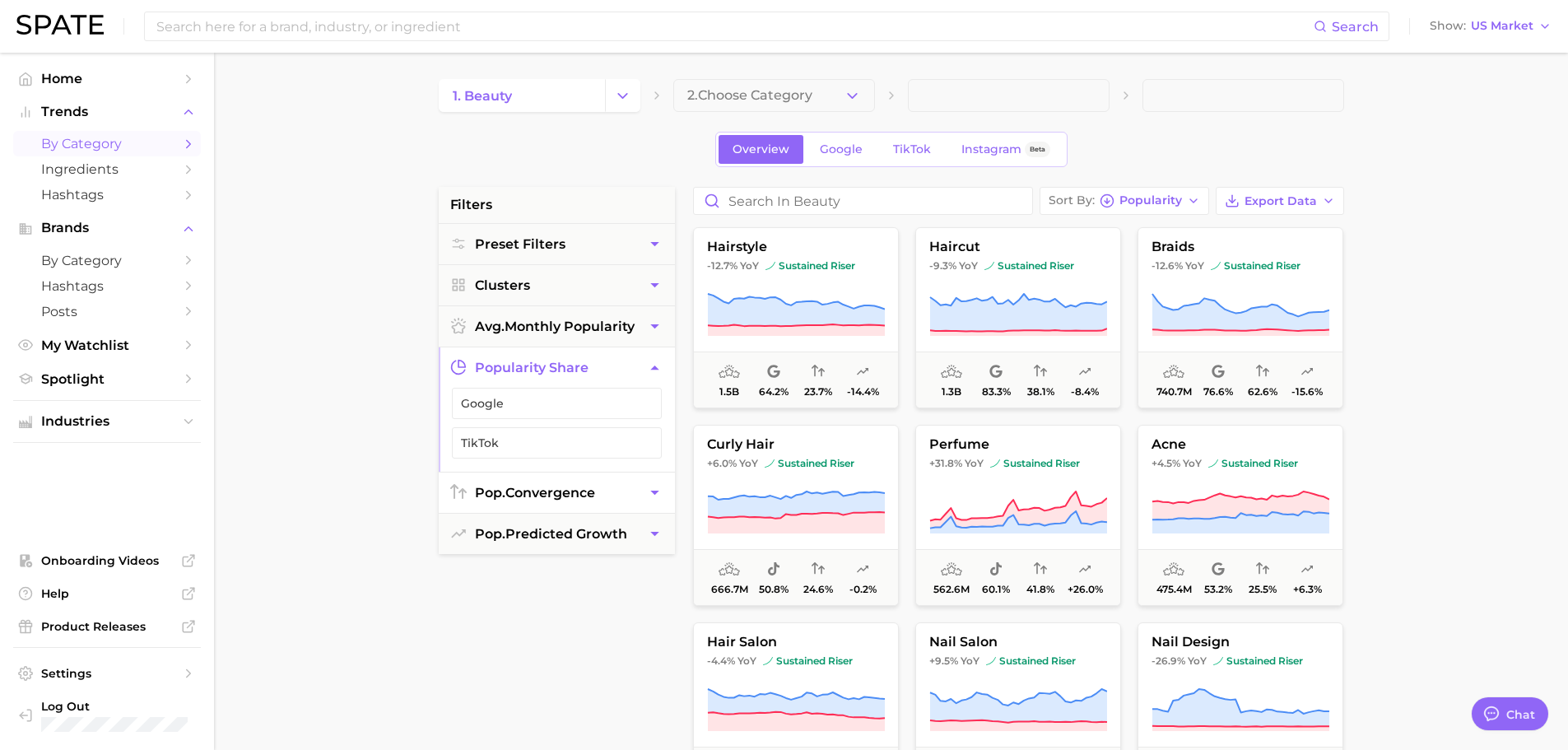
click at [524, 505] on button "pop. convergence" at bounding box center [557, 492] width 237 height 40
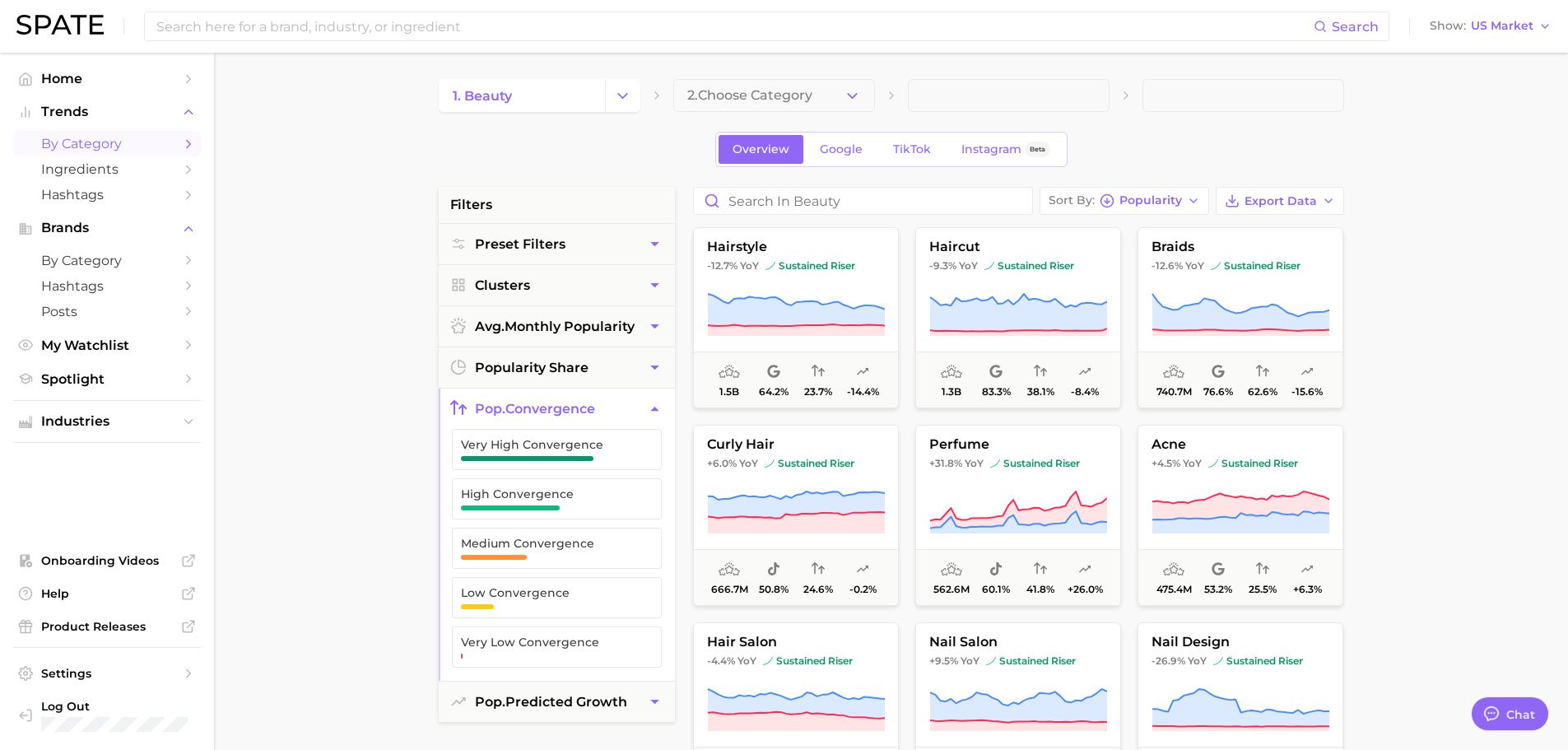
click at [381, 517] on main "1. beauty 2. Choose Category Overview Google TikTok Instagram Beta filters Pres…" at bounding box center [890, 677] width 1354 height 1248
click at [507, 272] on button "Clusters" at bounding box center [557, 285] width 237 height 40
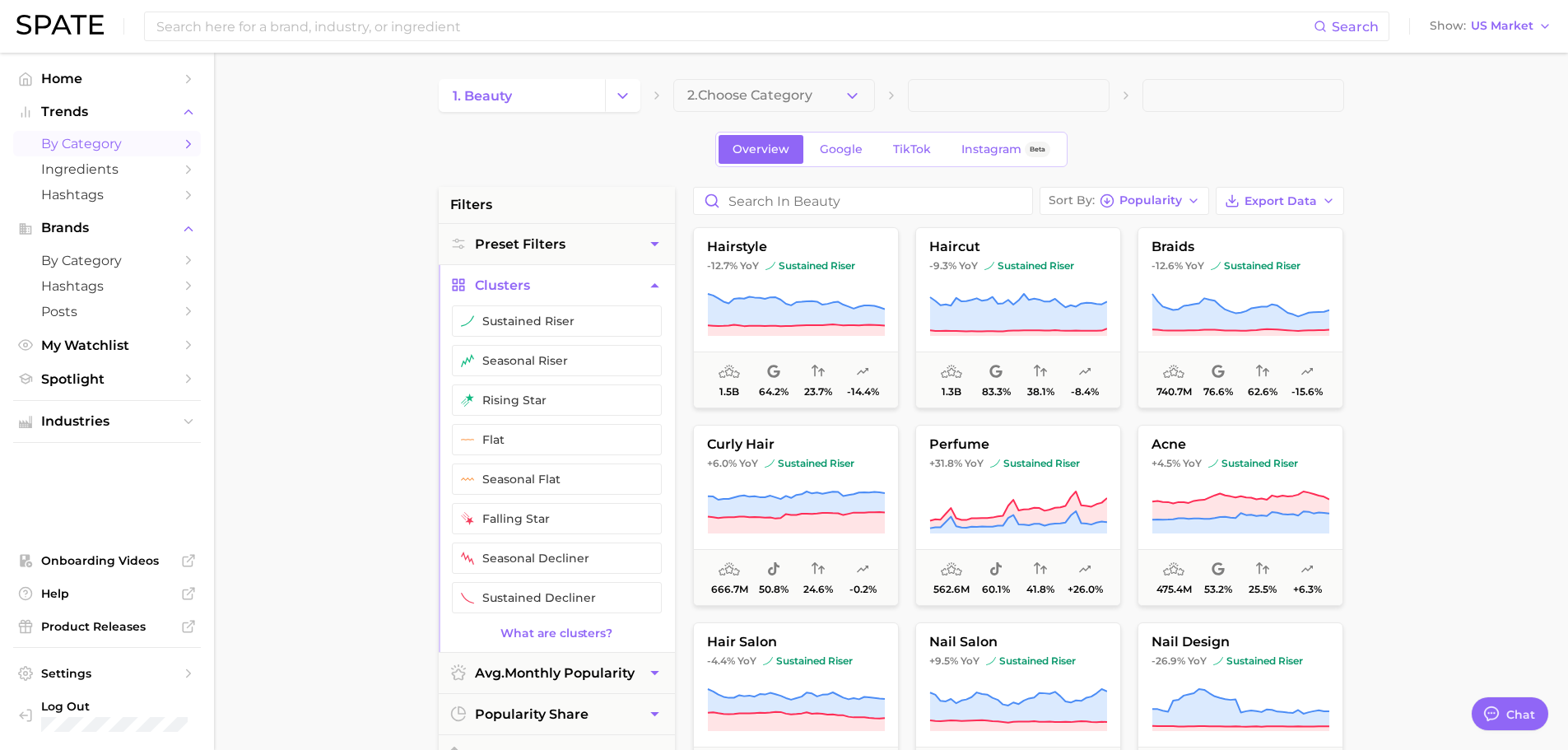
click at [393, 517] on main "1. beauty 2. Choose Category Overview Google TikTok Instagram Beta filters Pres…" at bounding box center [890, 677] width 1354 height 1248
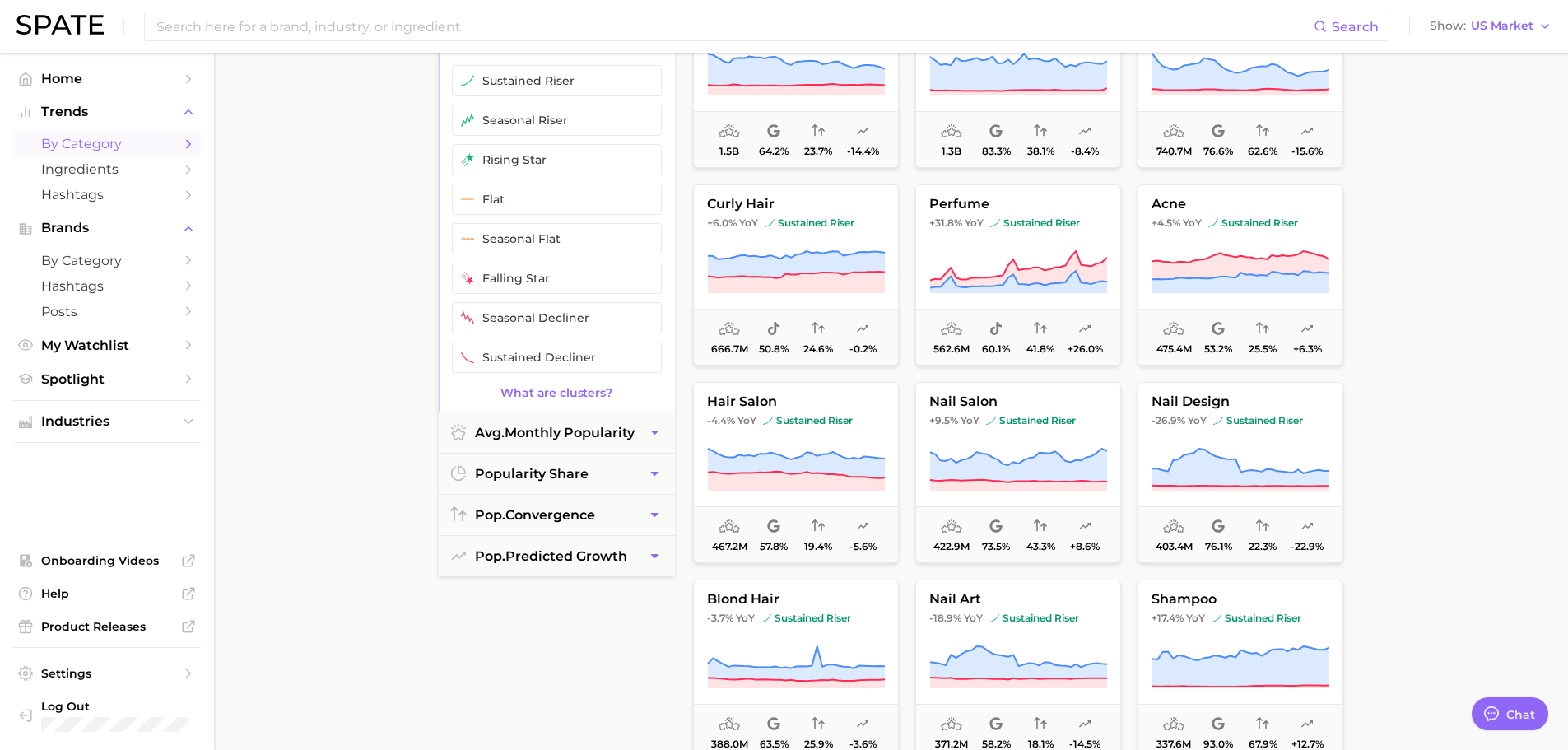
scroll to position [247, 0]
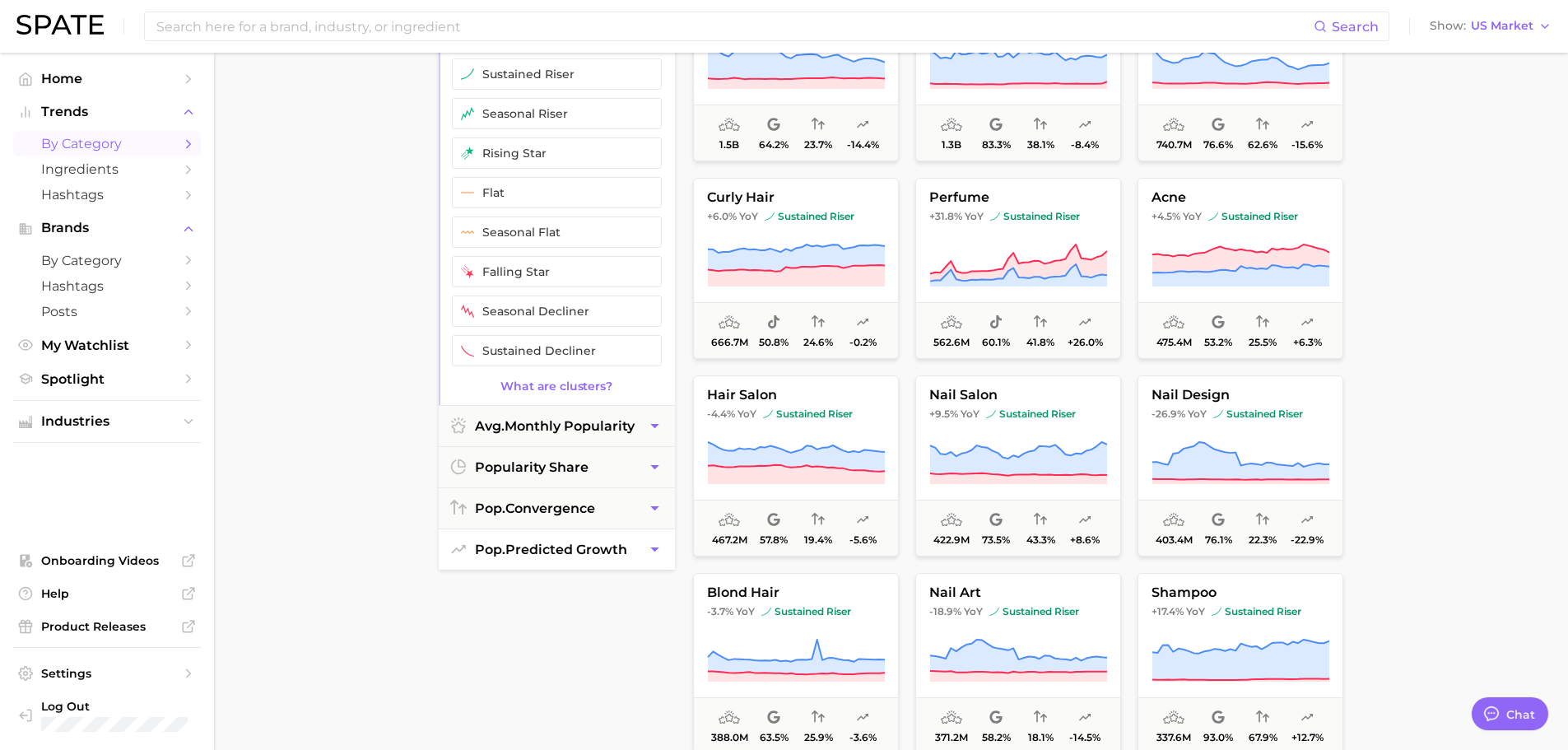
click at [521, 517] on span "pop. predicted growth" at bounding box center [552, 549] width 153 height 15
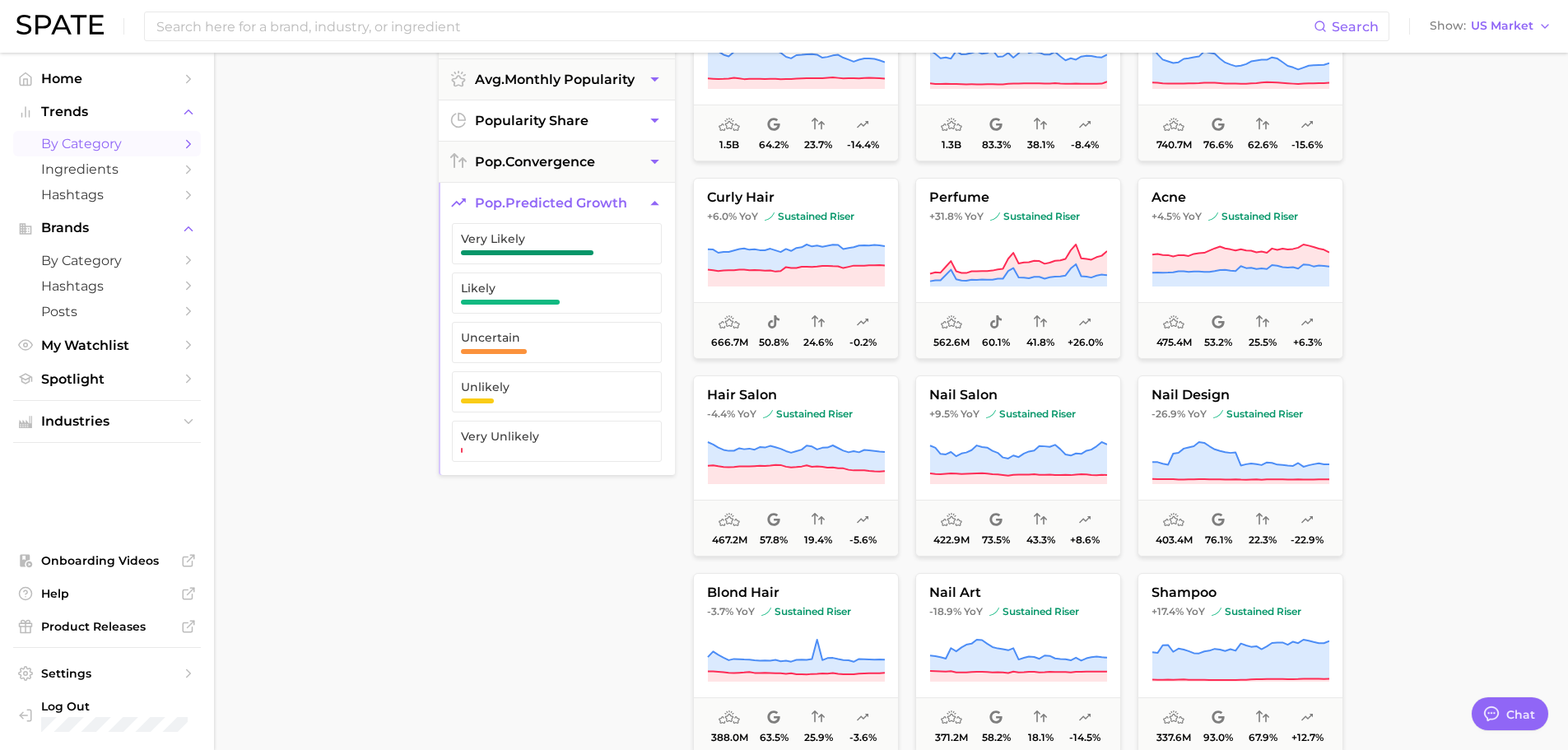
click at [524, 126] on span "popularity share" at bounding box center [532, 120] width 114 height 15
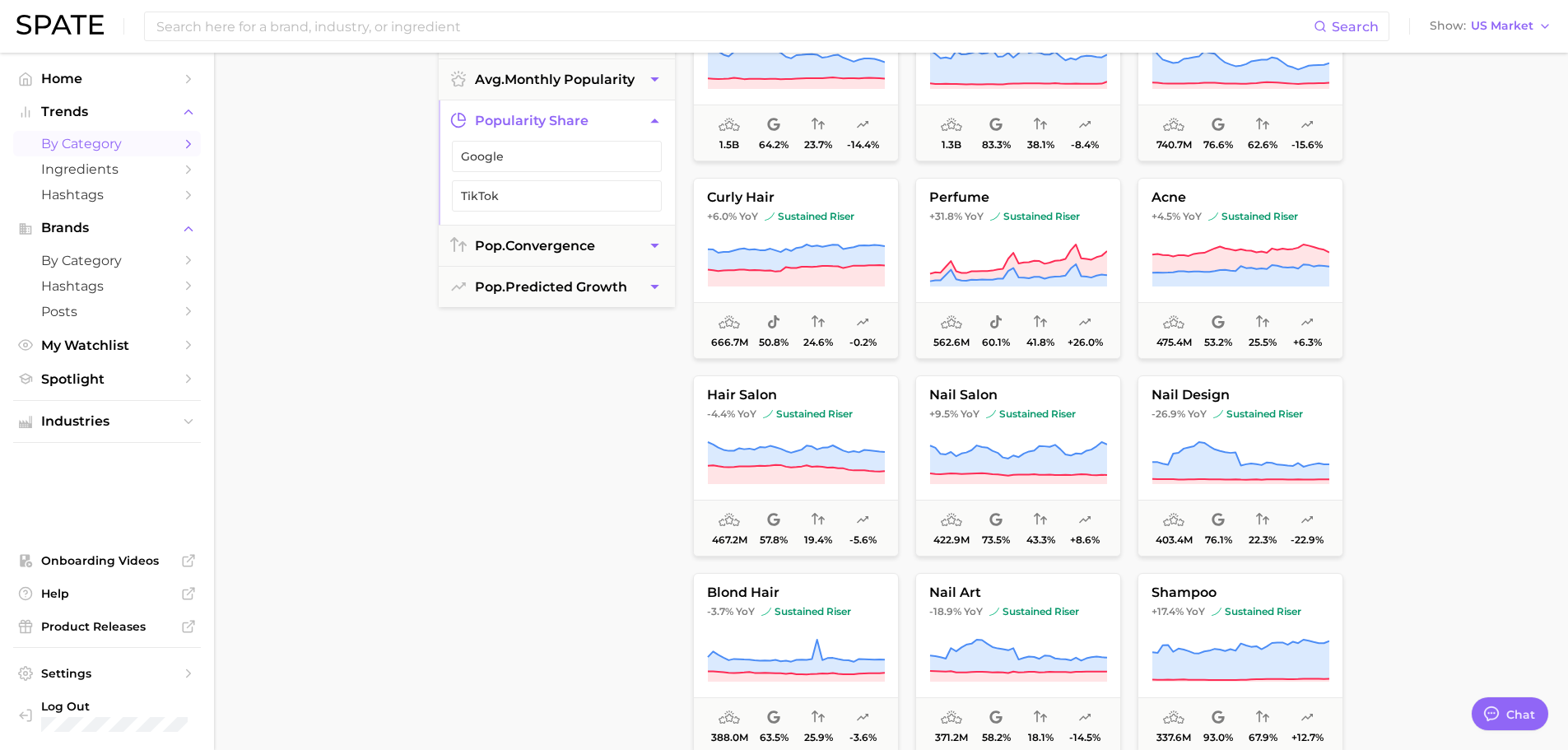
click at [362, 427] on main "1. beauty 2. Choose Category Overview Google TikTok Instagram Beta filters Pres…" at bounding box center [890, 429] width 1354 height 1248
